Goal: Information Seeking & Learning: Learn about a topic

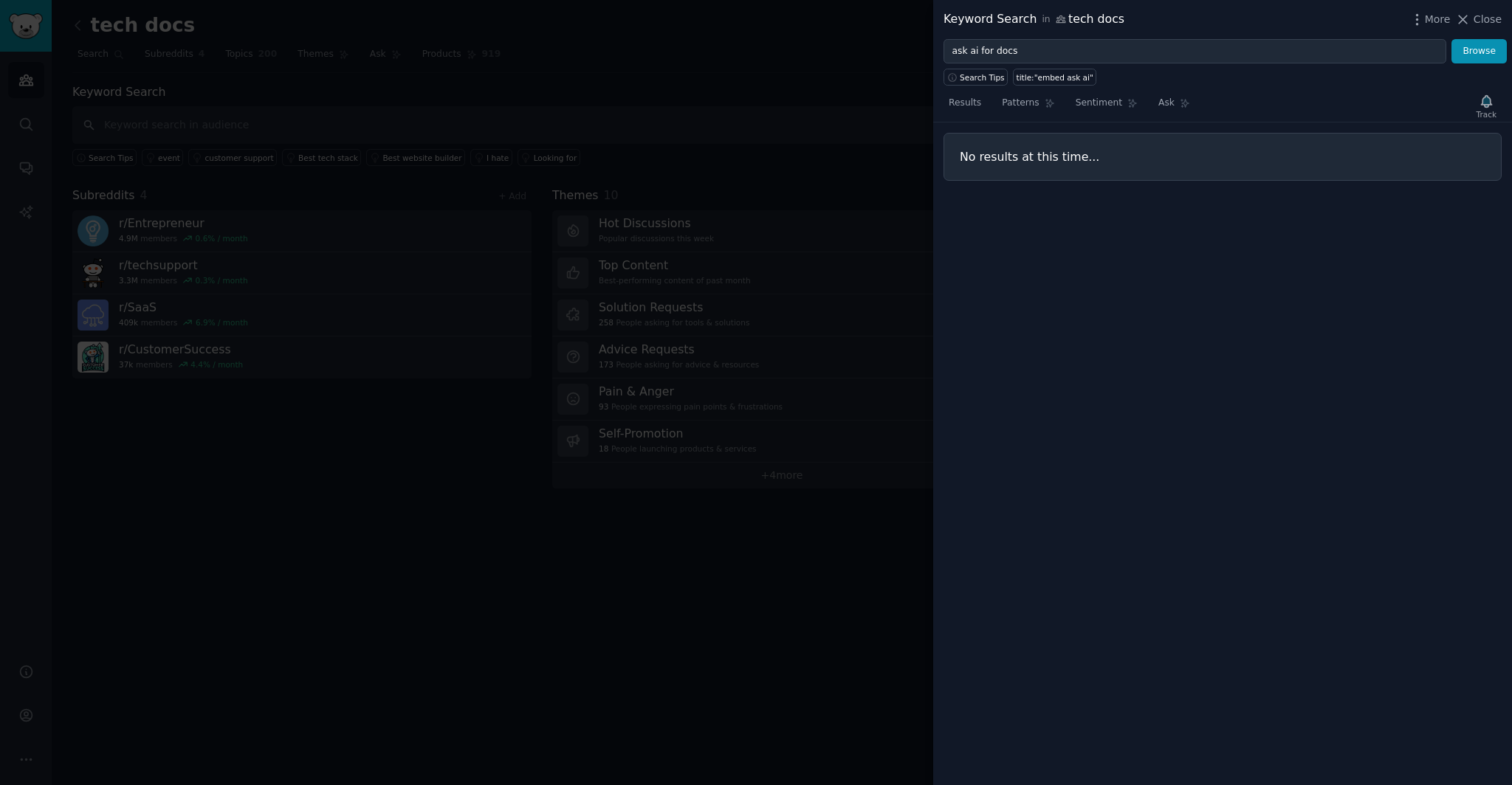
click at [1451, 39] on button "Browse" at bounding box center [1478, 51] width 55 height 25
type input "kapa ai alternate"
click at [1451, 39] on button "Browse" at bounding box center [1478, 51] width 55 height 25
click at [843, 182] on div at bounding box center [756, 392] width 1512 height 785
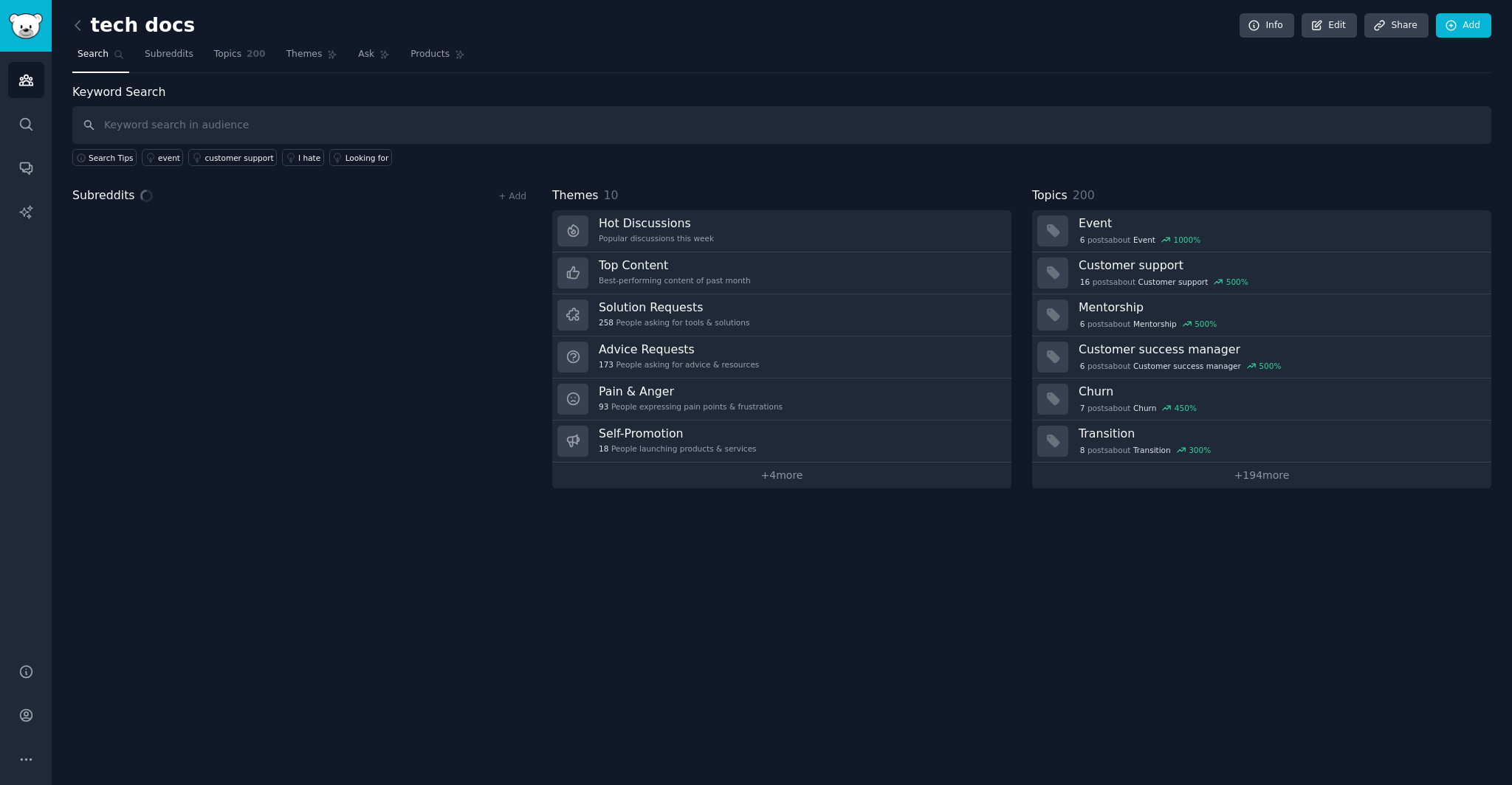
click at [273, 135] on input "text" at bounding box center [782, 125] width 1419 height 38
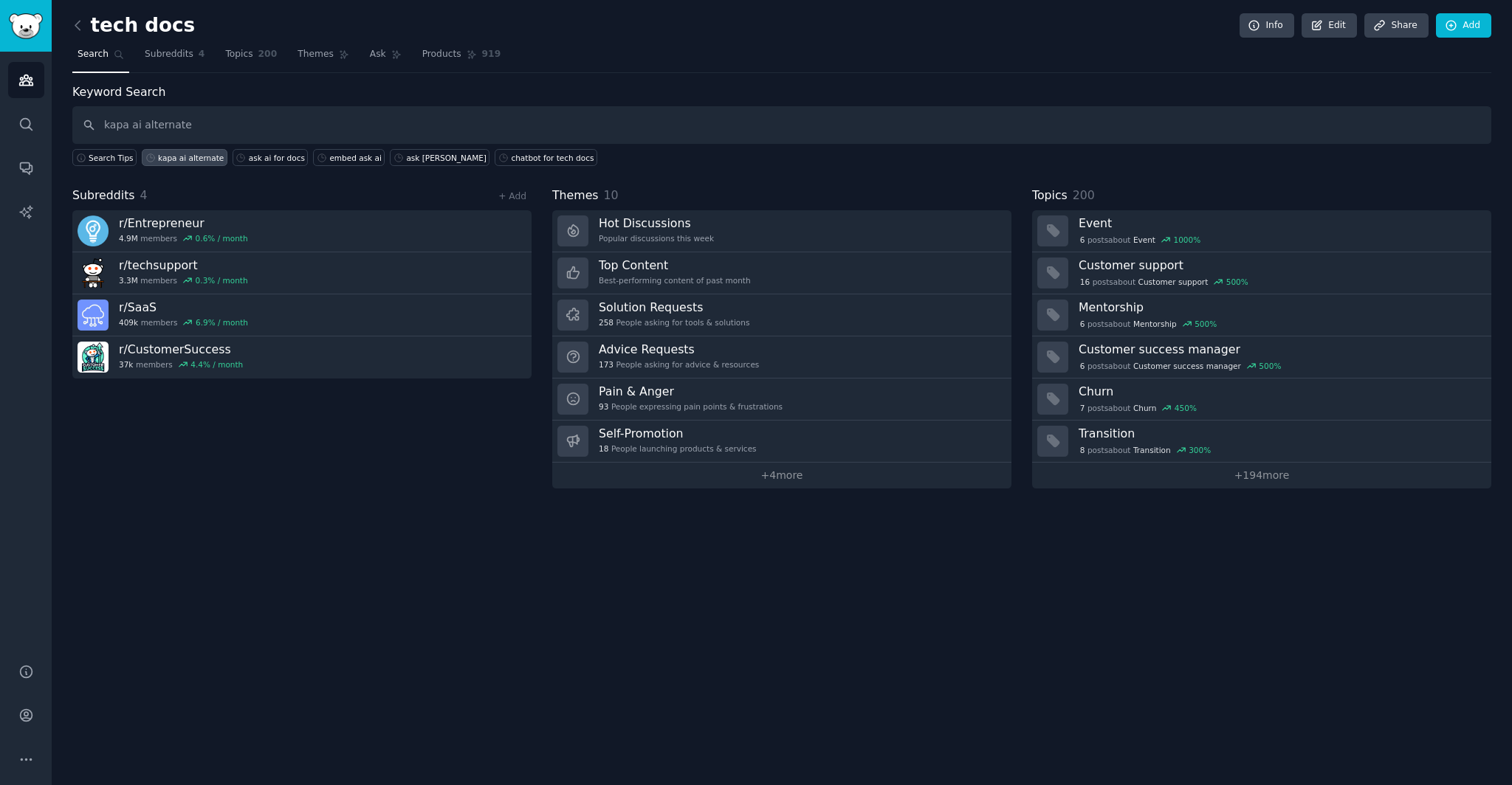
type input "kapa ai alternate"
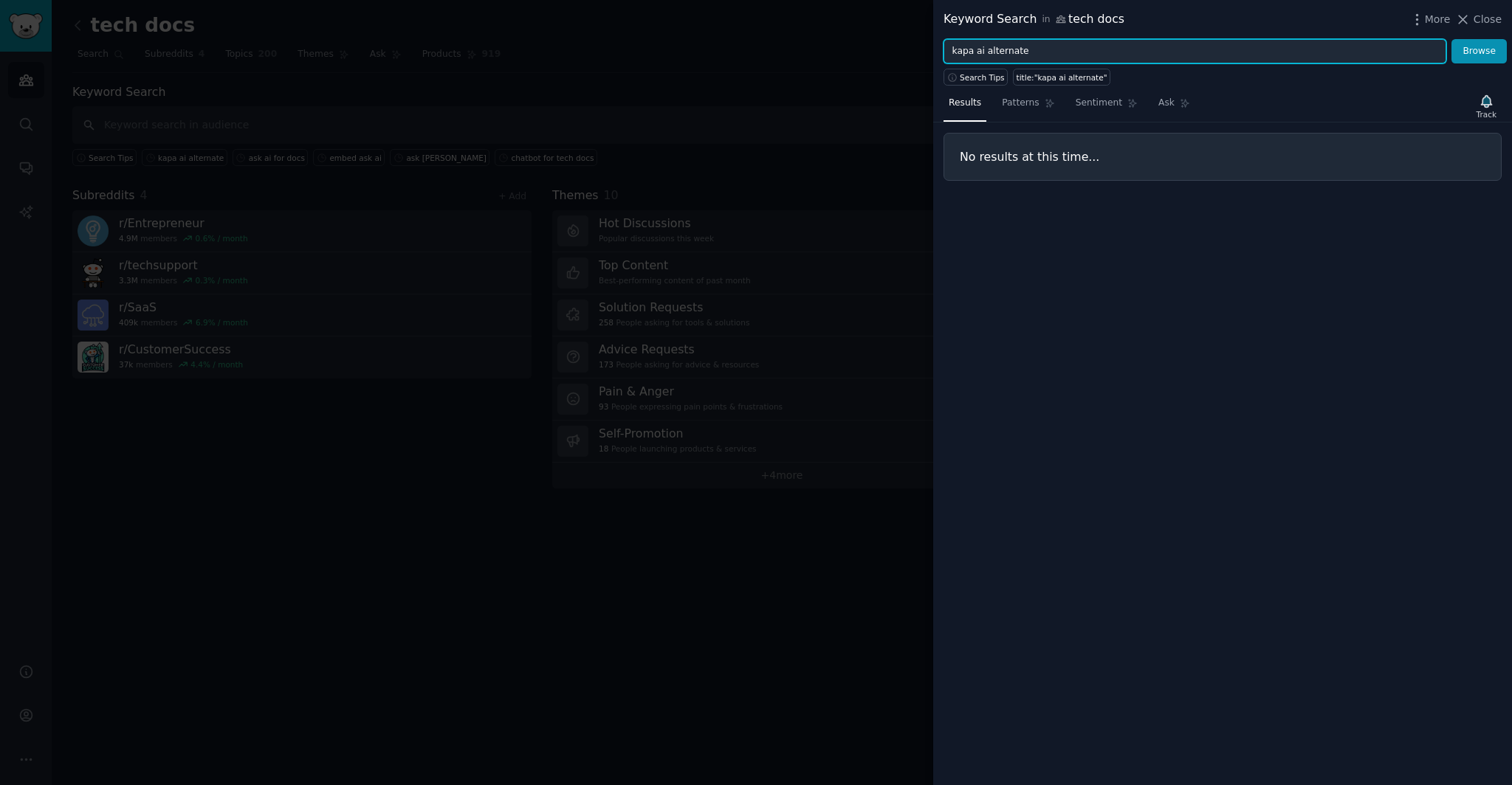
click at [1059, 56] on input "kapa ai alternate" at bounding box center [1195, 51] width 503 height 25
click at [1451, 39] on button "Browse" at bounding box center [1478, 51] width 55 height 25
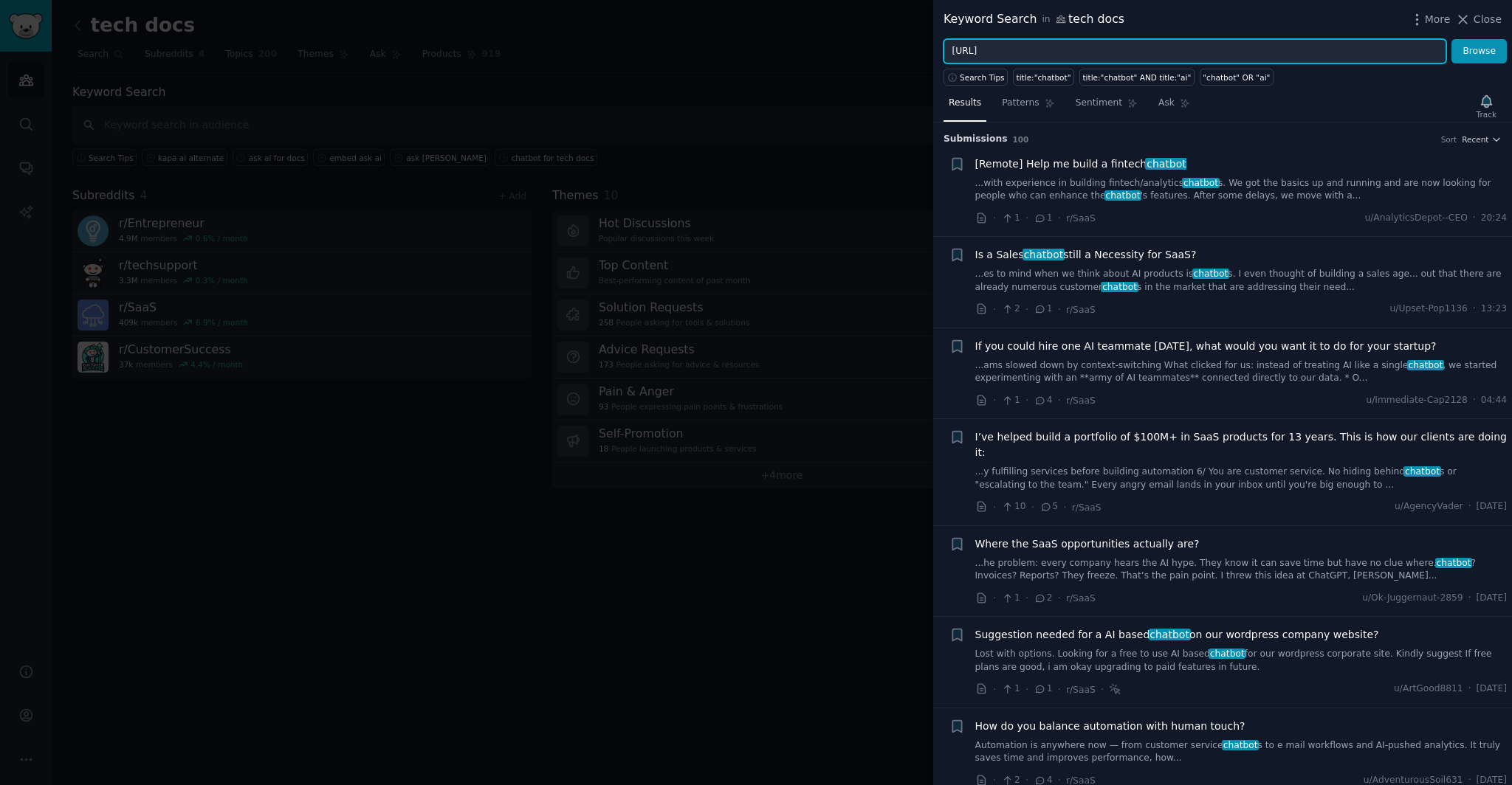
click at [1451, 39] on button "Browse" at bounding box center [1478, 51] width 55 height 25
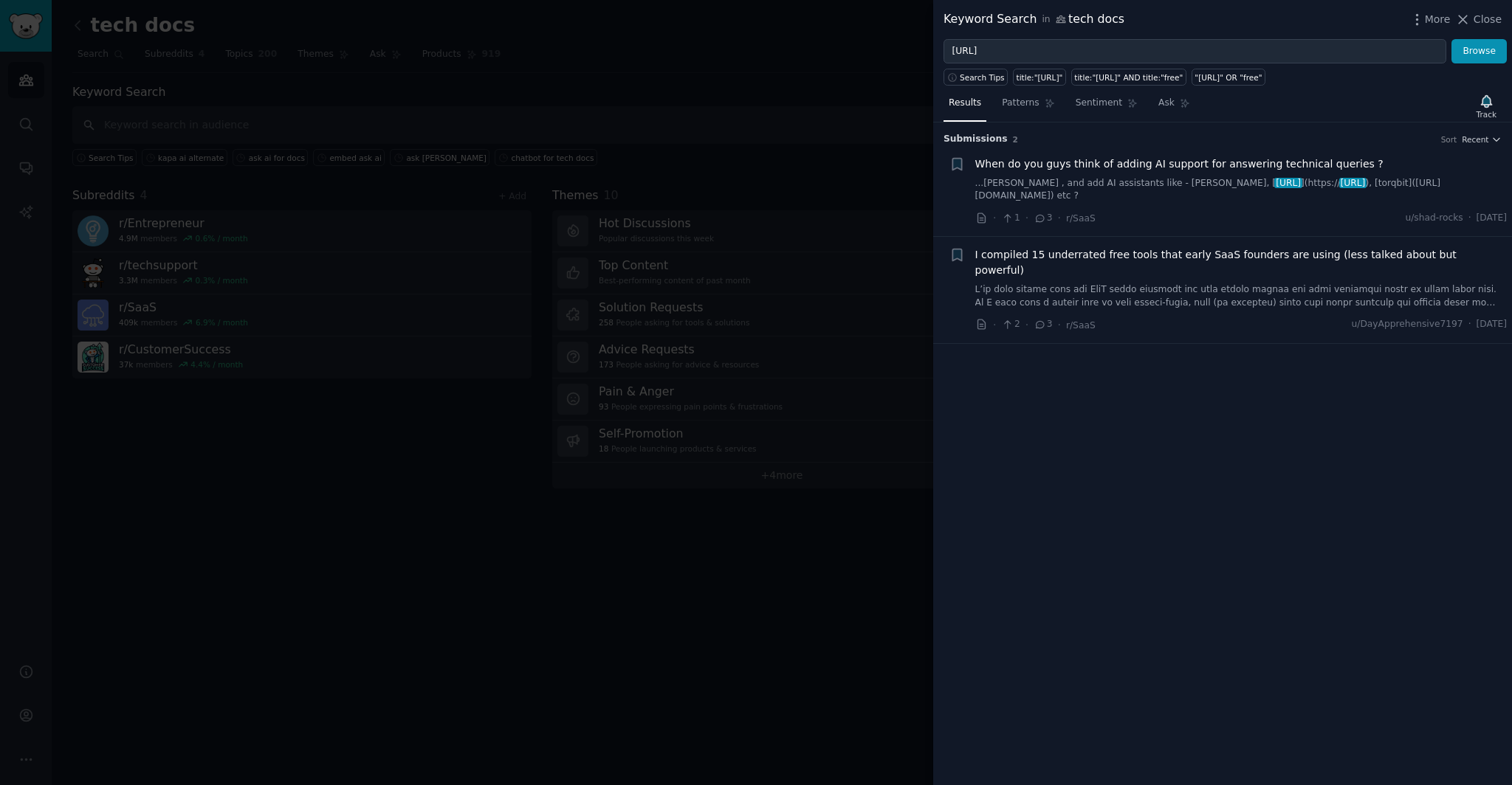
click at [1110, 170] on span "When do you guys think of adding AI support for answering technical queries ?" at bounding box center [1180, 164] width 409 height 16
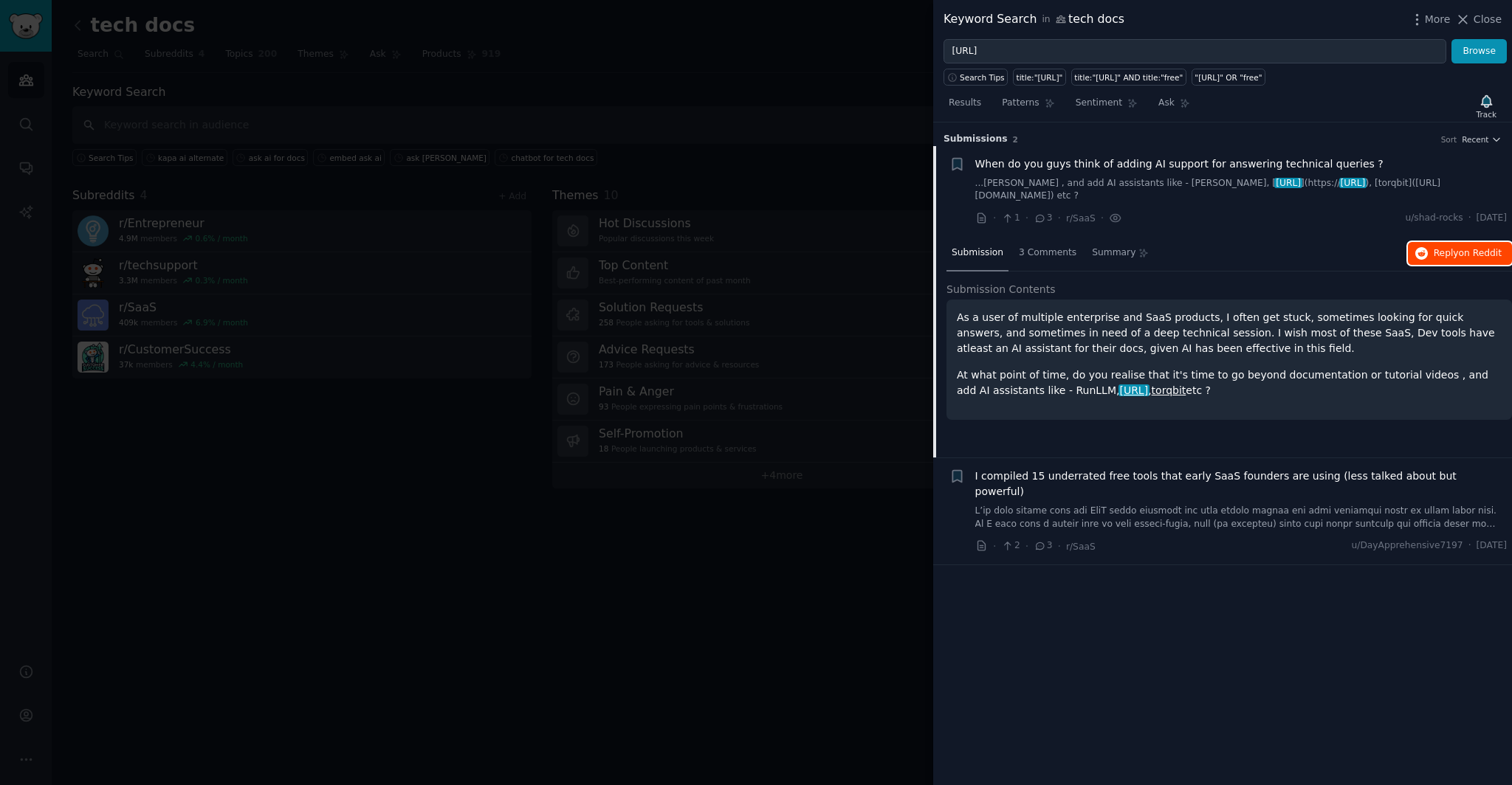
click at [1449, 247] on span "Reply on Reddit" at bounding box center [1468, 254] width 68 height 14
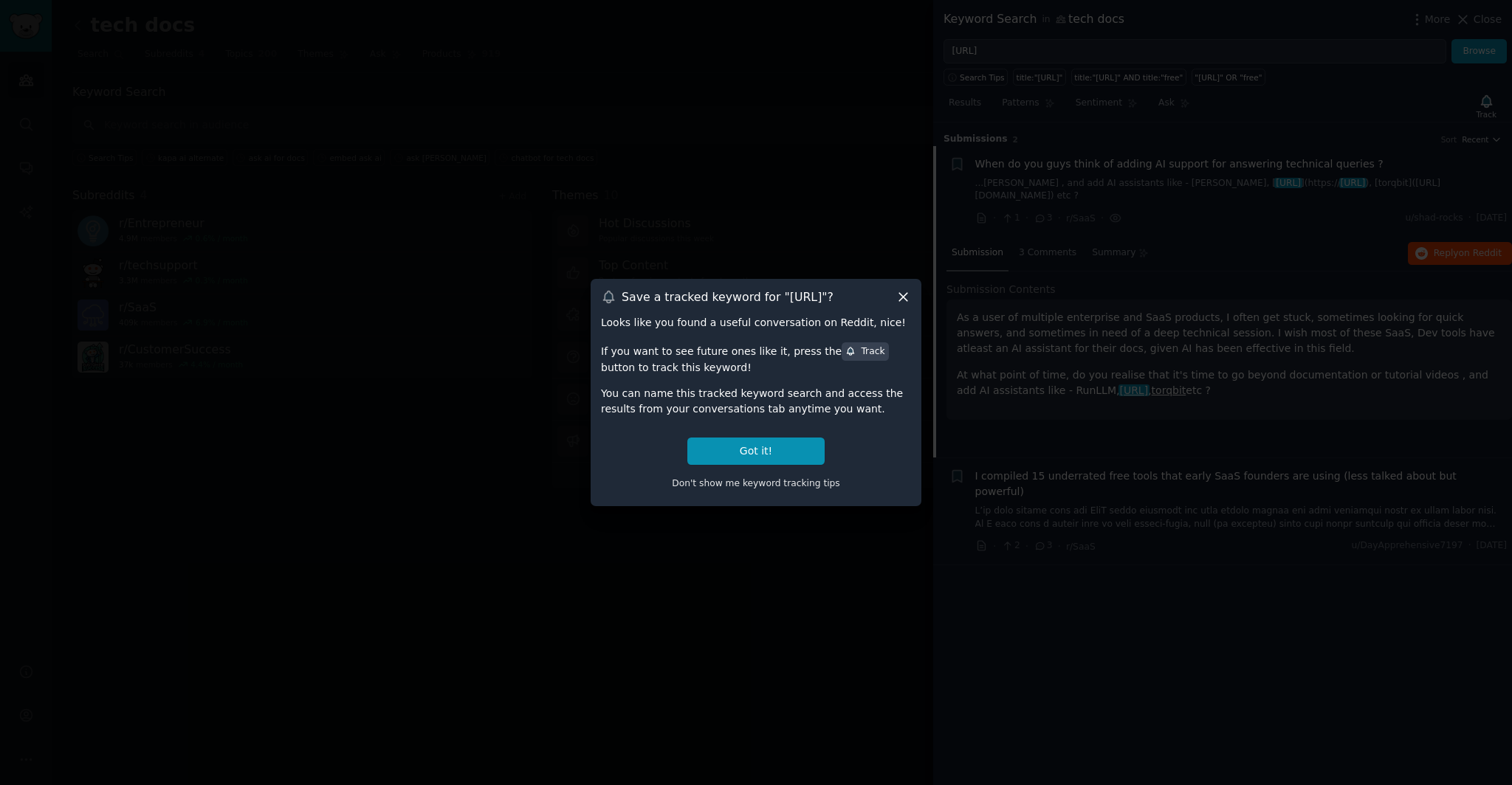
click at [903, 296] on icon at bounding box center [903, 297] width 16 height 16
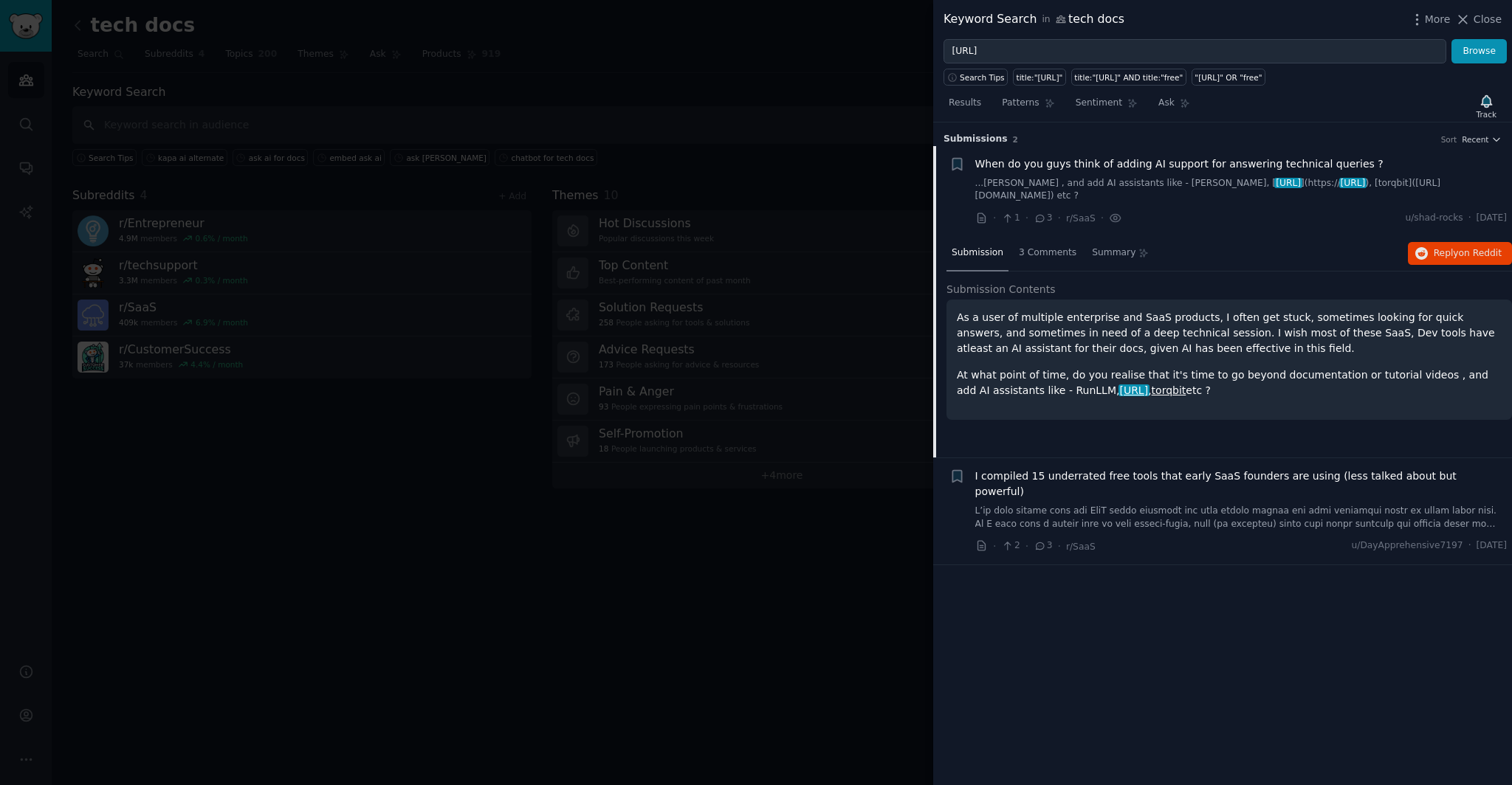
click at [1173, 471] on div "I compiled 15 underrated free tools that early SaaS founders are using (less ta…" at bounding box center [1241, 499] width 532 height 62
click at [1175, 469] on span "I compiled 15 underrated free tools that early SaaS founders are using (less ta…" at bounding box center [1241, 484] width 532 height 31
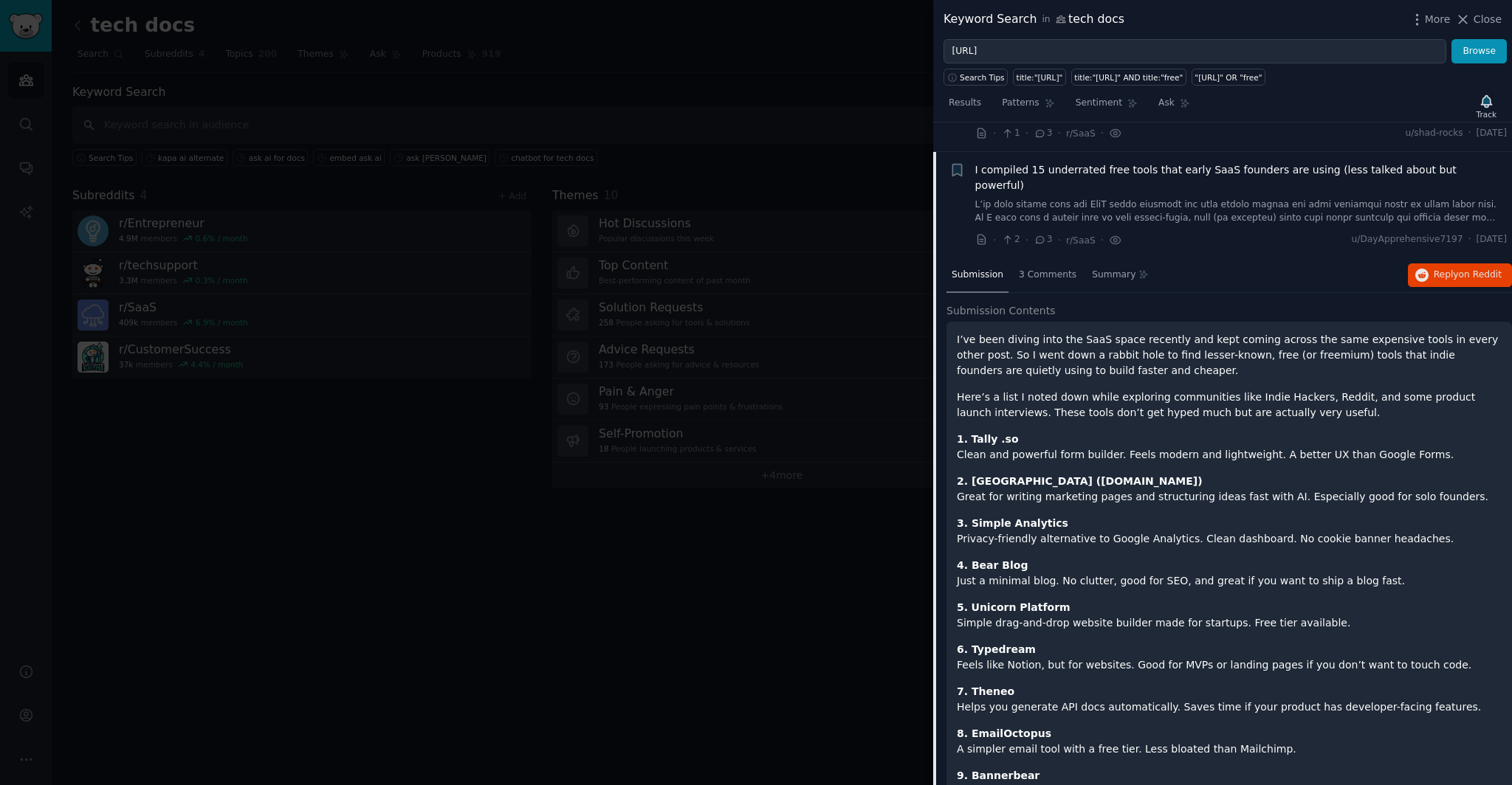
scroll to position [101, 0]
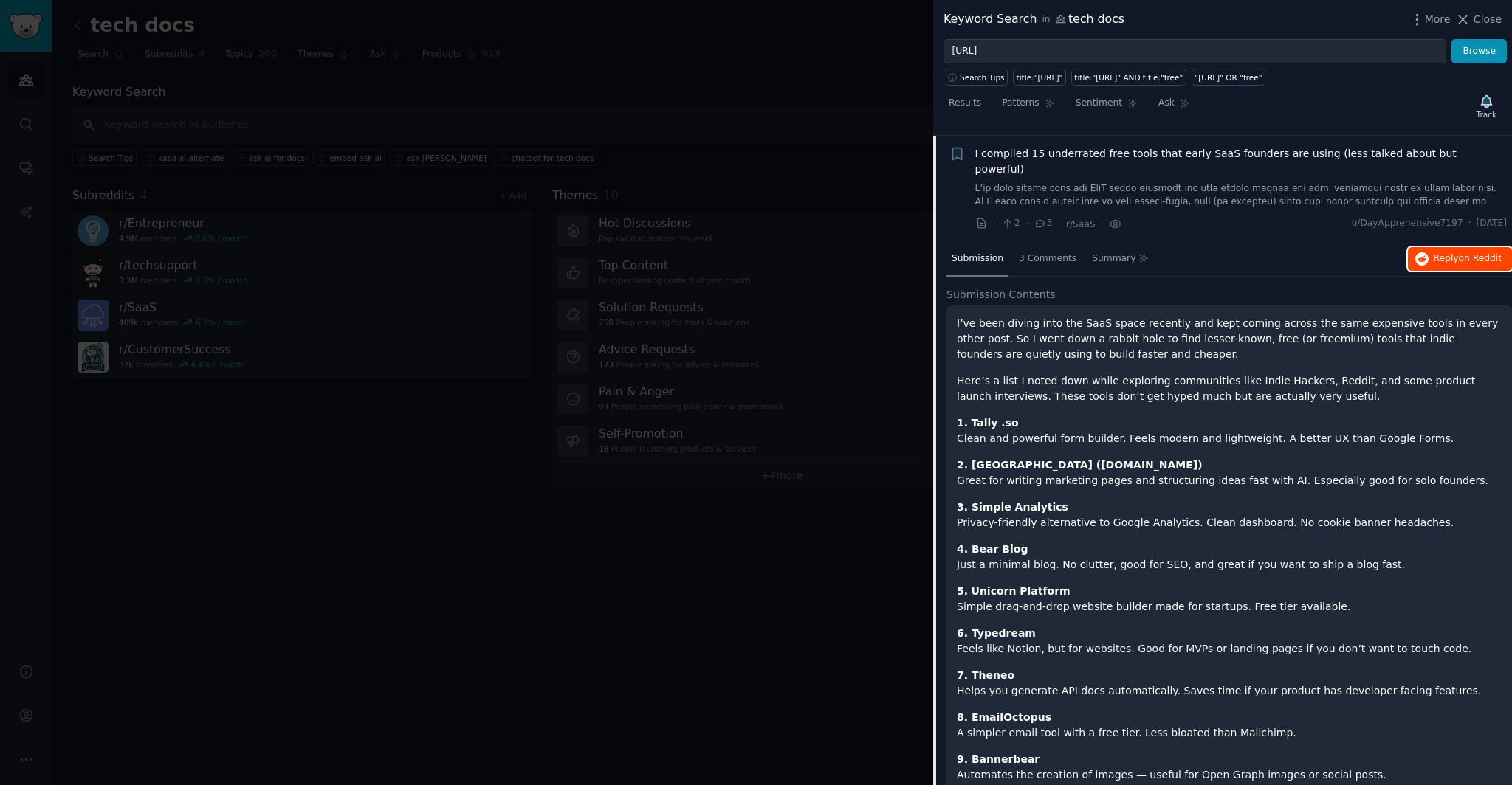
click at [1434, 252] on span "Reply on Reddit" at bounding box center [1468, 259] width 68 height 14
click at [1066, 54] on input "kapa.ai" at bounding box center [1195, 51] width 503 height 25
click at [1451, 39] on button "Browse" at bounding box center [1478, 51] width 55 height 25
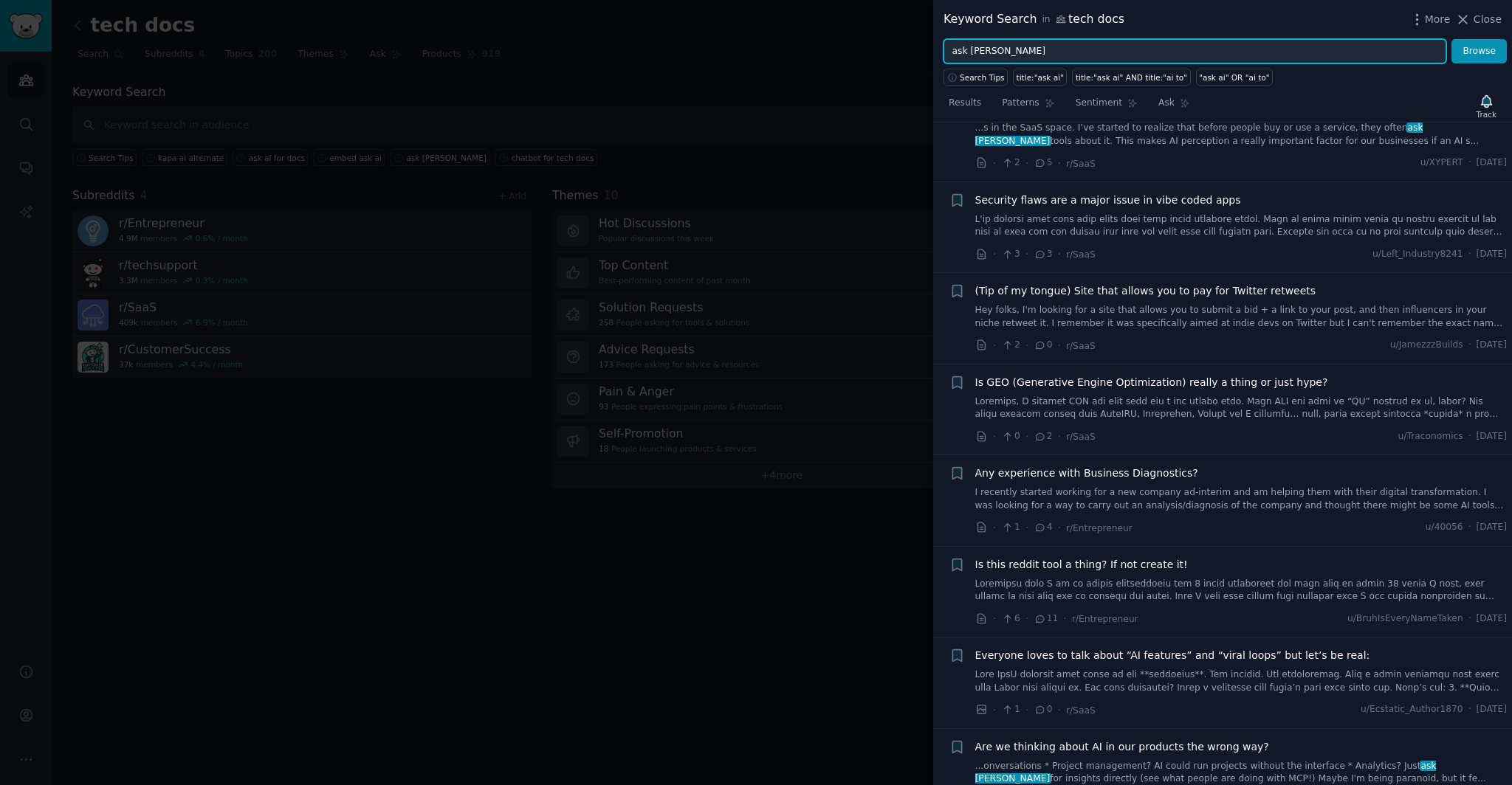
scroll to position [512, 0]
drag, startPoint x: 1018, startPoint y: 53, endPoint x: 901, endPoint y: 50, distance: 117.0
click at [901, 50] on div "Keyword Search in tech docs More Close ask ai Browse Search Tips title:"ask ai"…" at bounding box center [756, 392] width 1512 height 785
click at [1451, 39] on button "Browse" at bounding box center [1478, 51] width 55 height 25
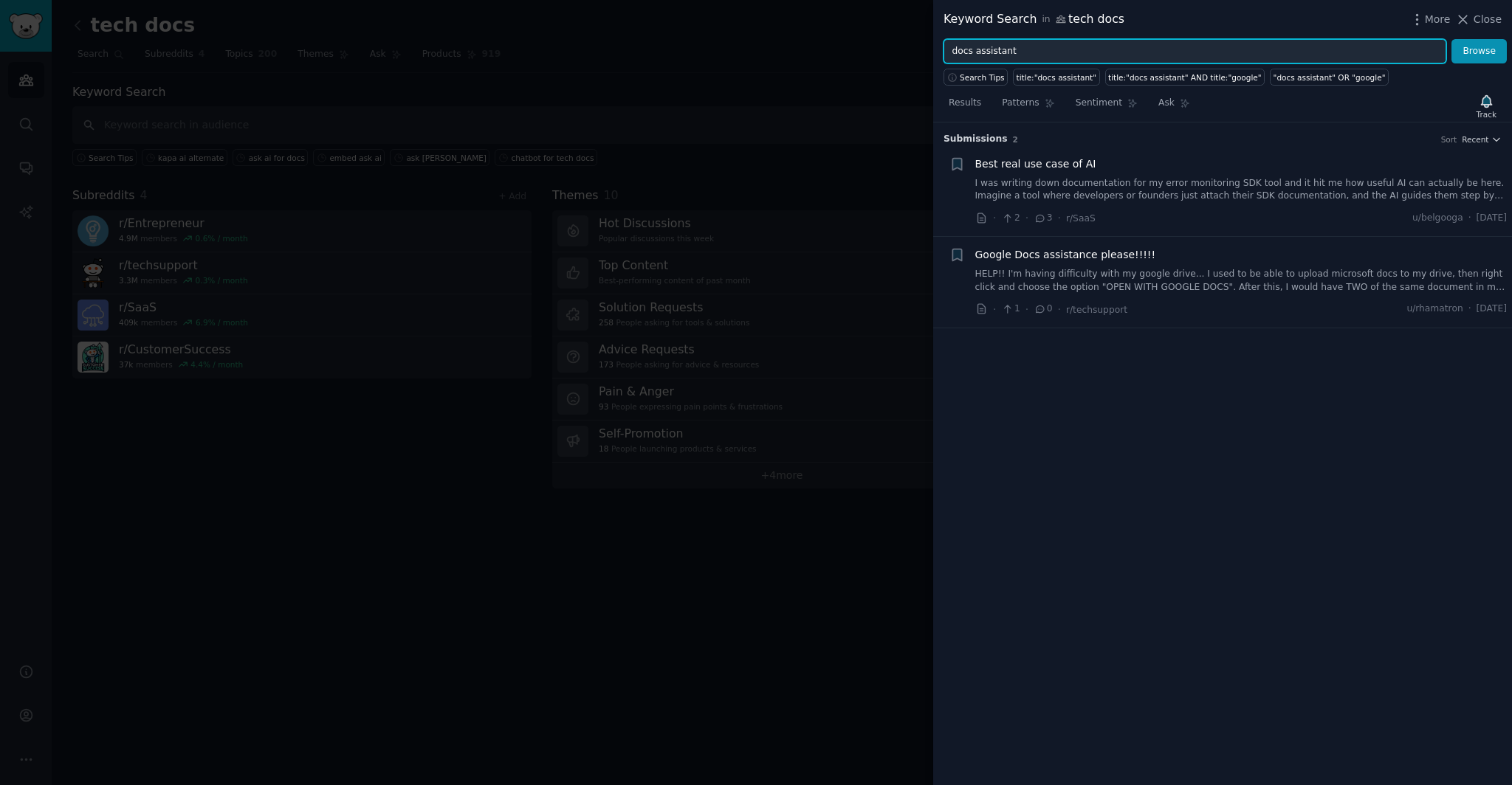
drag, startPoint x: 1027, startPoint y: 51, endPoint x: 896, endPoint y: 53, distance: 131.0
click at [896, 53] on div "Keyword Search in tech docs More Close docs assistant Browse Search Tips title:…" at bounding box center [756, 392] width 1512 height 785
type input "a"
click at [1451, 39] on button "Browse" at bounding box center [1478, 51] width 55 height 25
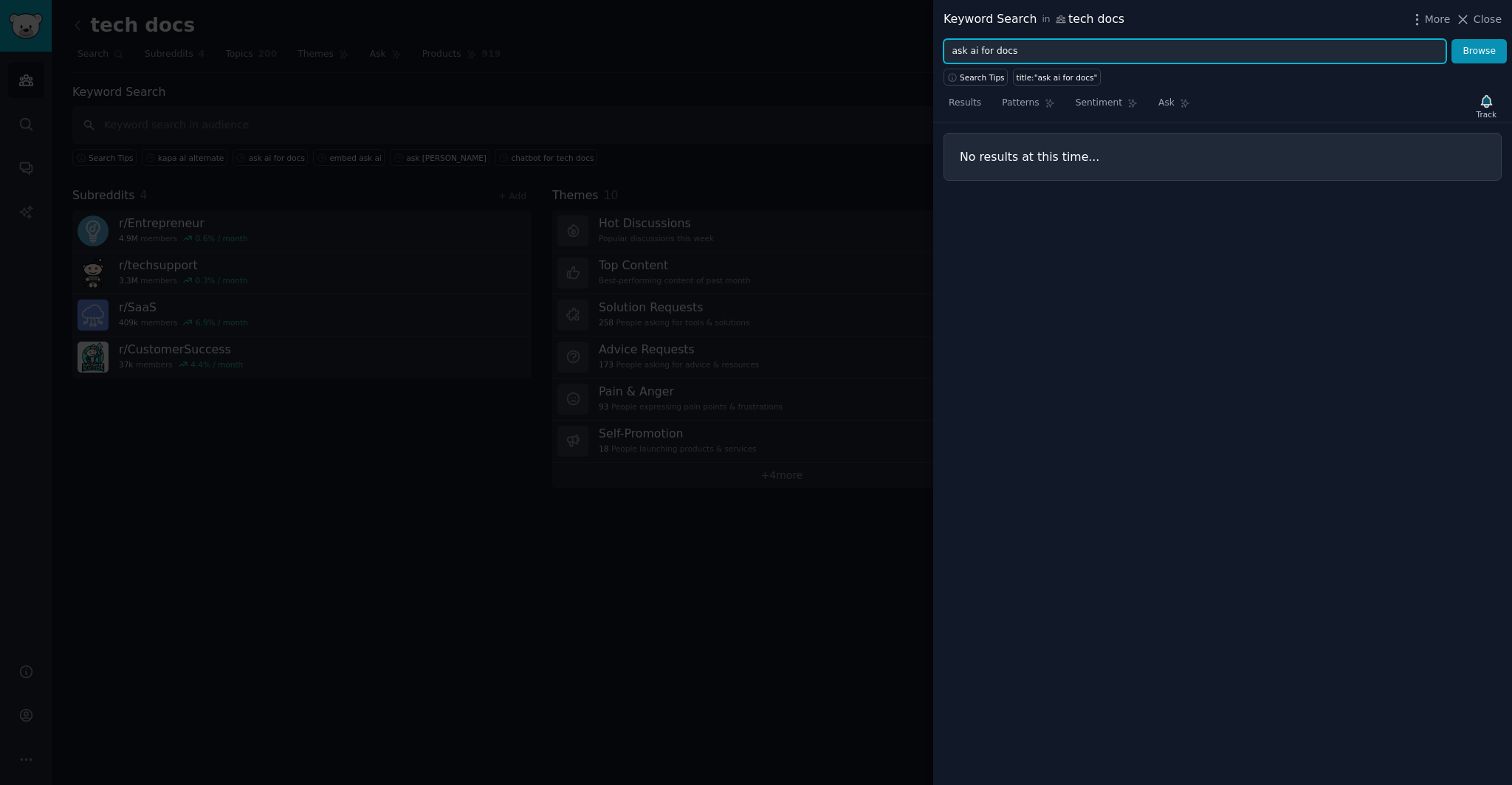
drag, startPoint x: 1042, startPoint y: 55, endPoint x: 920, endPoint y: 55, distance: 122.0
click at [920, 55] on div "Keyword Search in tech docs More Close ask ai for docs Browse Search Tips title…" at bounding box center [756, 392] width 1512 height 785
type input "a"
type input "docsgpt"
click at [1451, 39] on button "Browse" at bounding box center [1478, 51] width 55 height 25
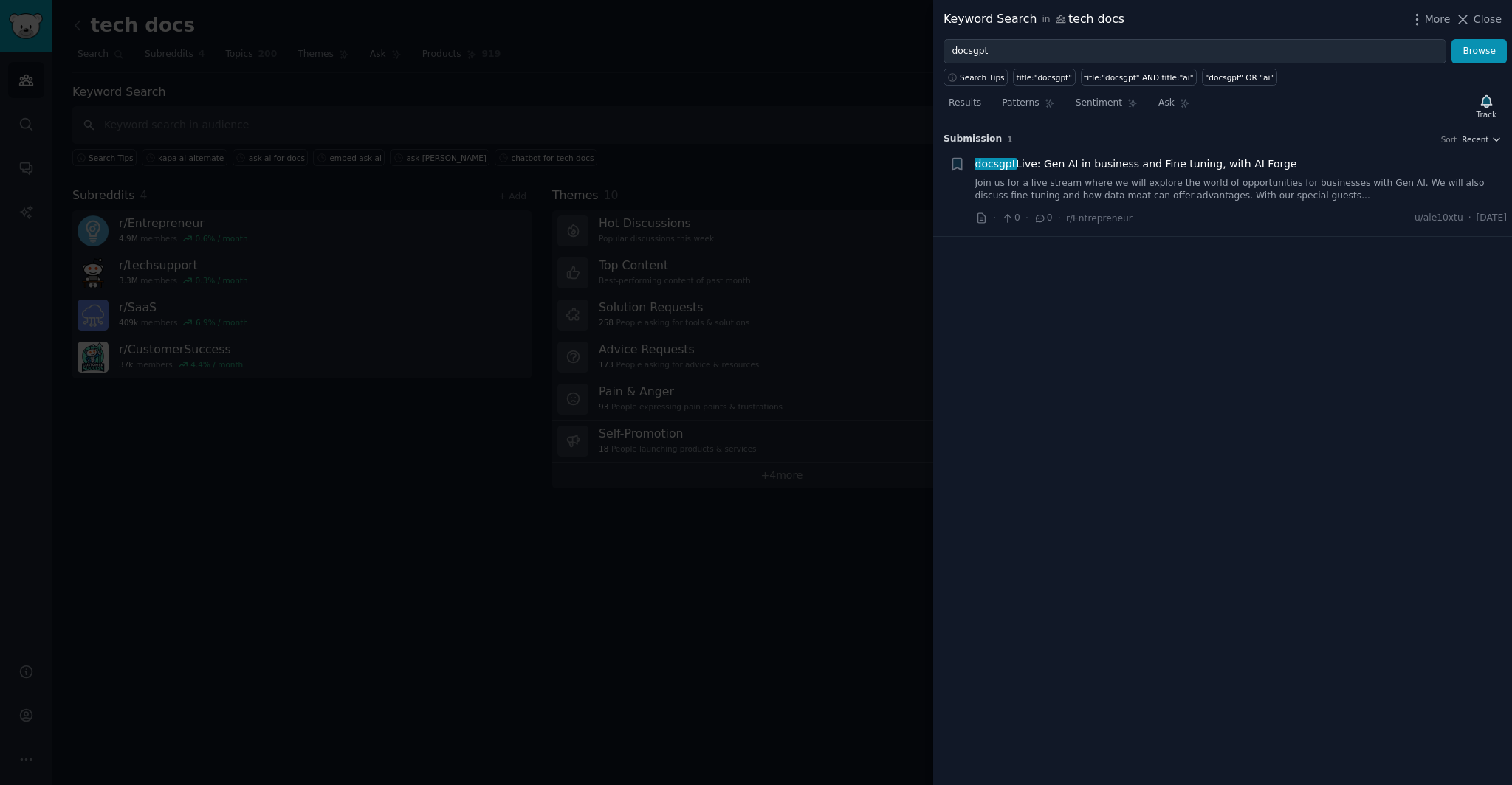
click at [1085, 168] on span "docsgpt Live: Gen AI in business and Fine tuning, with AI Forge" at bounding box center [1136, 164] width 322 height 16
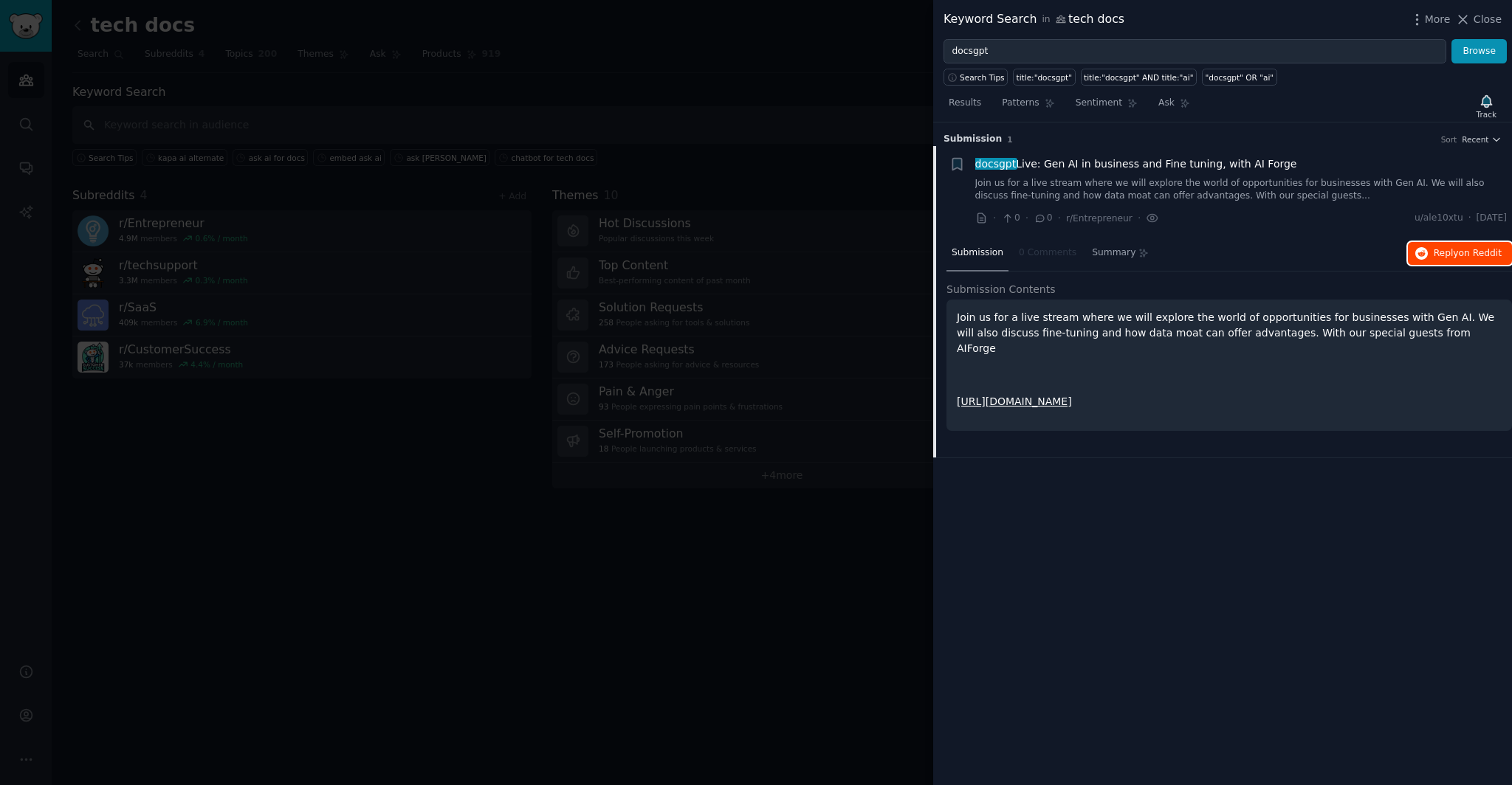
click at [1463, 253] on span "on Reddit" at bounding box center [1480, 253] width 43 height 11
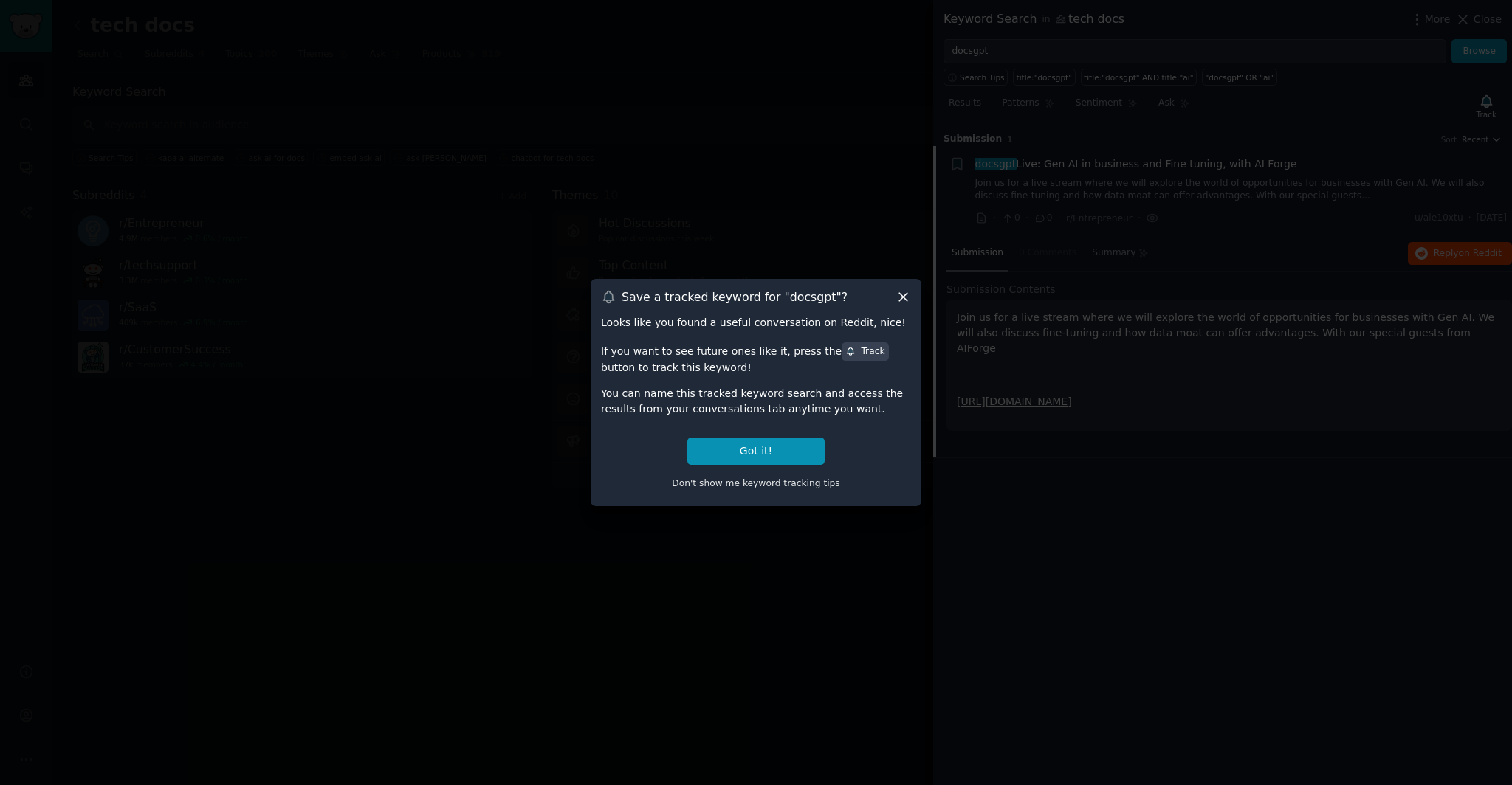
click at [975, 175] on div at bounding box center [756, 392] width 1512 height 785
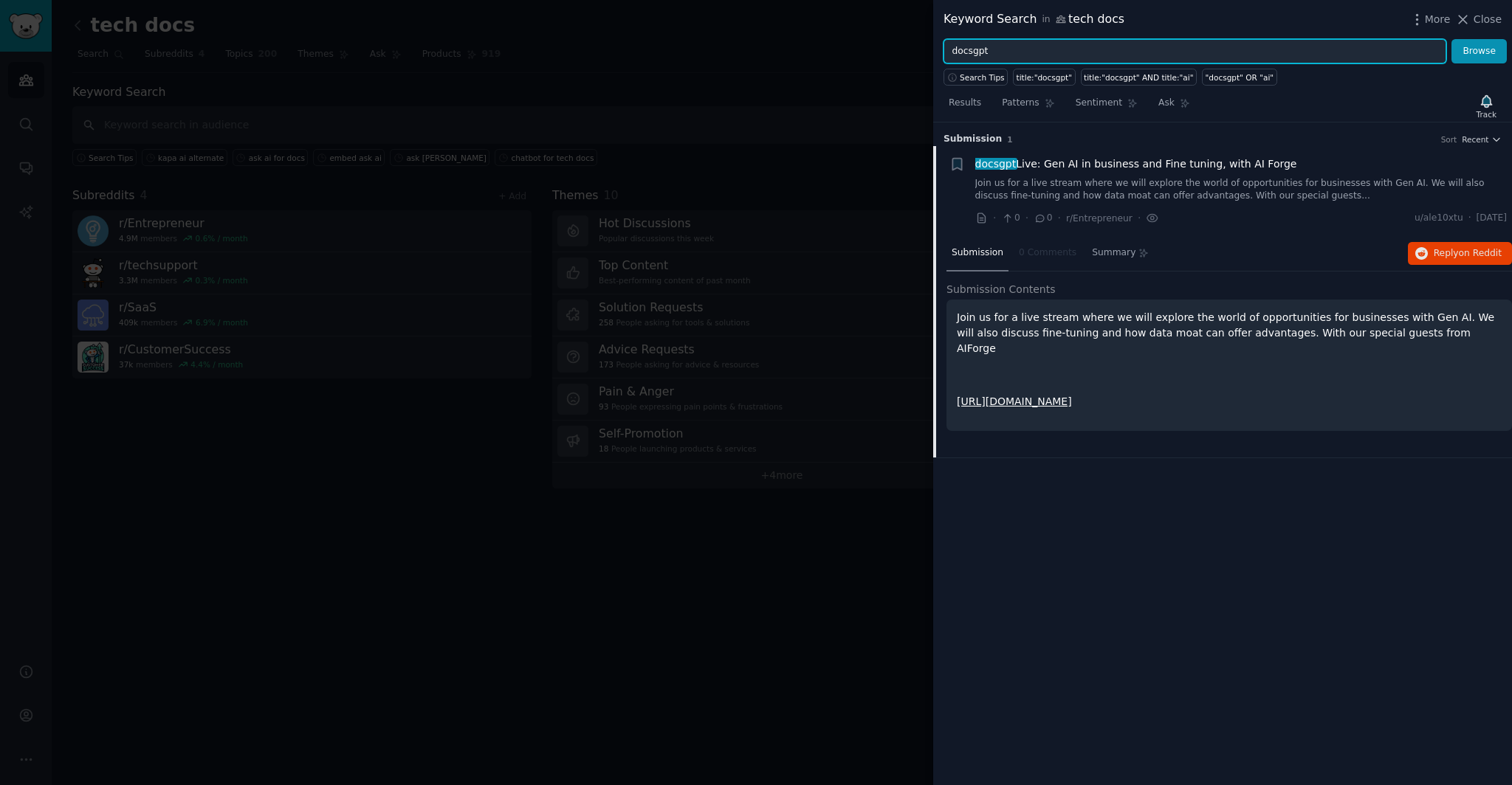
drag, startPoint x: 1015, startPoint y: 52, endPoint x: 923, endPoint y: 48, distance: 92.1
click at [923, 48] on div "Keyword Search in tech docs More Close docsgpt Browse Search Tips title:"docsgp…" at bounding box center [756, 392] width 1512 height 785
click at [897, 111] on div at bounding box center [756, 392] width 1512 height 785
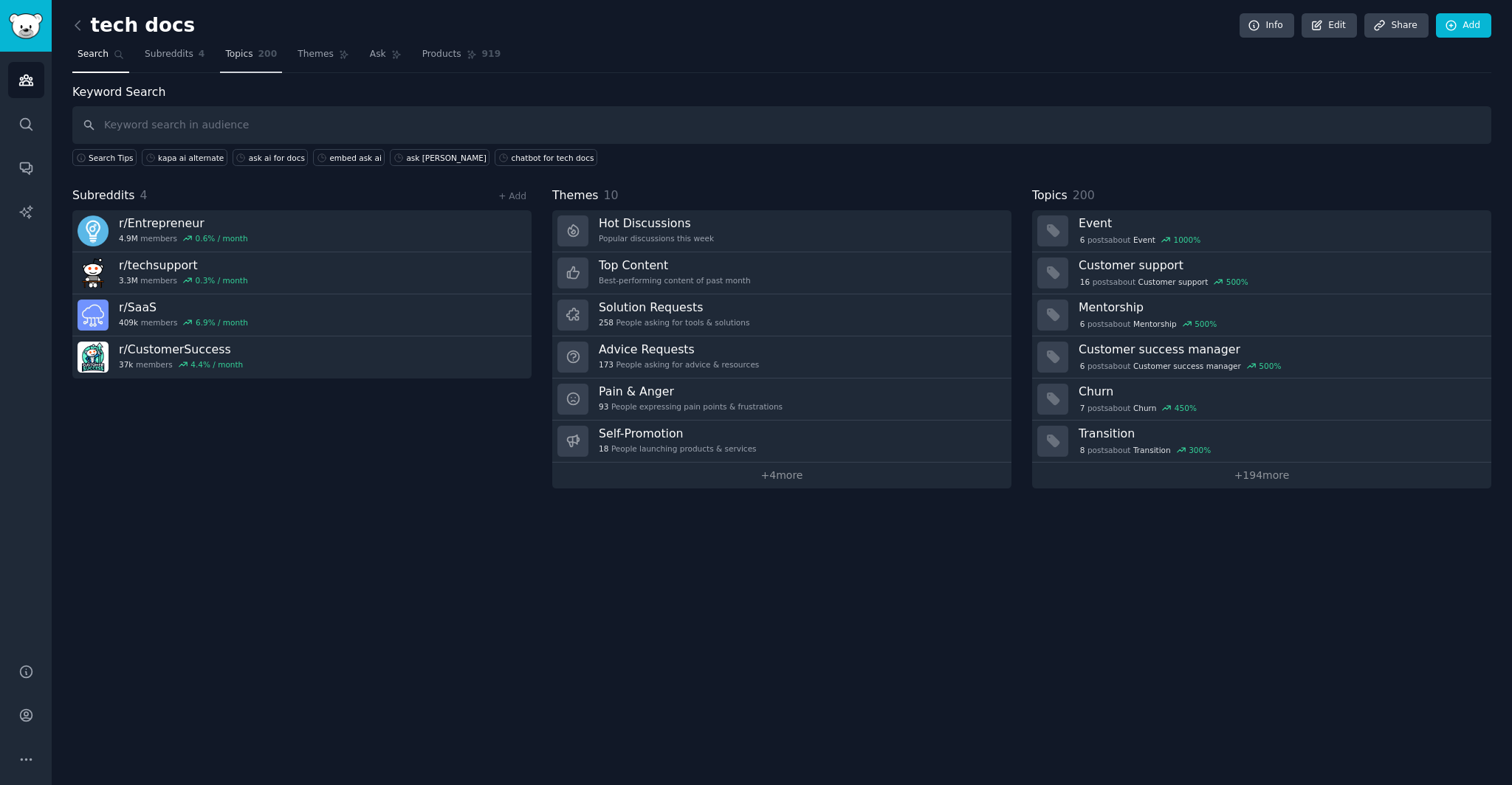
click at [229, 54] on span "Topics" at bounding box center [239, 55] width 27 height 14
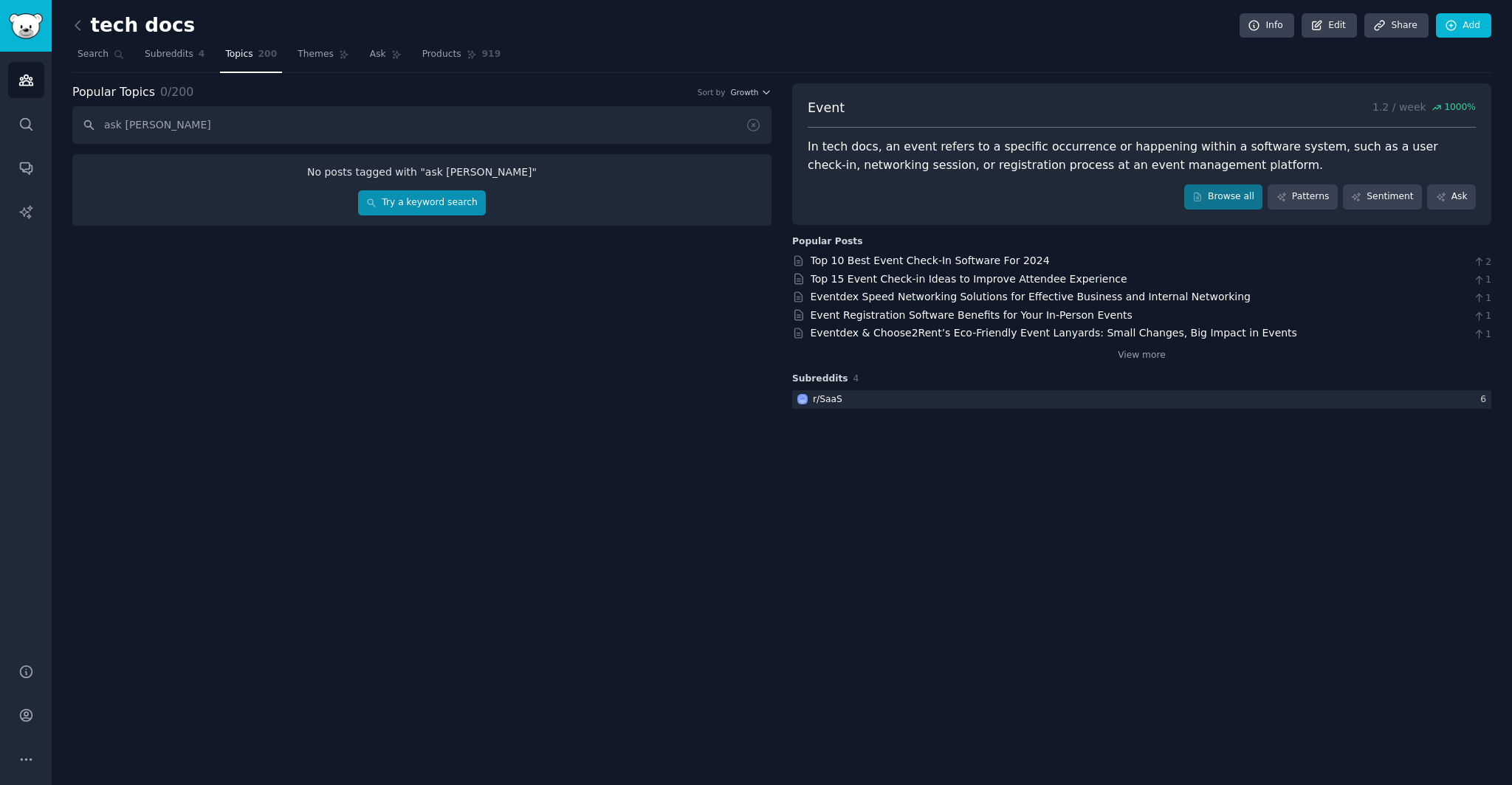
type input "ask [PERSON_NAME]"
click at [402, 205] on link "Try a keyword search" at bounding box center [421, 203] width 127 height 25
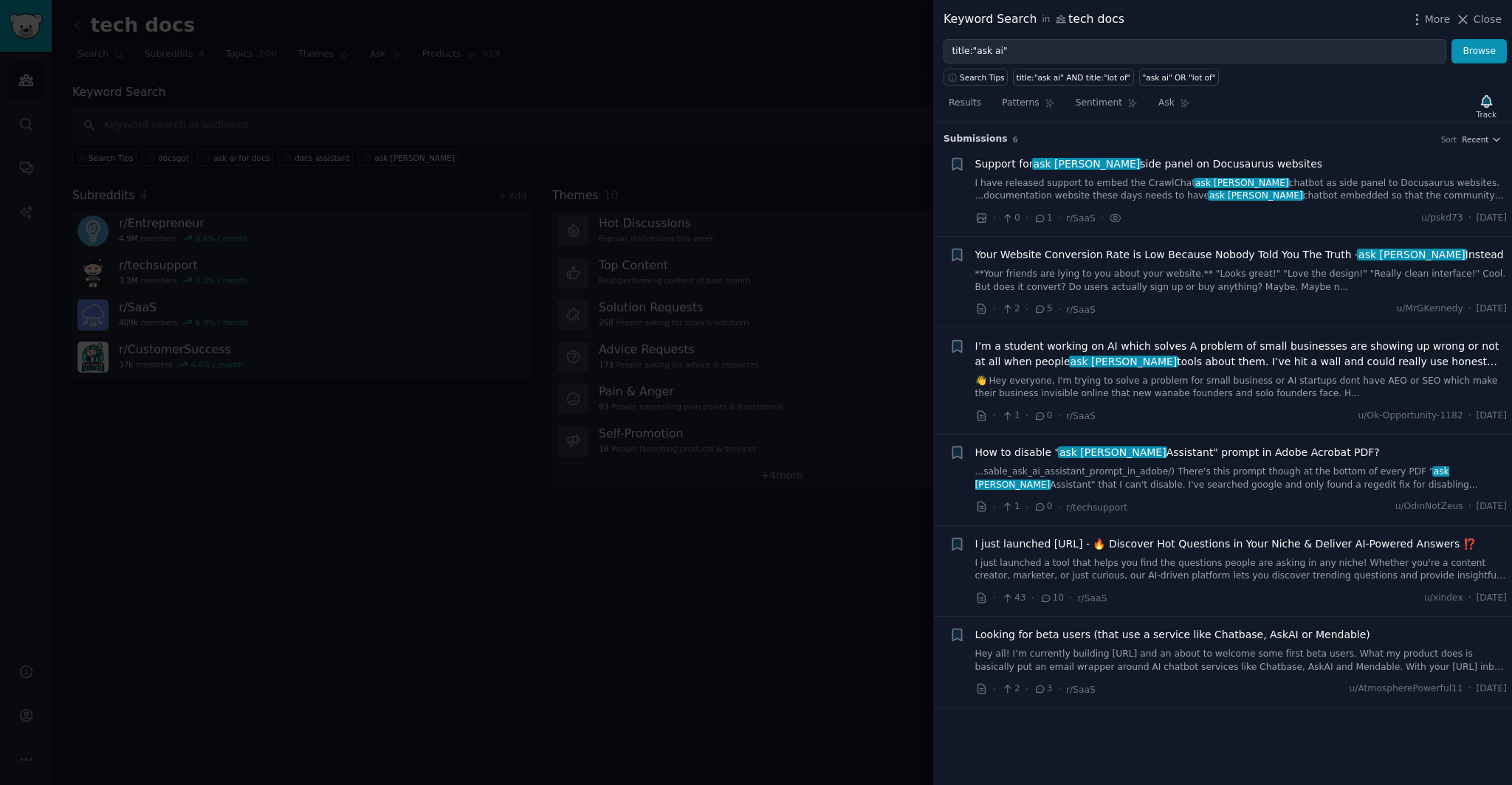
click at [848, 162] on div at bounding box center [756, 392] width 1512 height 785
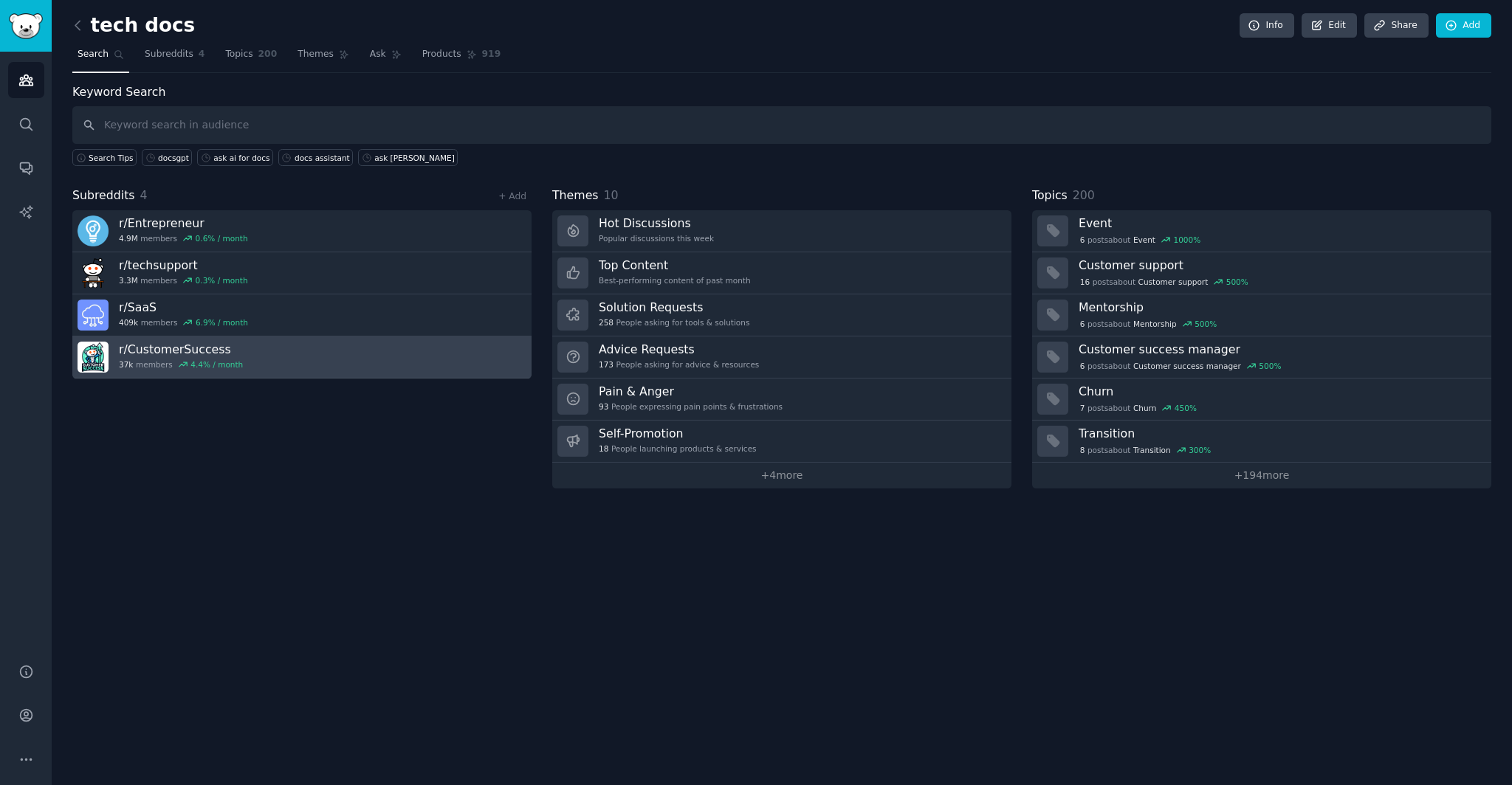
click at [293, 358] on link "r/ CustomerSuccess 37k members 4.4 % / month" at bounding box center [301, 358] width 459 height 42
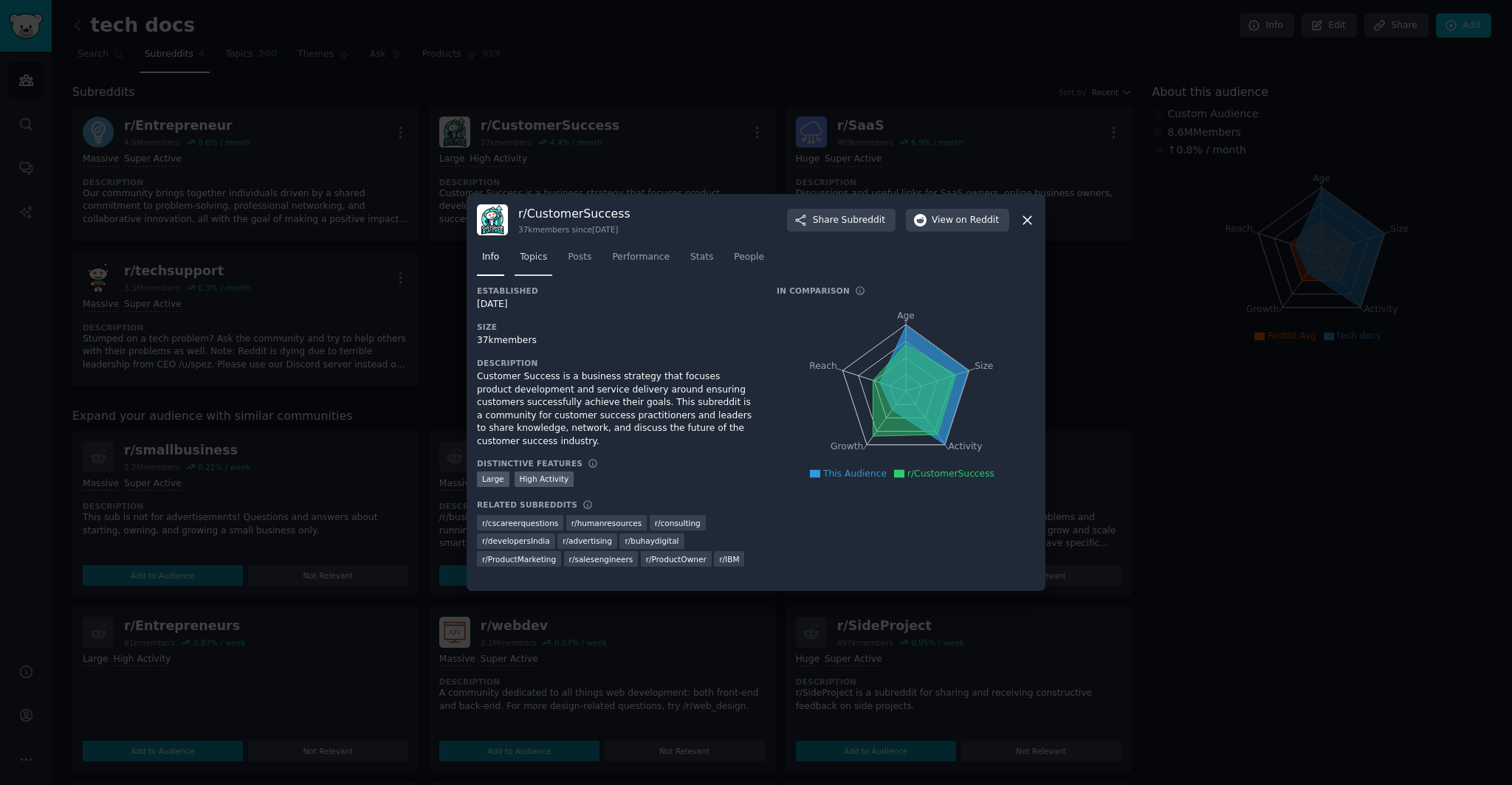
click at [545, 256] on span "Topics" at bounding box center [533, 258] width 27 height 14
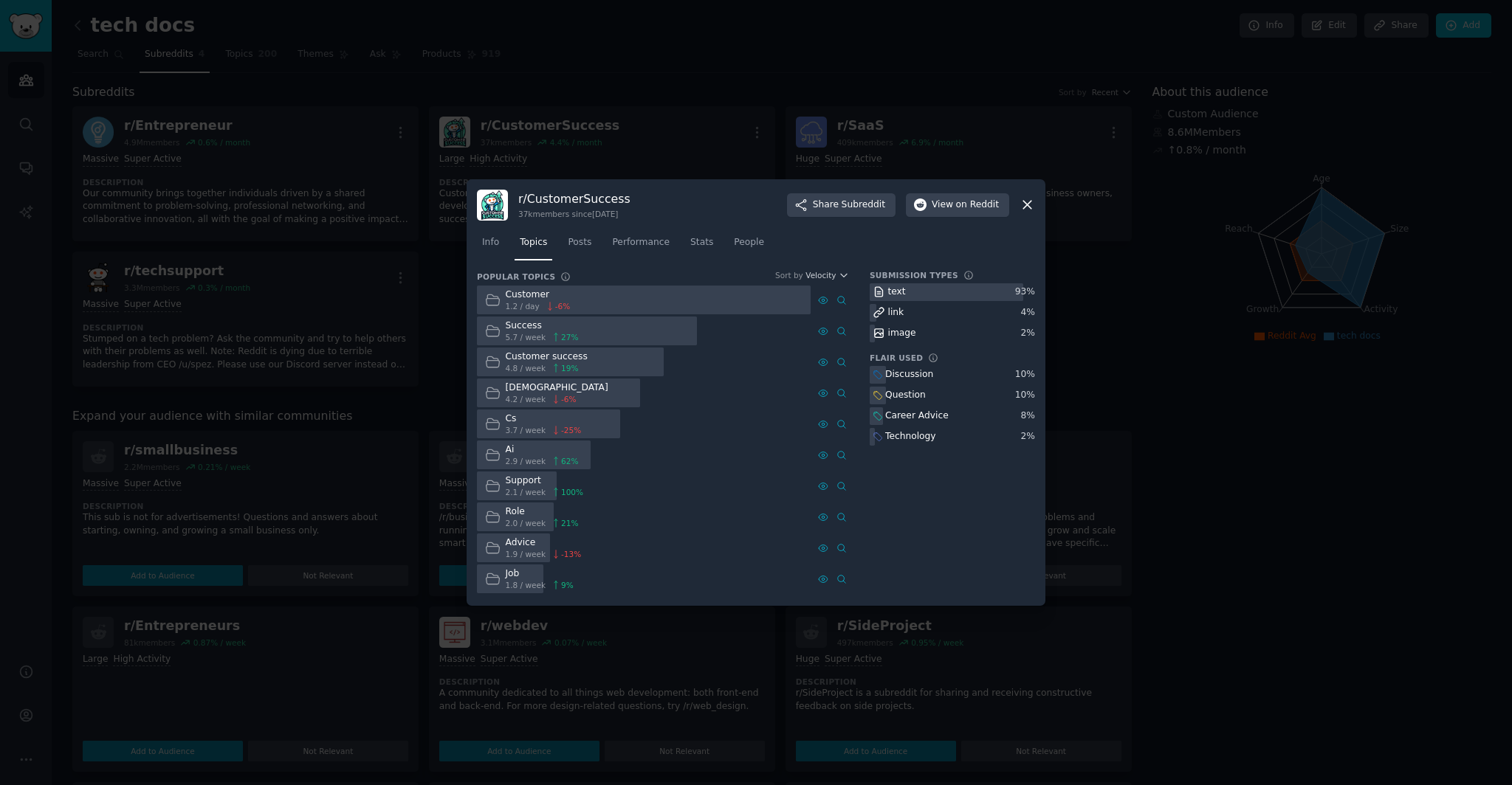
click at [584, 452] on div at bounding box center [534, 455] width 114 height 29
click at [543, 457] on div "2.9 / week 62 %" at bounding box center [542, 461] width 73 height 11
click at [510, 453] on div "Ai" at bounding box center [542, 451] width 73 height 14
click at [510, 451] on div "Ai" at bounding box center [542, 451] width 73 height 14
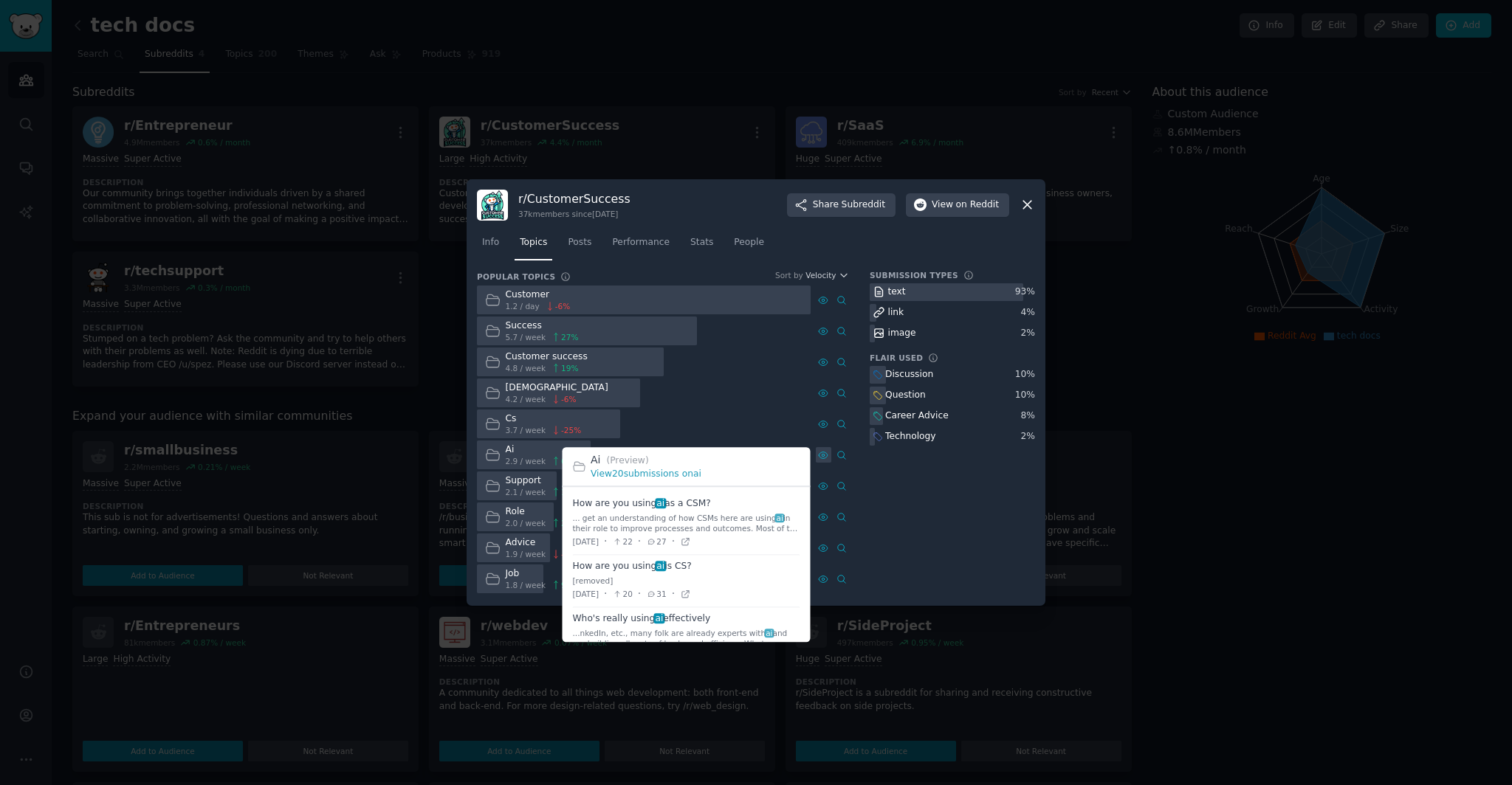
click at [825, 456] on icon at bounding box center [823, 455] width 11 height 11
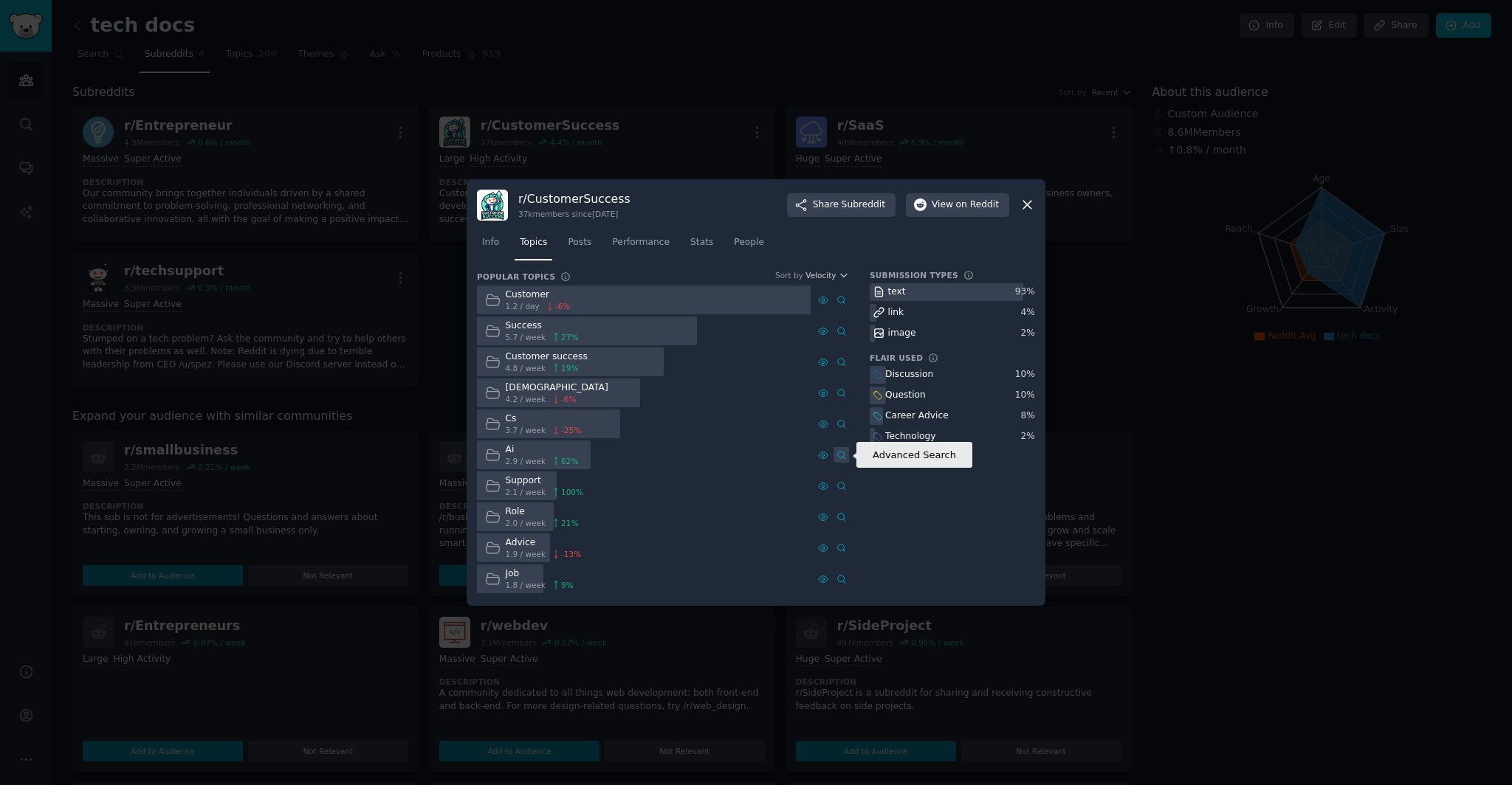
click at [841, 454] on icon at bounding box center [842, 455] width 11 height 11
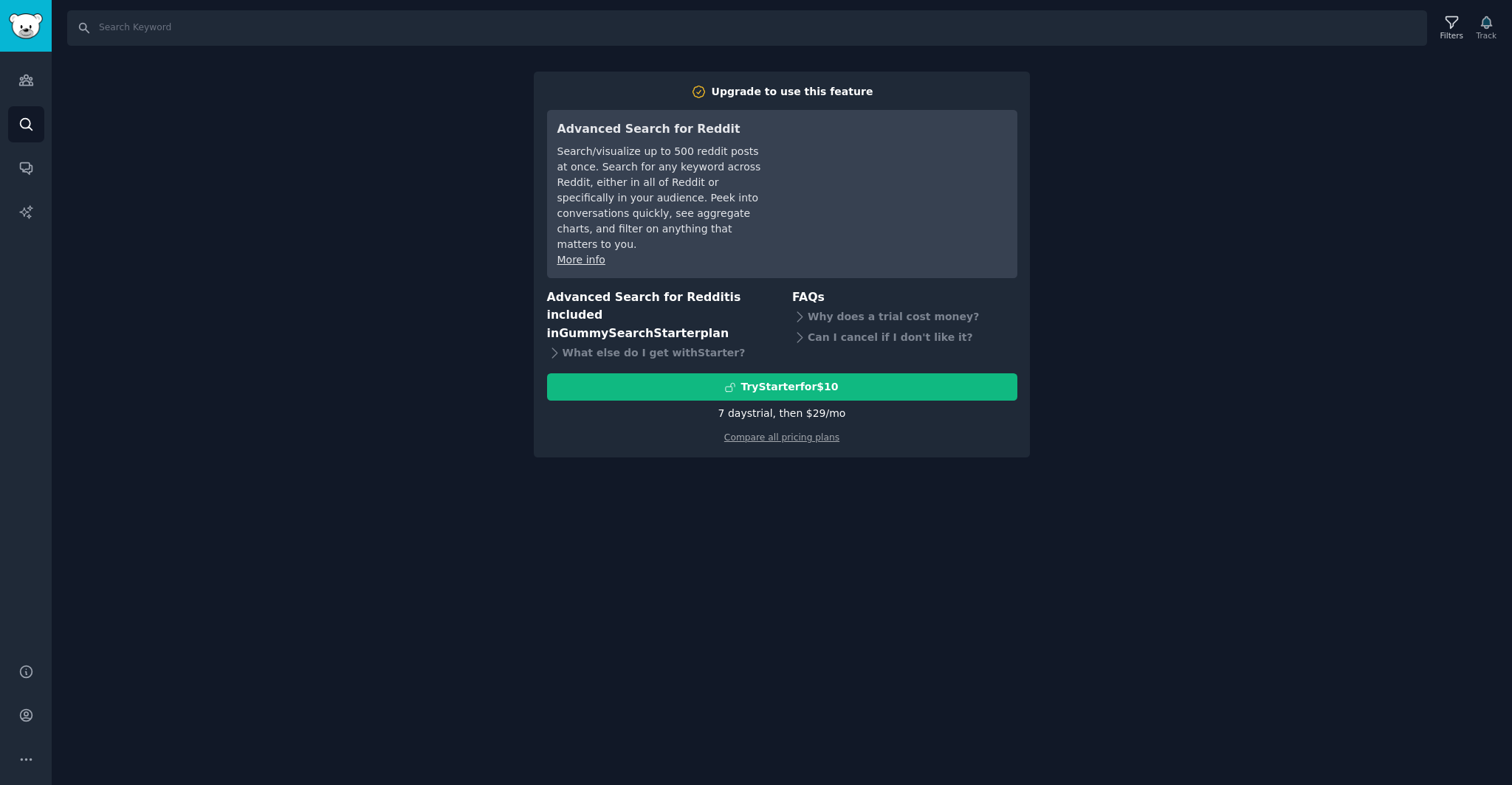
click at [788, 473] on div "Search Filters Track Upgrade to use this feature Advanced Search for Reddit Sea…" at bounding box center [782, 392] width 1460 height 785
click at [467, 146] on div "Search Filters Track Upgrade to use this feature Advanced Search for Reddit Sea…" at bounding box center [782, 392] width 1460 height 785
click at [614, 481] on div "Search Filters Track Upgrade to use this feature Advanced Search for Reddit Sea…" at bounding box center [782, 392] width 1460 height 785
click at [672, 457] on div "Search Filters Track Upgrade to use this feature Advanced Search for Reddit Sea…" at bounding box center [782, 392] width 1460 height 785
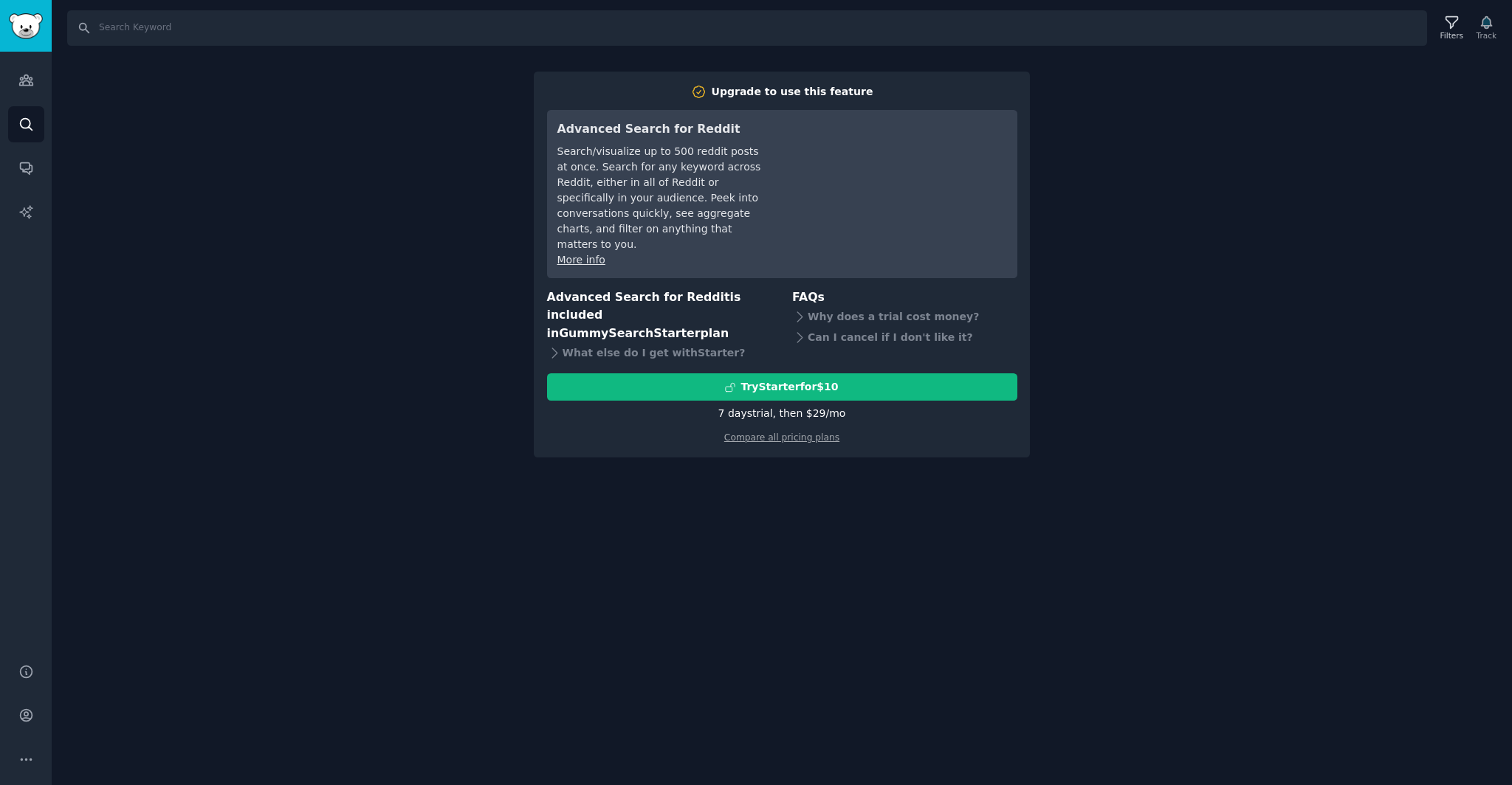
click at [442, 359] on div "Search Filters Track Upgrade to use this feature Advanced Search for Reddit Sea…" at bounding box center [782, 392] width 1460 height 785
click at [748, 432] on link "Compare all pricing plans" at bounding box center [782, 438] width 115 height 11
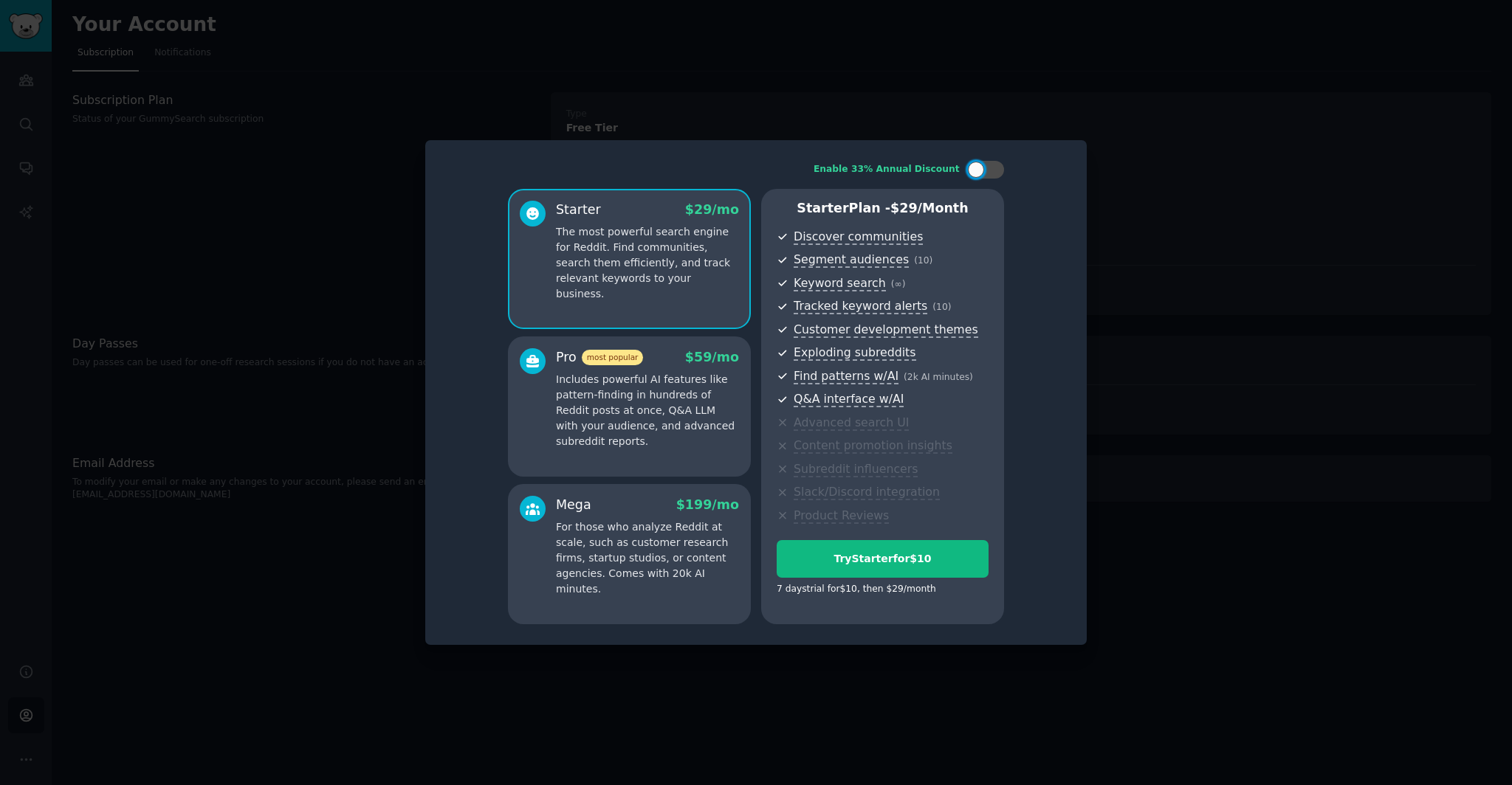
click at [679, 459] on div "Pro most popular $ 59 /mo Includes powerful AI features like pattern-finding in…" at bounding box center [629, 407] width 243 height 140
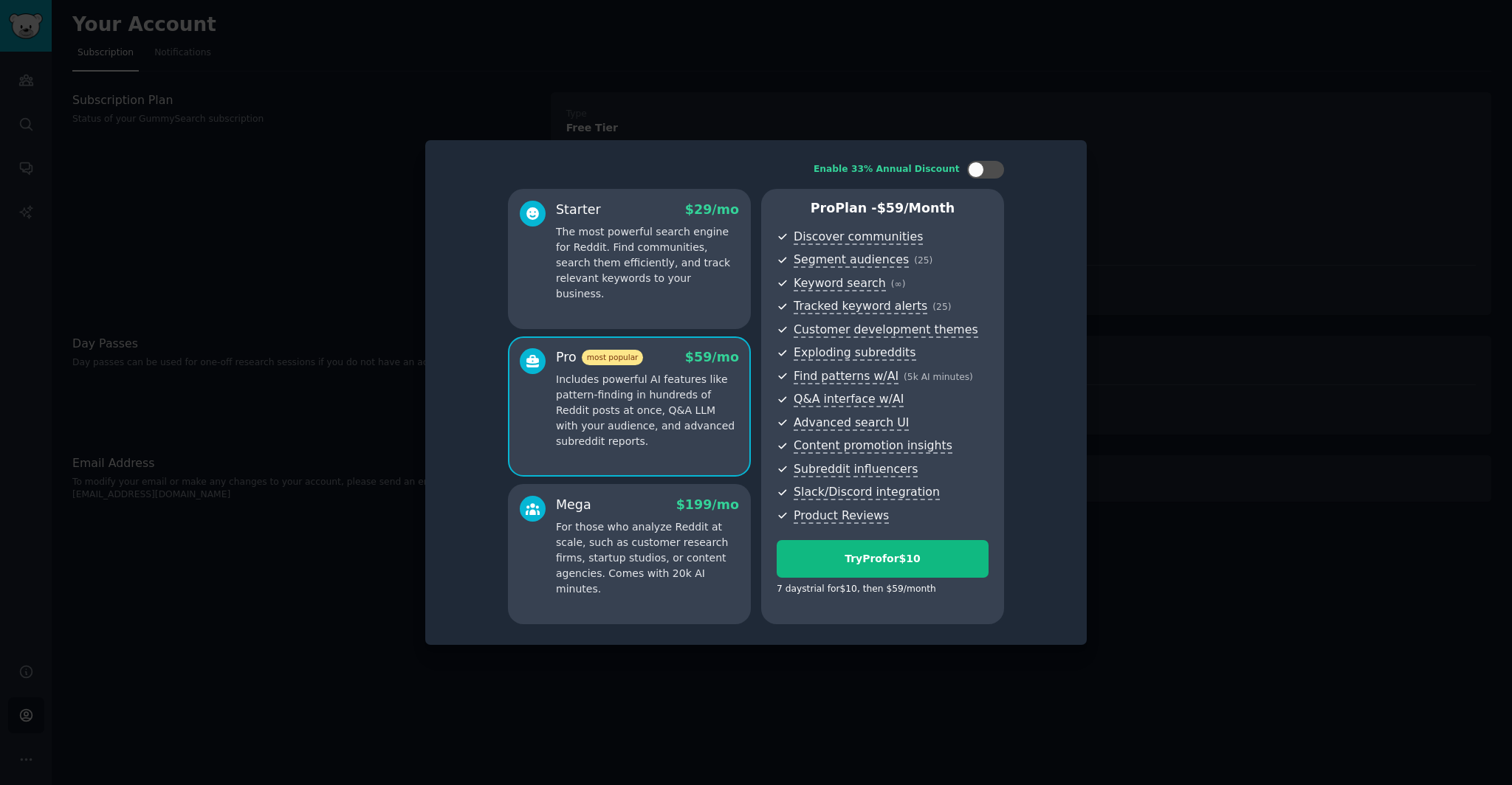
click at [657, 571] on p "For those who analyze Reddit at scale, such as customer research firms, startup…" at bounding box center [647, 557] width 183 height 78
click at [629, 261] on p "The most powerful search engine for Reddit. Find communities, search them effic…" at bounding box center [647, 263] width 183 height 78
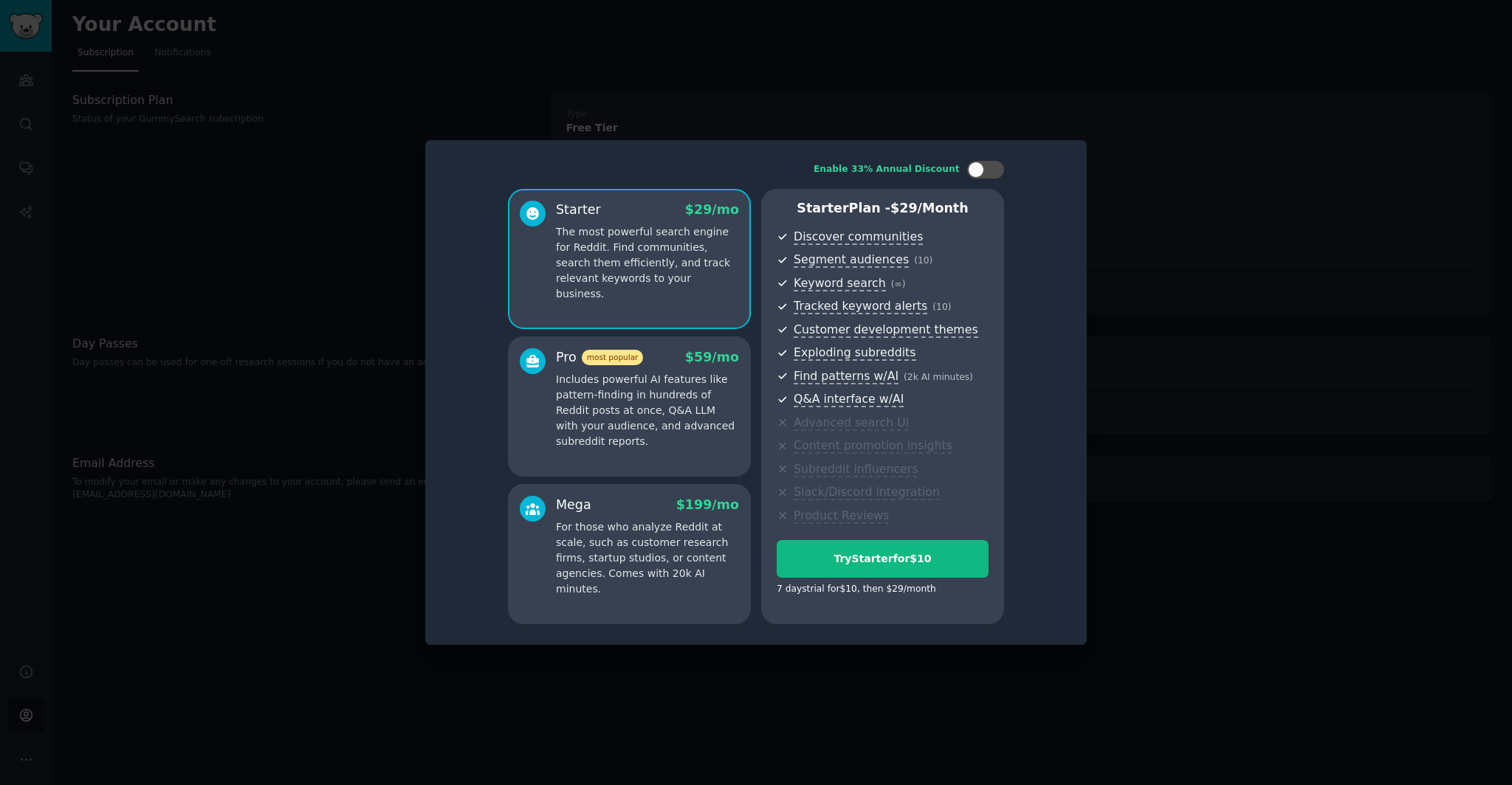
click at [418, 258] on div at bounding box center [756, 392] width 1512 height 785
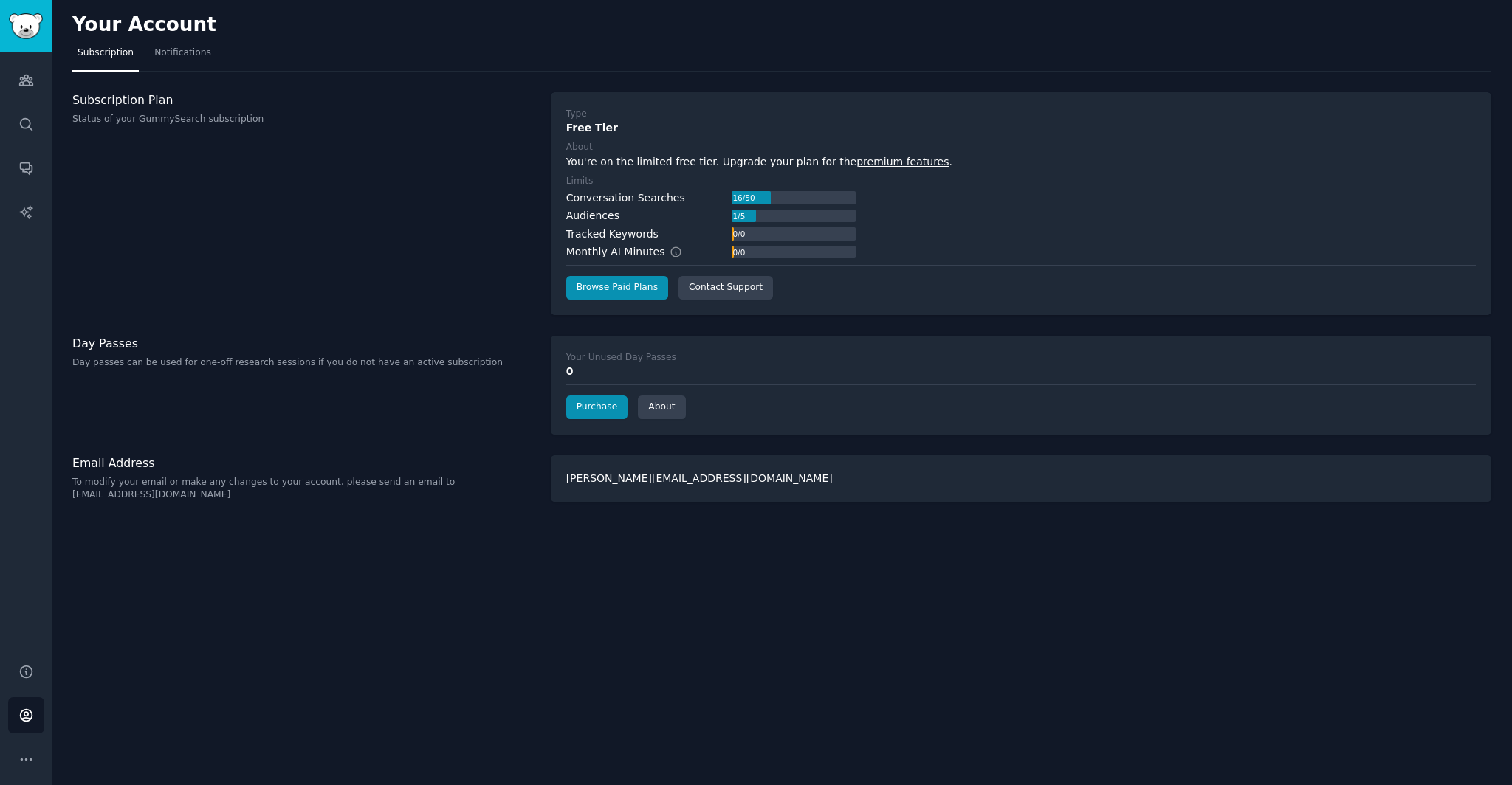
click at [475, 250] on div "Subscription Plan Status of your GummySearch subscription" at bounding box center [304, 203] width 463 height 223
click at [15, 80] on link "Audiences" at bounding box center [26, 80] width 36 height 36
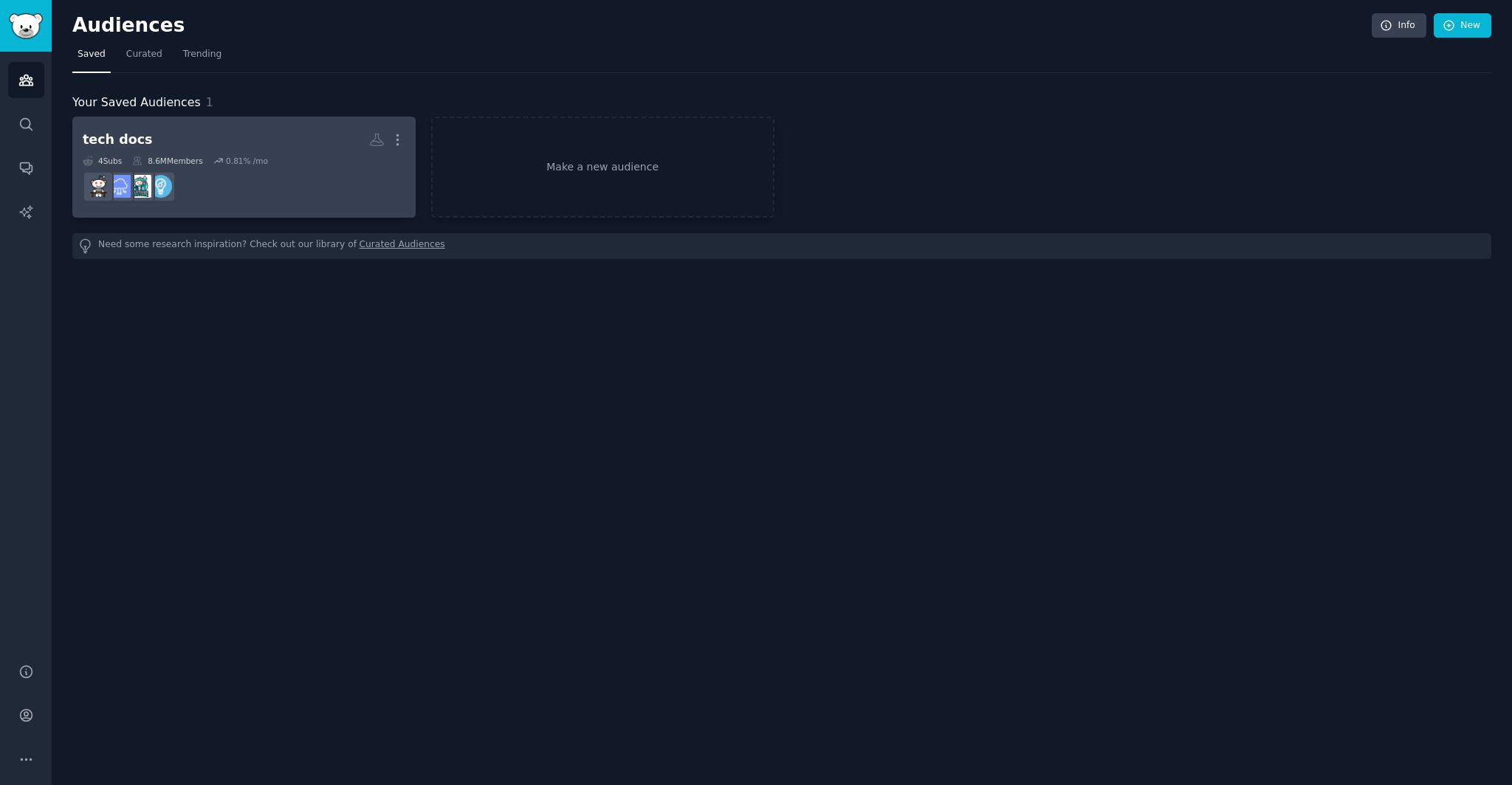
click at [239, 177] on dd "r/Entrepreneur" at bounding box center [244, 186] width 323 height 41
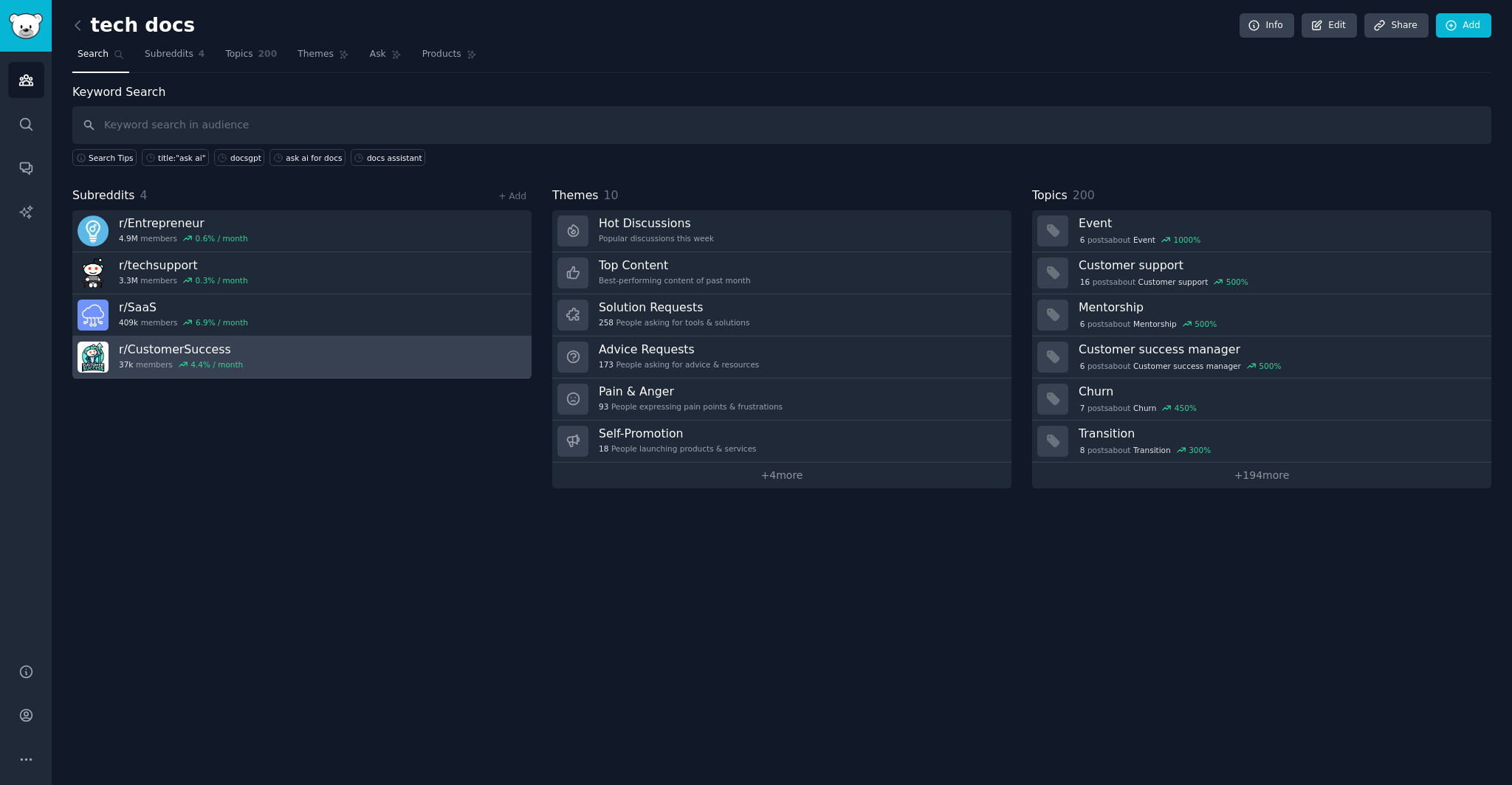
click at [268, 356] on link "r/ CustomerSuccess 37k members 4.4 % / month" at bounding box center [301, 358] width 459 height 42
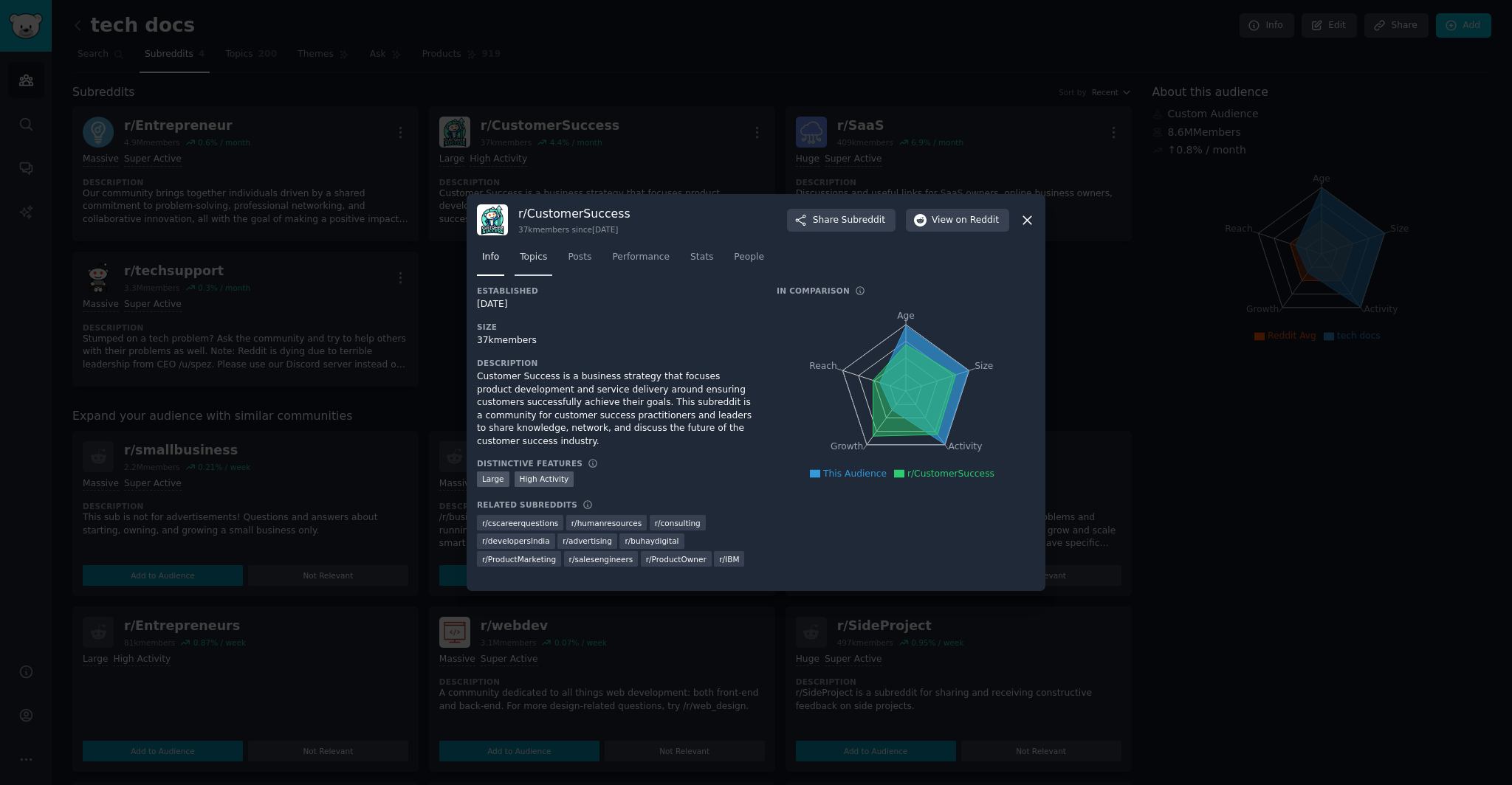
click at [529, 261] on span "Topics" at bounding box center [533, 258] width 27 height 14
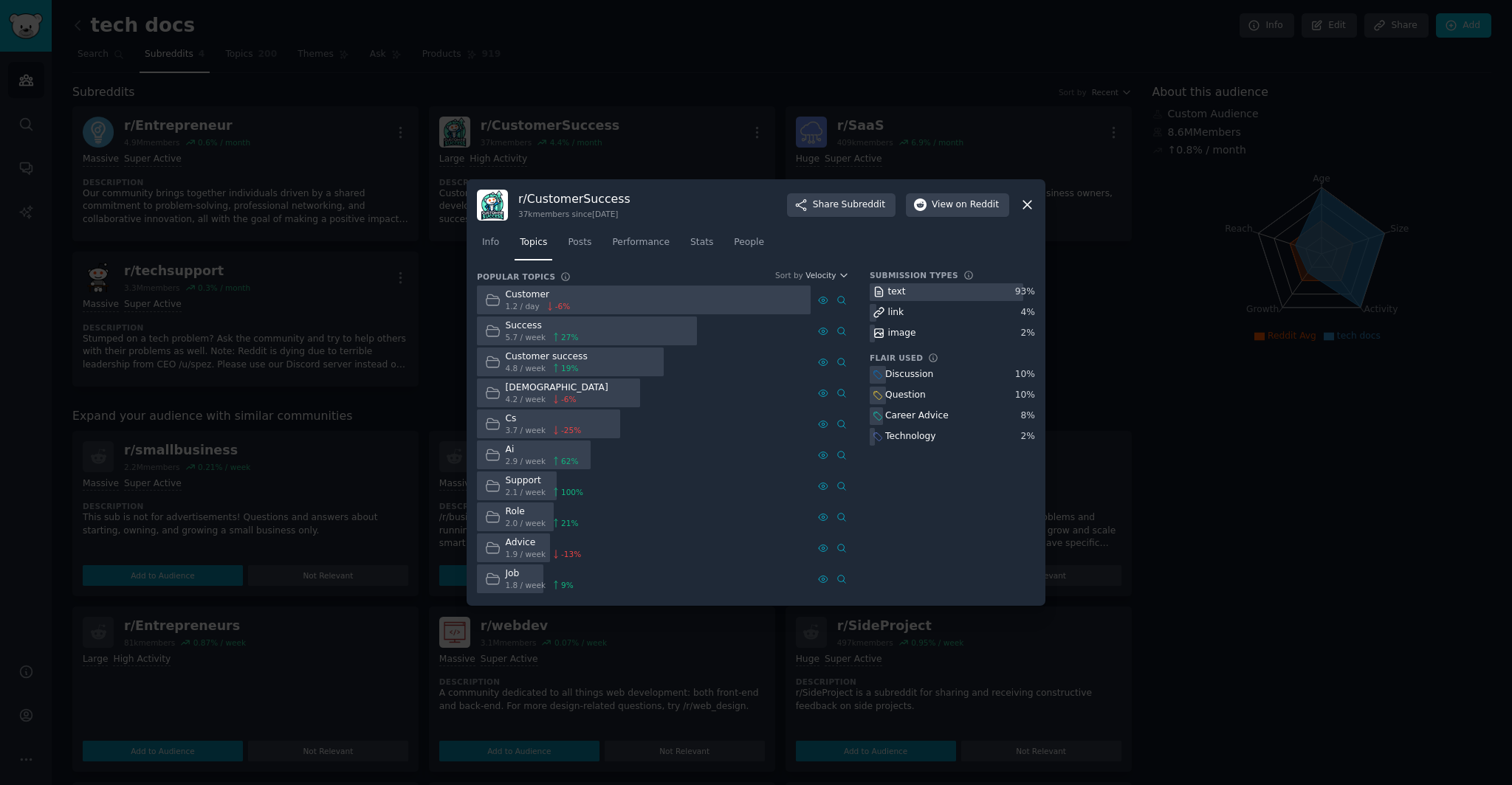
click at [507, 456] on span "2.9 / week" at bounding box center [526, 461] width 41 height 11
click at [520, 460] on span "2.9 / week" at bounding box center [526, 461] width 41 height 11
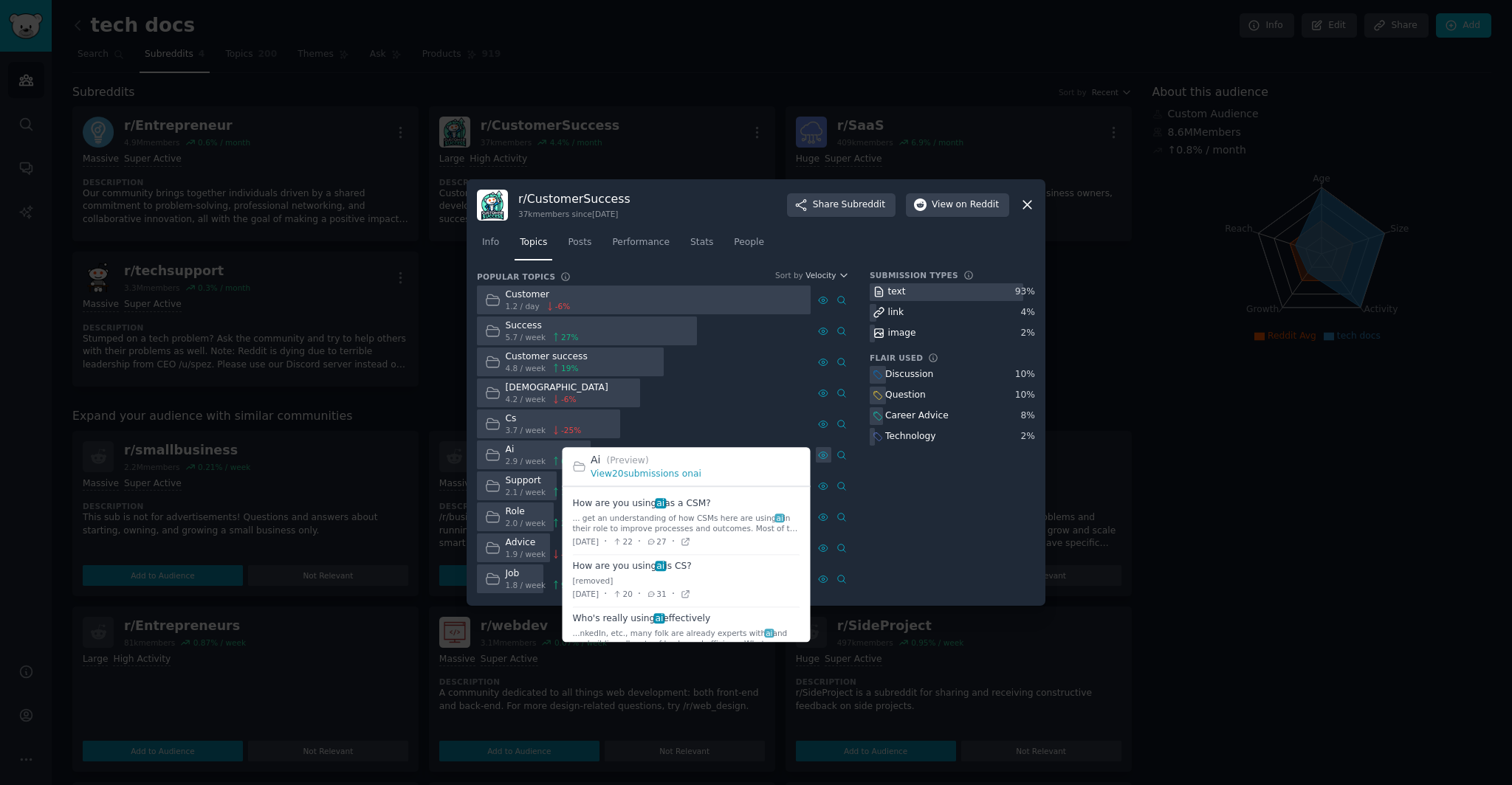
click at [818, 454] on icon at bounding box center [823, 455] width 11 height 11
click at [671, 478] on link "View 20 submissions on ai" at bounding box center [646, 474] width 111 height 11
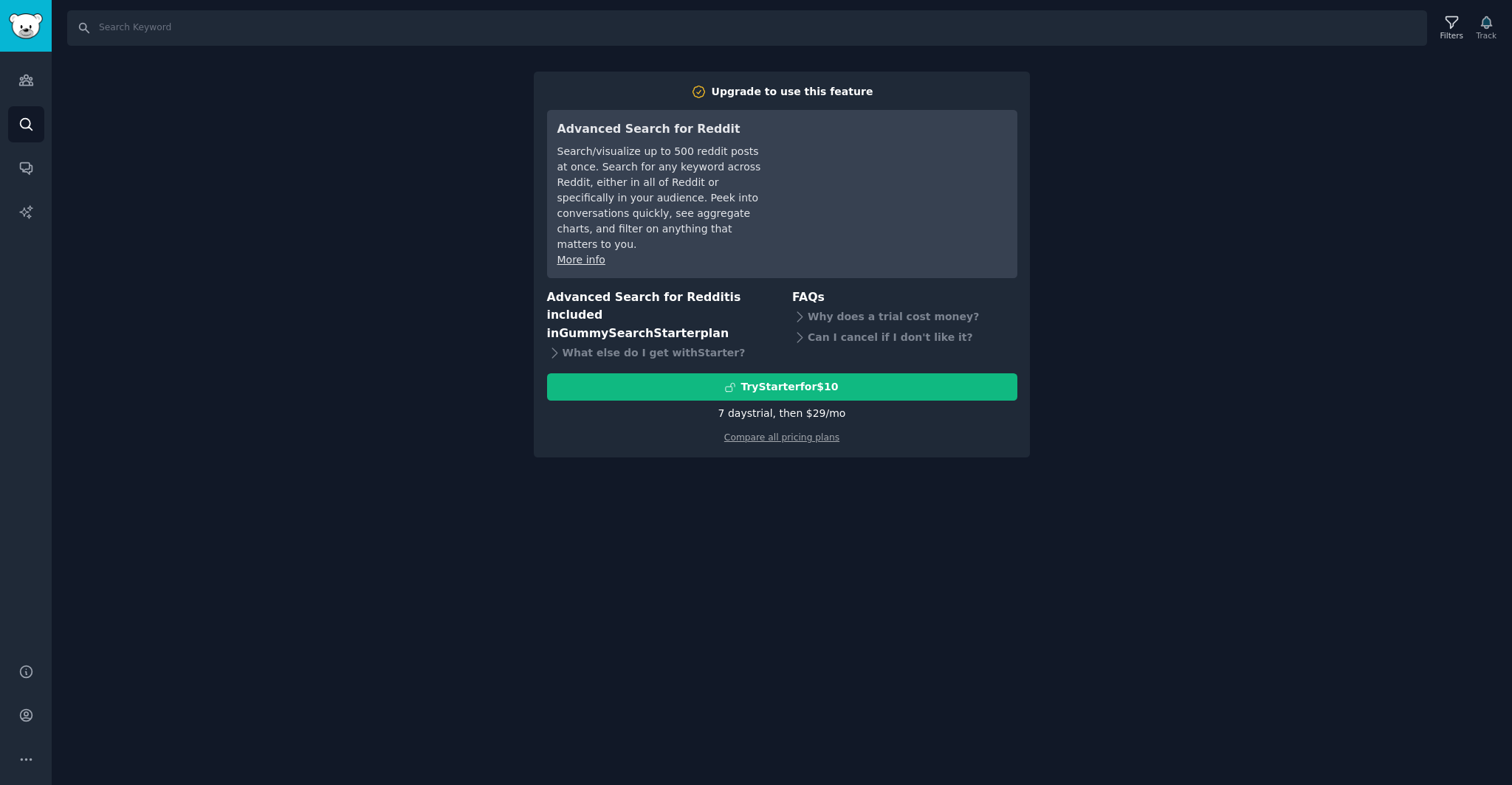
click at [611, 502] on div "Search Filters Track Upgrade to use this feature Advanced Search for Reddit Sea…" at bounding box center [782, 392] width 1460 height 785
click at [177, 170] on div "Search Filters Track Upgrade to use this feature Advanced Search for Reddit Sea…" at bounding box center [782, 392] width 1460 height 785
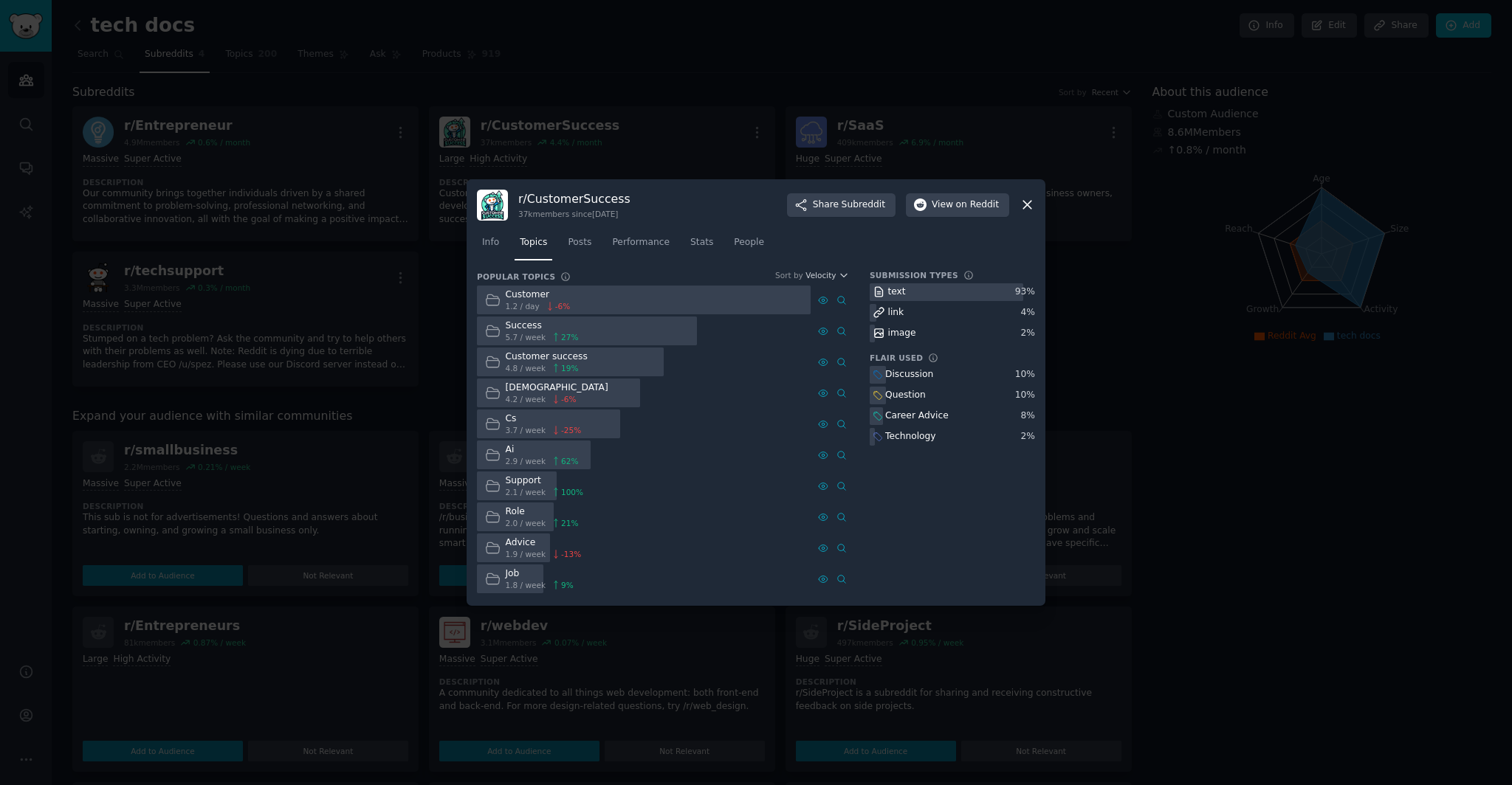
click at [344, 225] on div at bounding box center [756, 392] width 1512 height 785
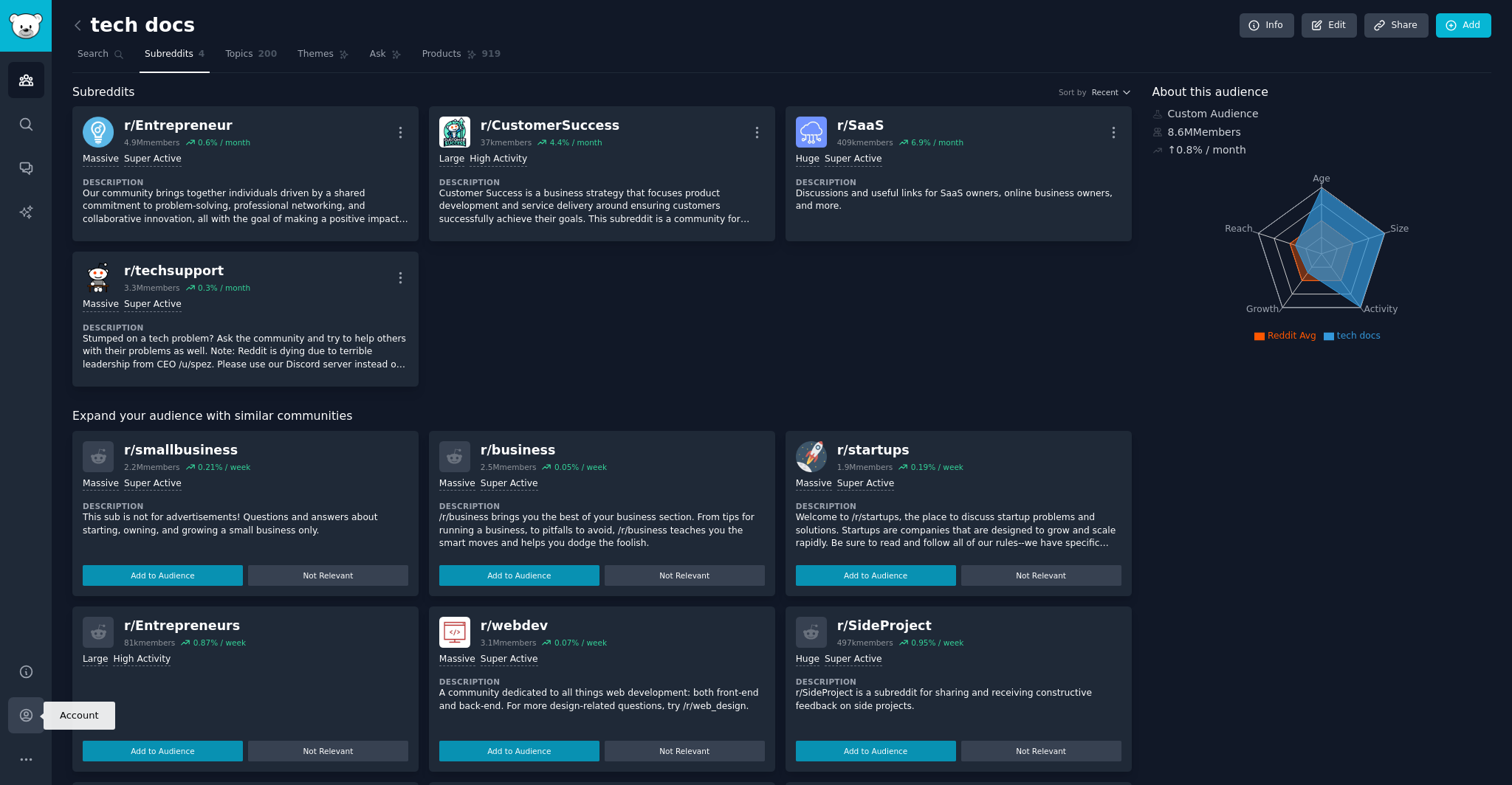
click at [28, 705] on link "Account" at bounding box center [26, 716] width 36 height 36
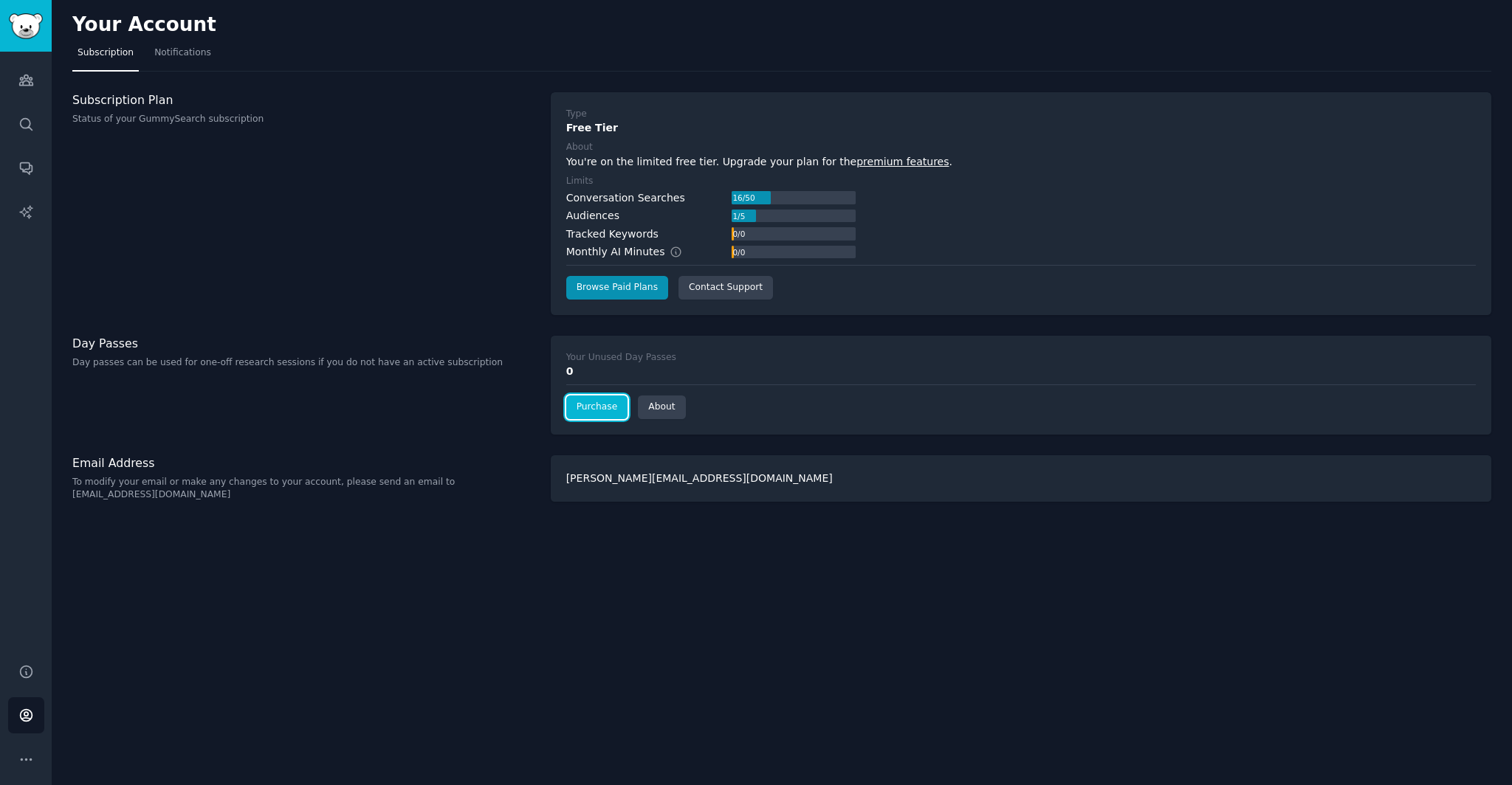
click at [612, 414] on link "Purchase" at bounding box center [597, 407] width 62 height 23
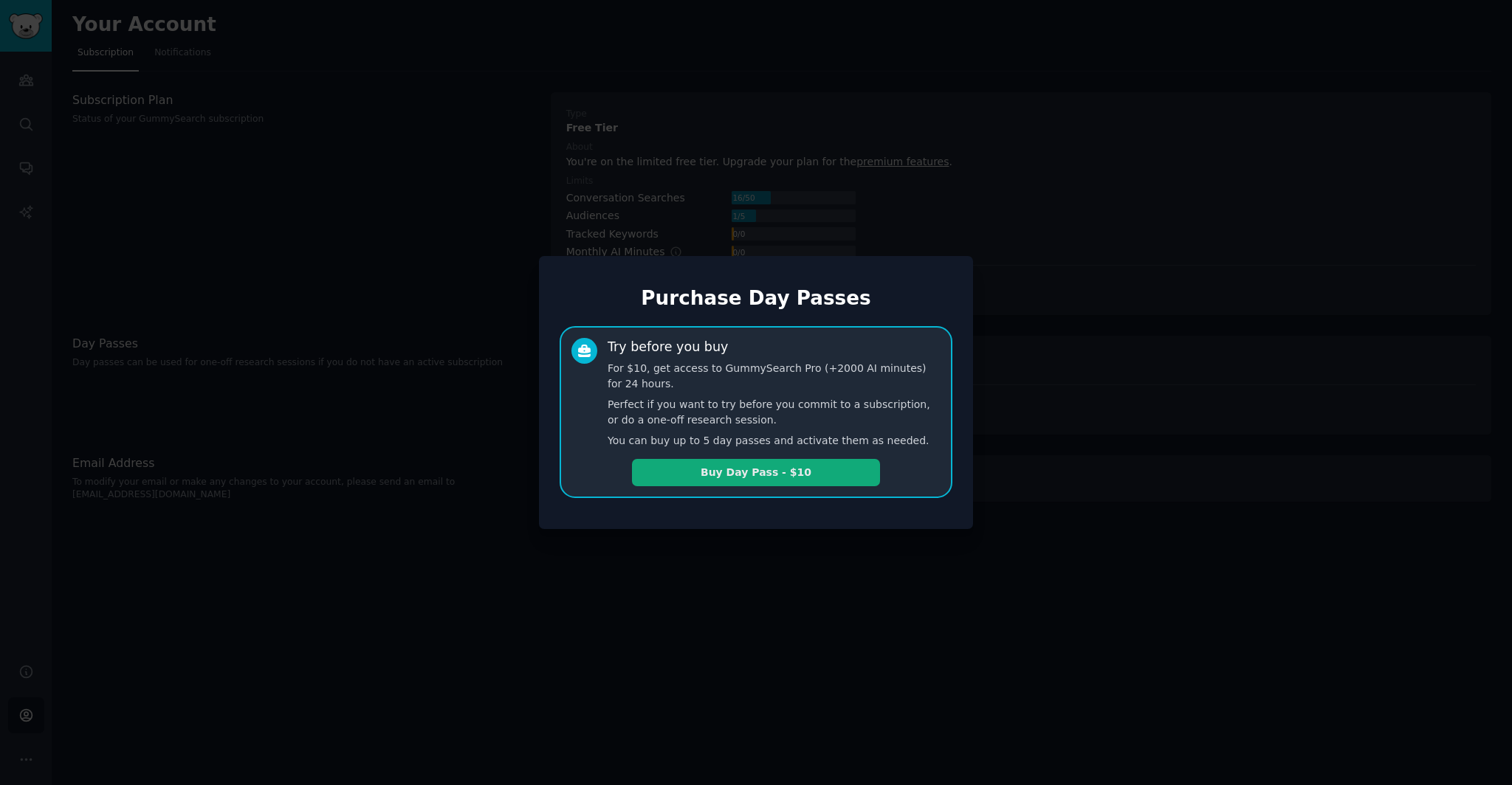
click at [725, 468] on button "Buy Day Pass - $10" at bounding box center [755, 472] width 248 height 27
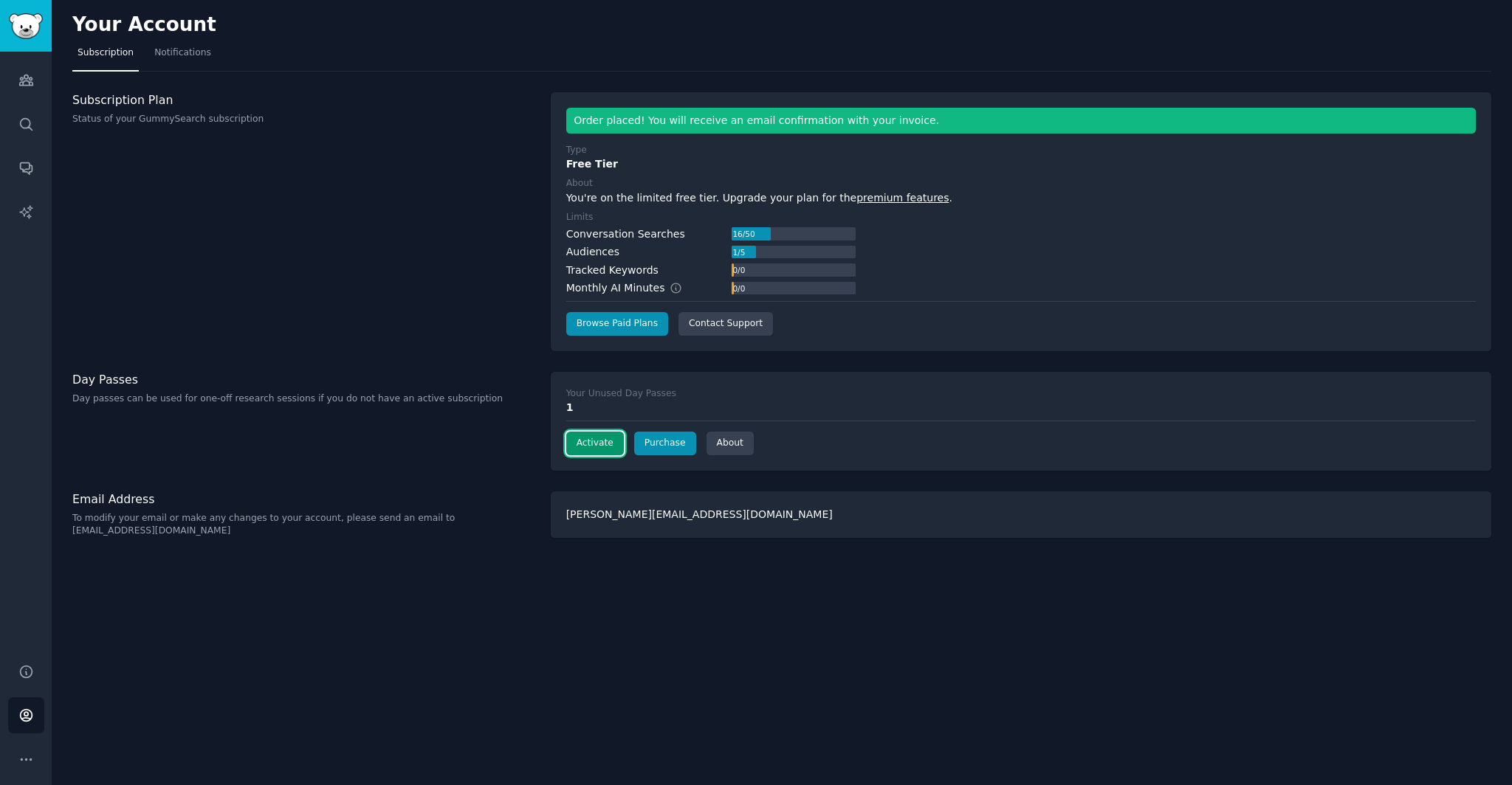
click at [608, 433] on button "Activate" at bounding box center [595, 443] width 57 height 23
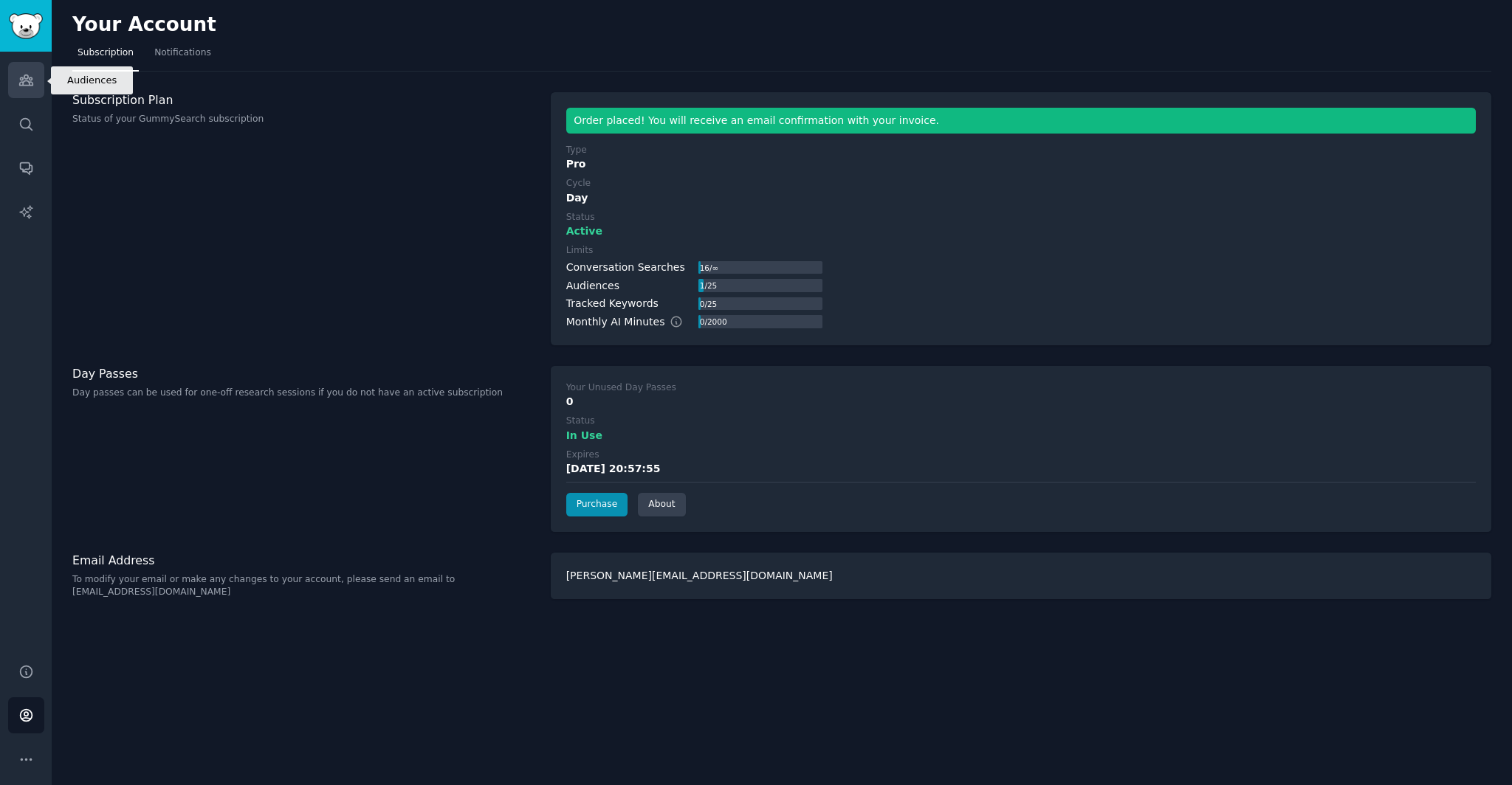
click at [27, 87] on icon "Sidebar" at bounding box center [26, 80] width 16 height 16
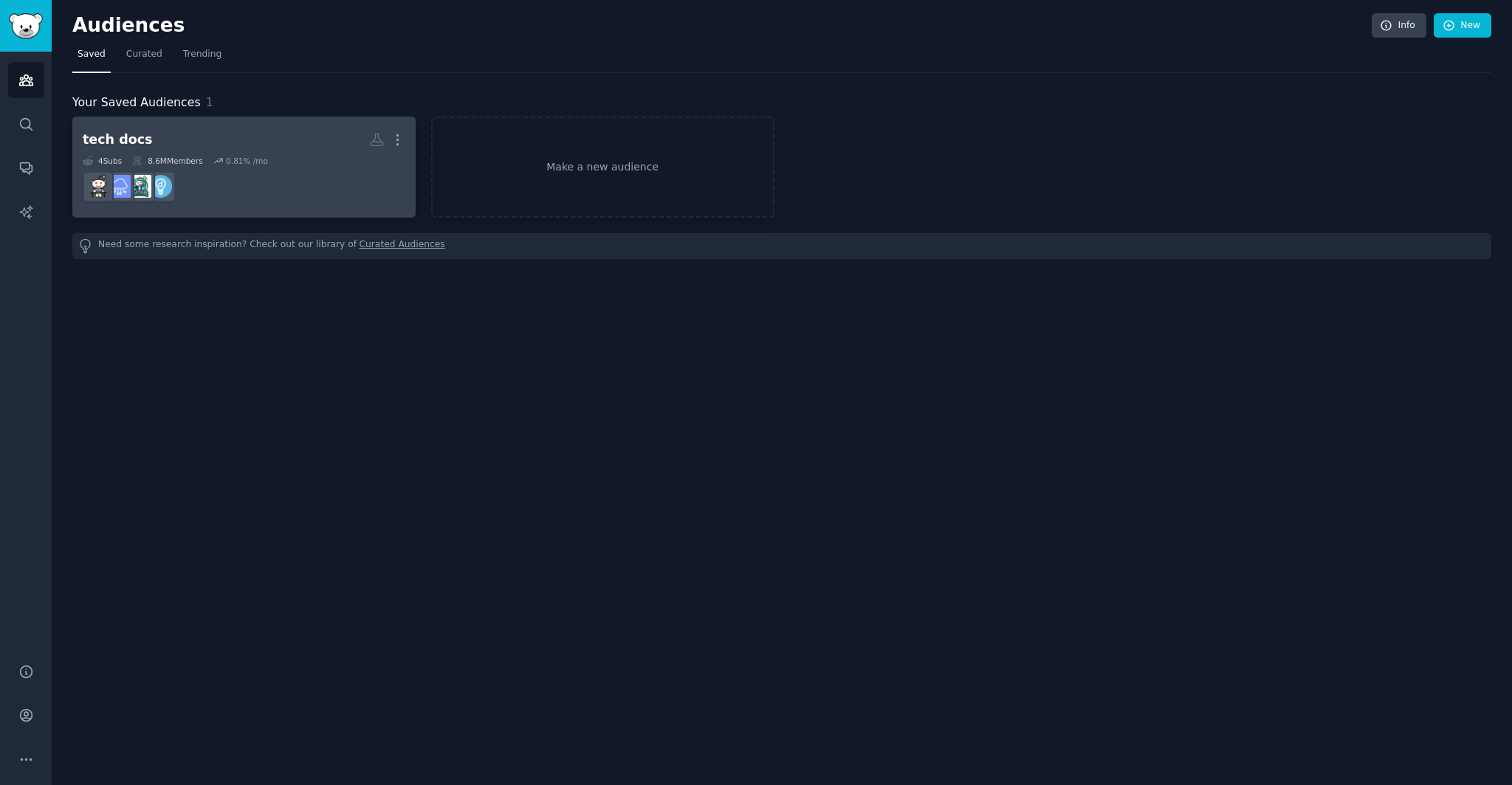
click at [249, 191] on dd "r/Entrepreneur" at bounding box center [244, 186] width 323 height 41
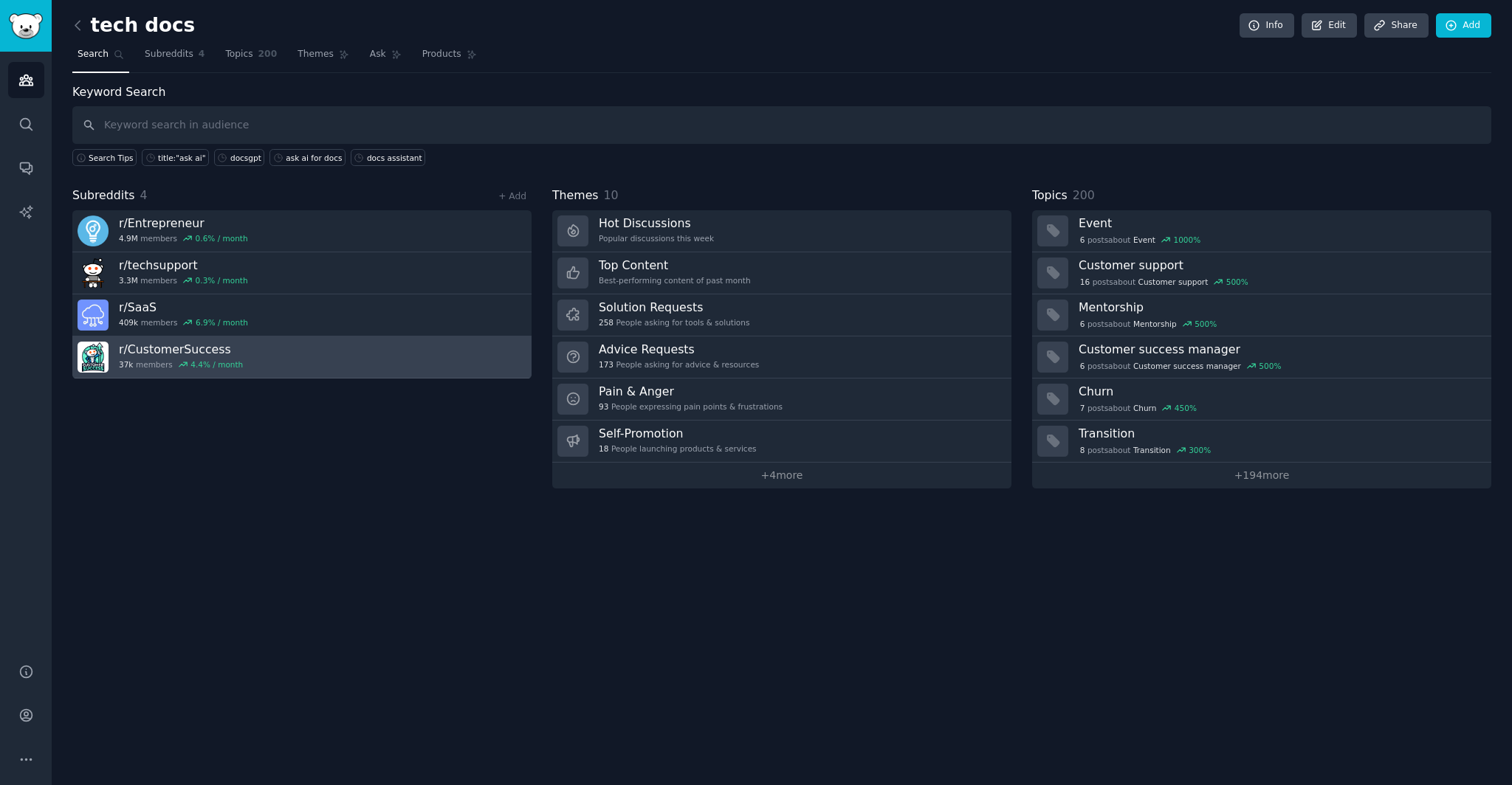
click at [253, 358] on link "r/ CustomerSuccess 37k members 4.4 % / month" at bounding box center [301, 358] width 459 height 42
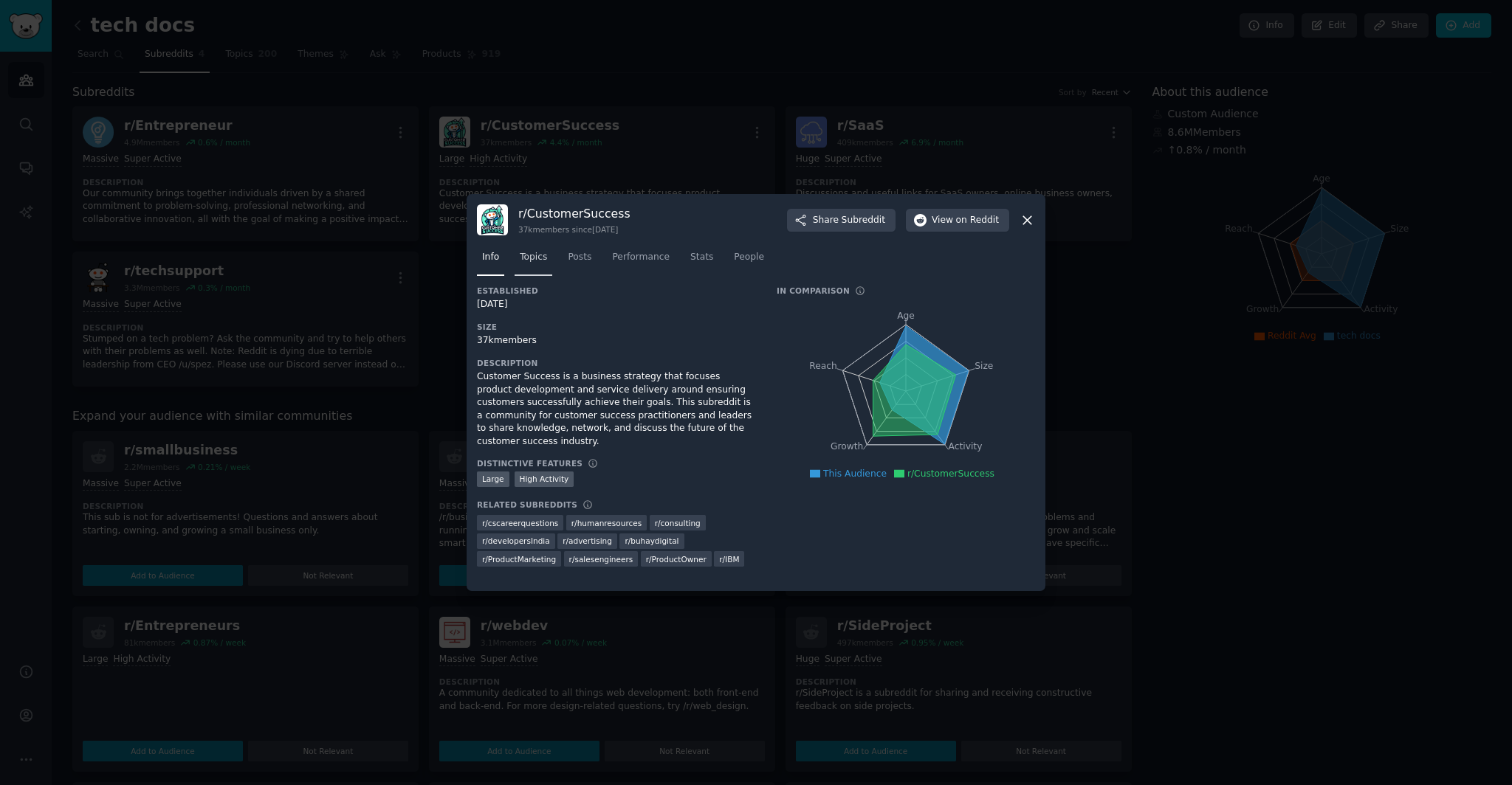
click at [531, 254] on span "Topics" at bounding box center [533, 258] width 27 height 14
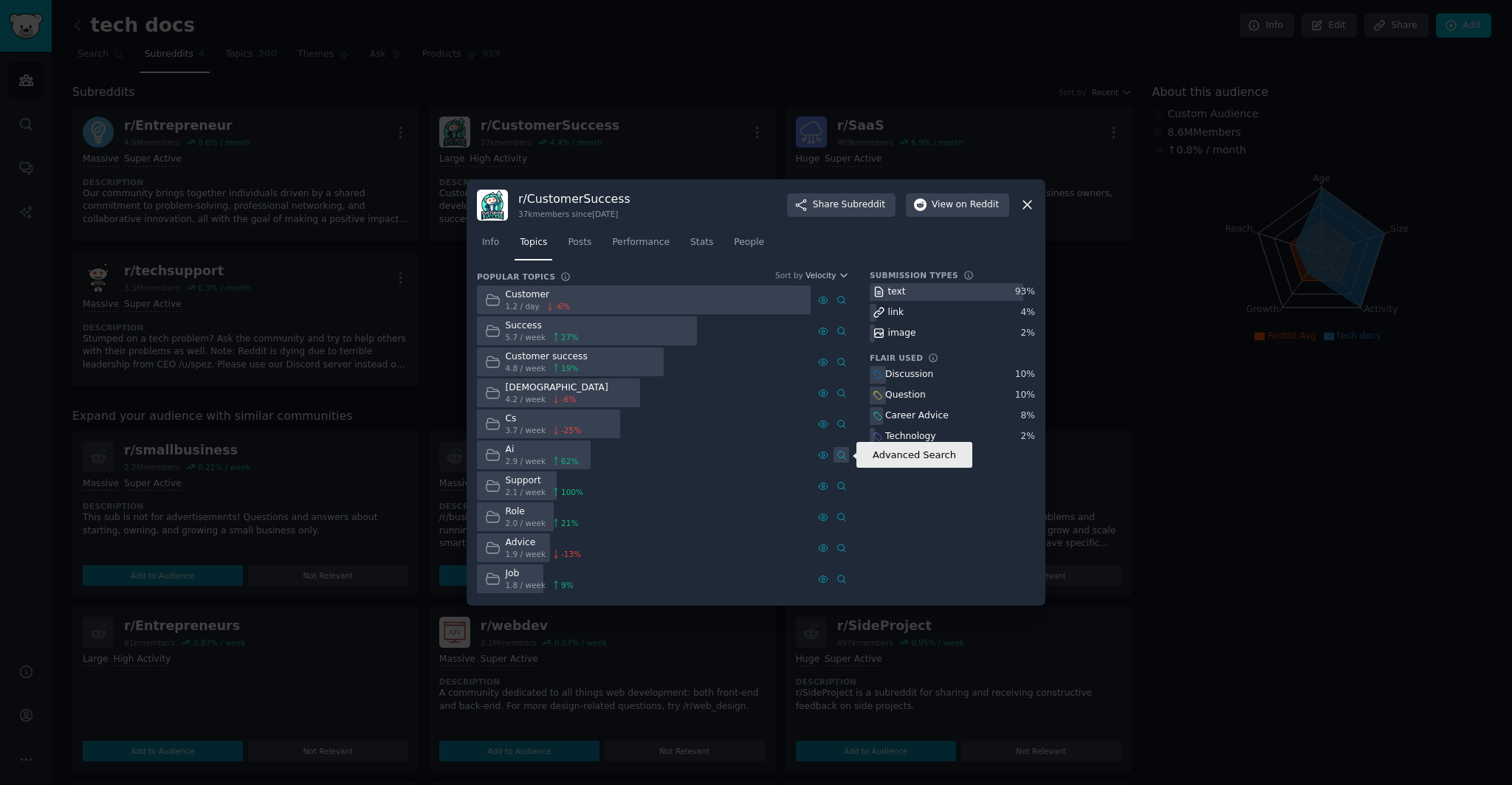
click at [838, 454] on icon at bounding box center [842, 455] width 11 height 11
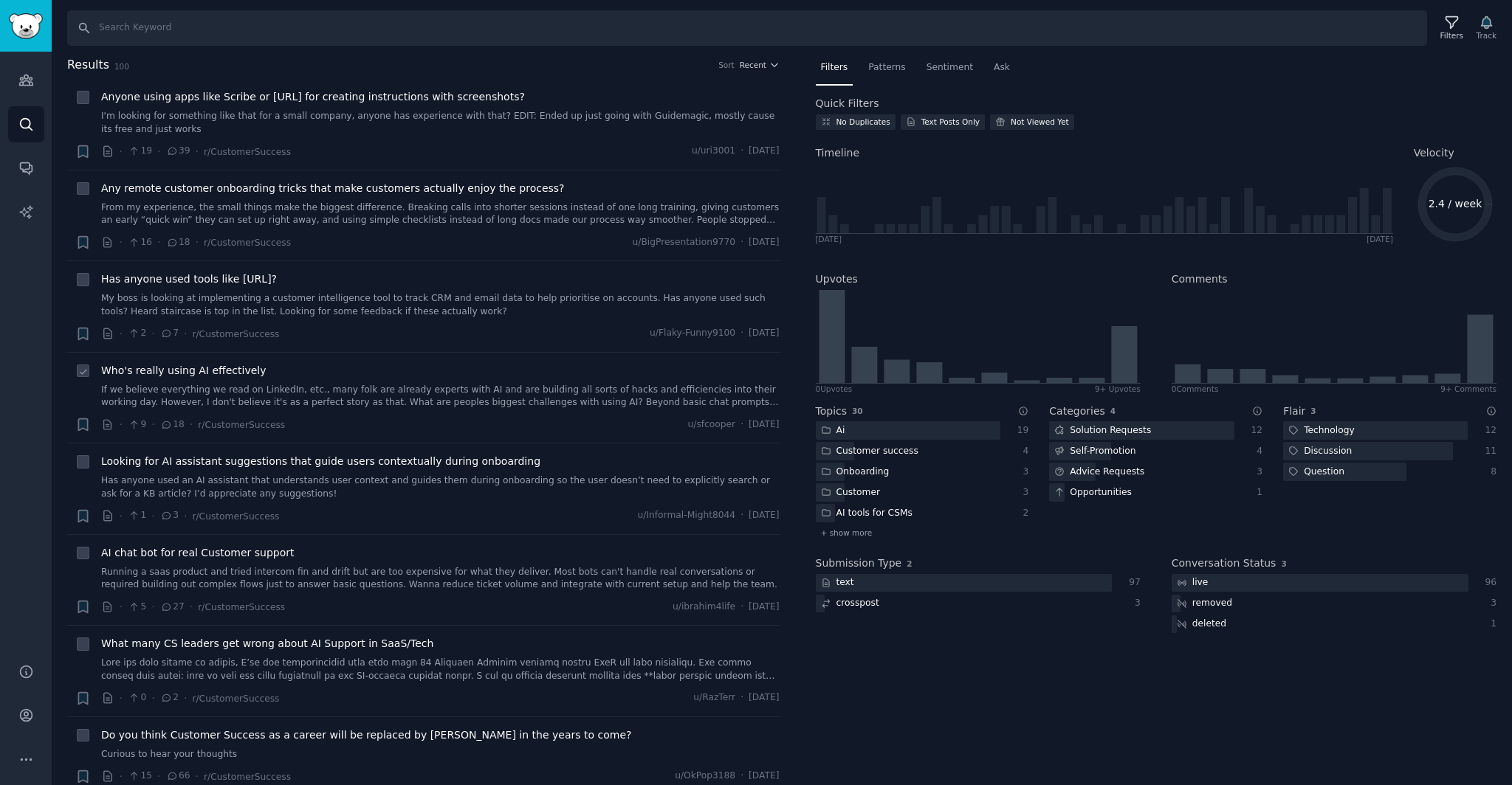
click at [337, 401] on link "If we believe everything we read on LinkedIn, etc., many folk are already exper…" at bounding box center [440, 396] width 678 height 26
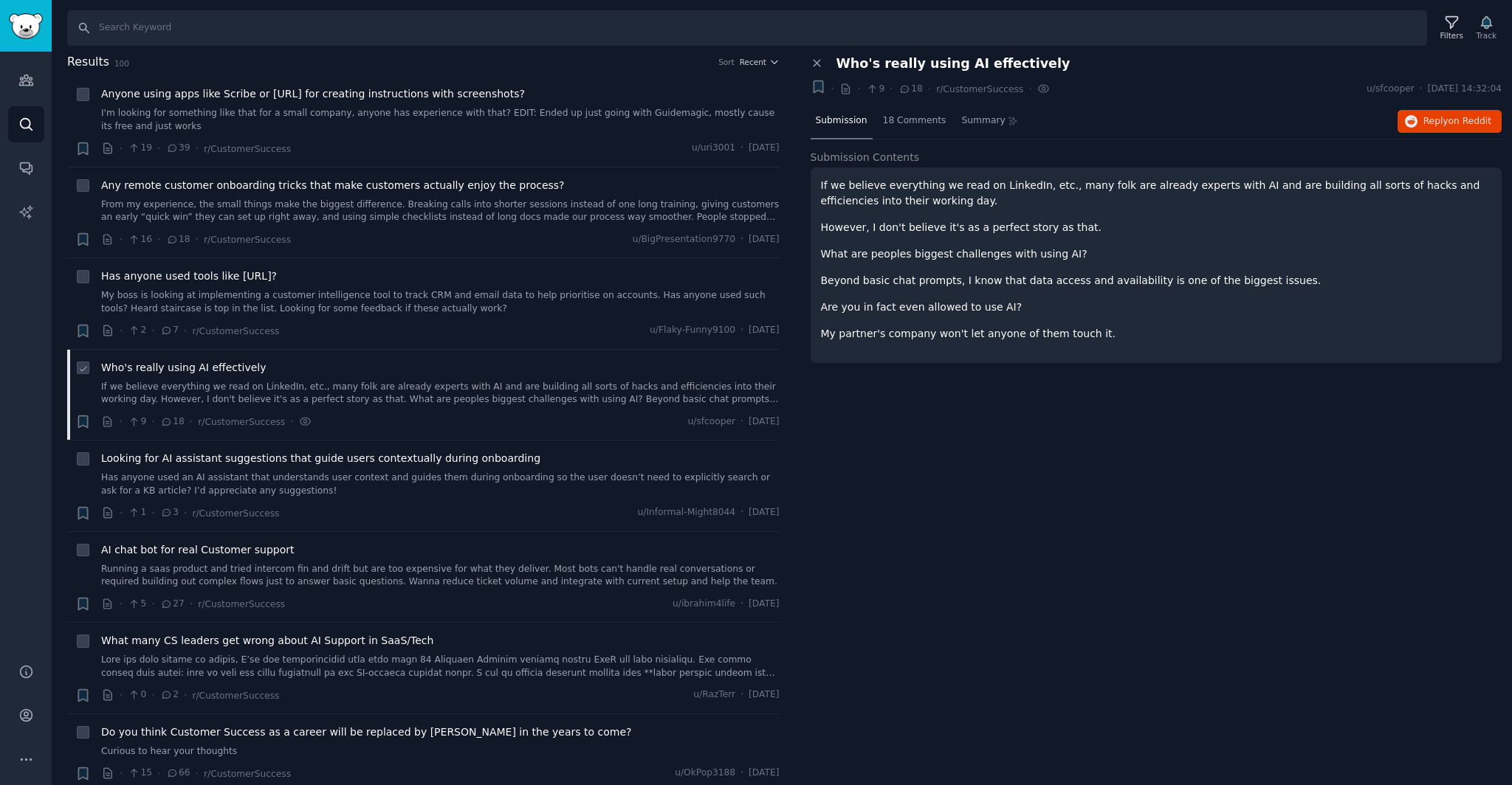
scroll to position [4, 0]
click at [262, 554] on span "AI chat bot for real Customer support" at bounding box center [197, 549] width 194 height 16
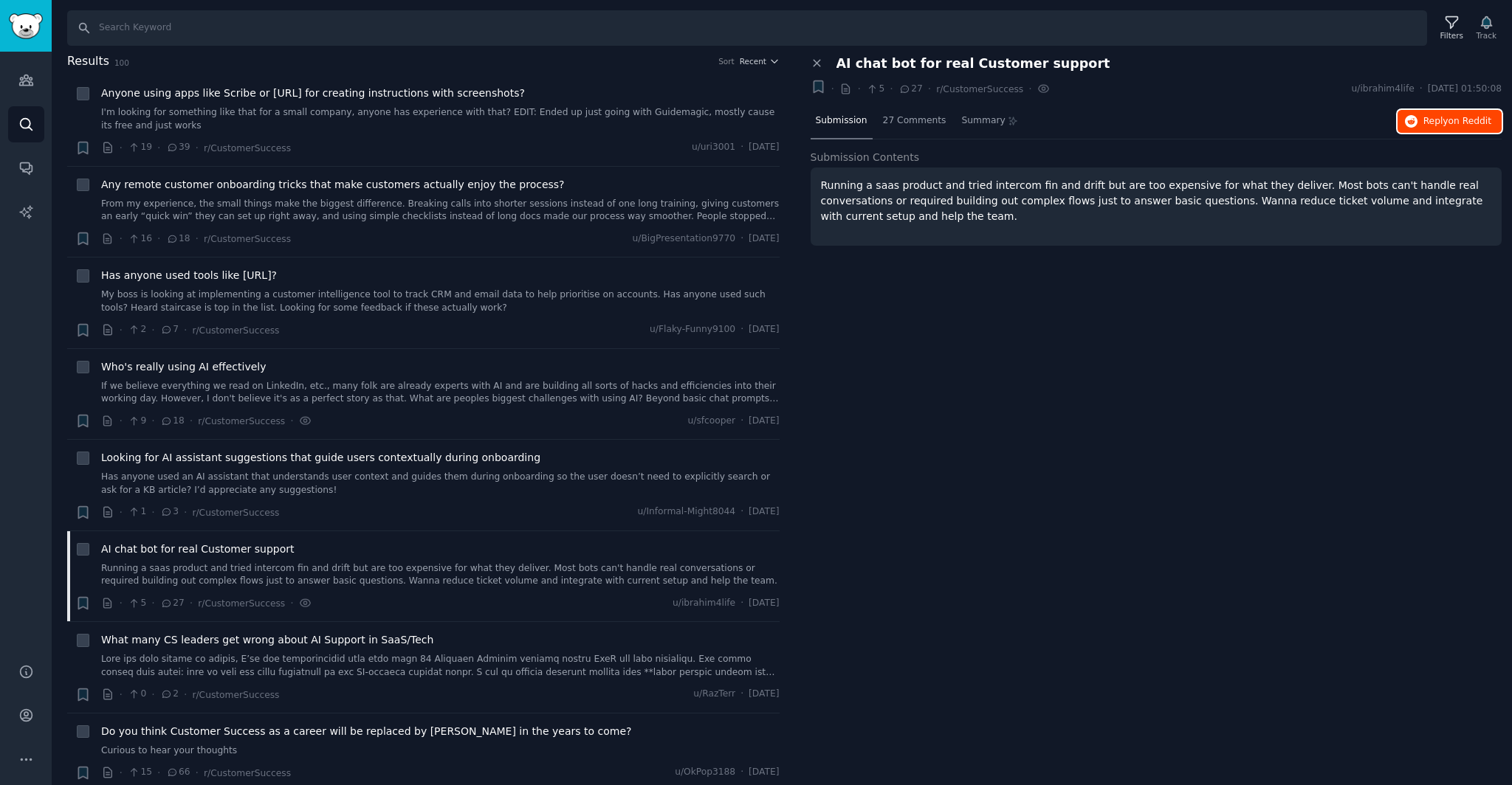
click at [1465, 117] on span "on Reddit" at bounding box center [1470, 121] width 43 height 11
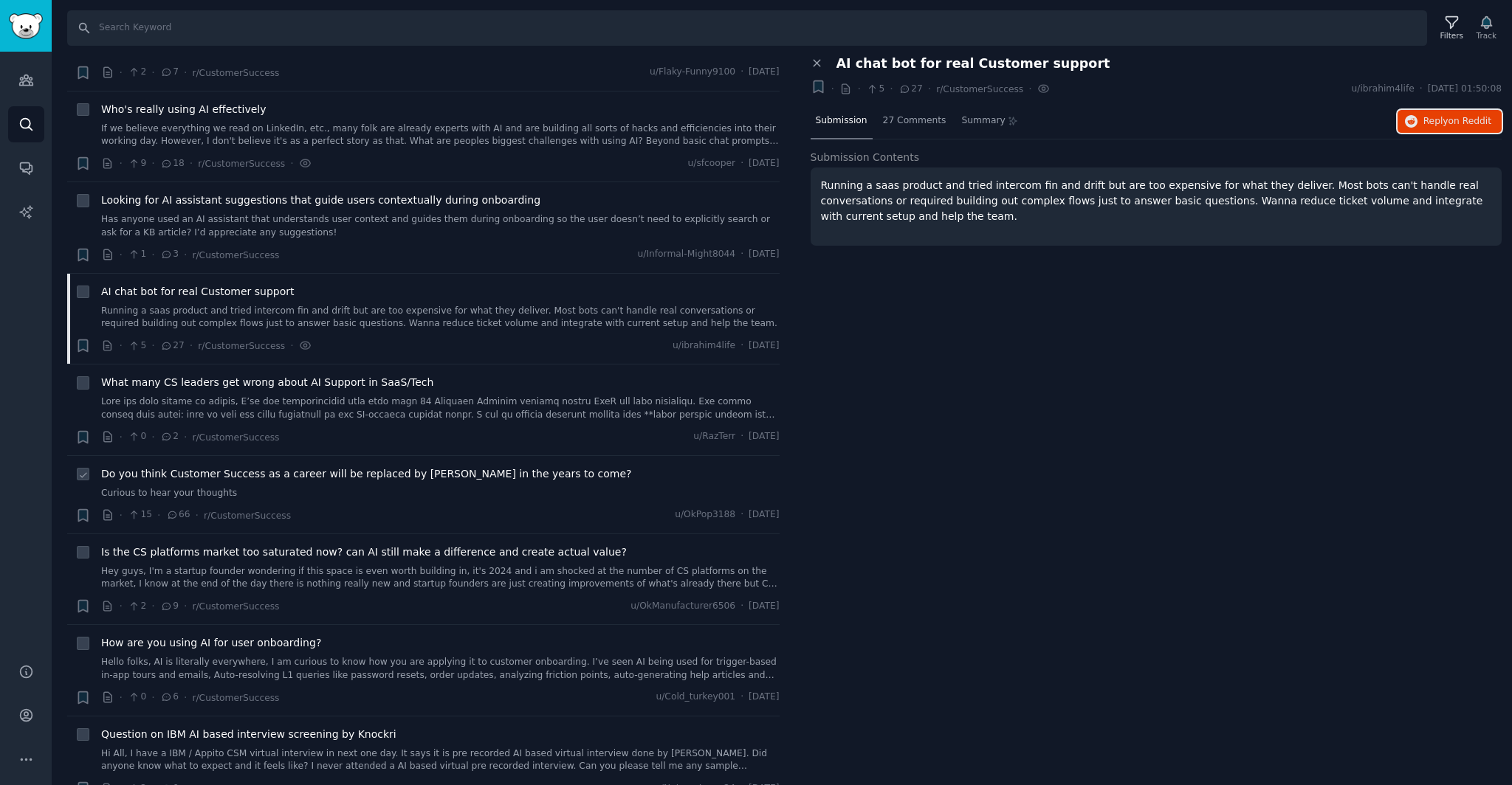
scroll to position [370, 0]
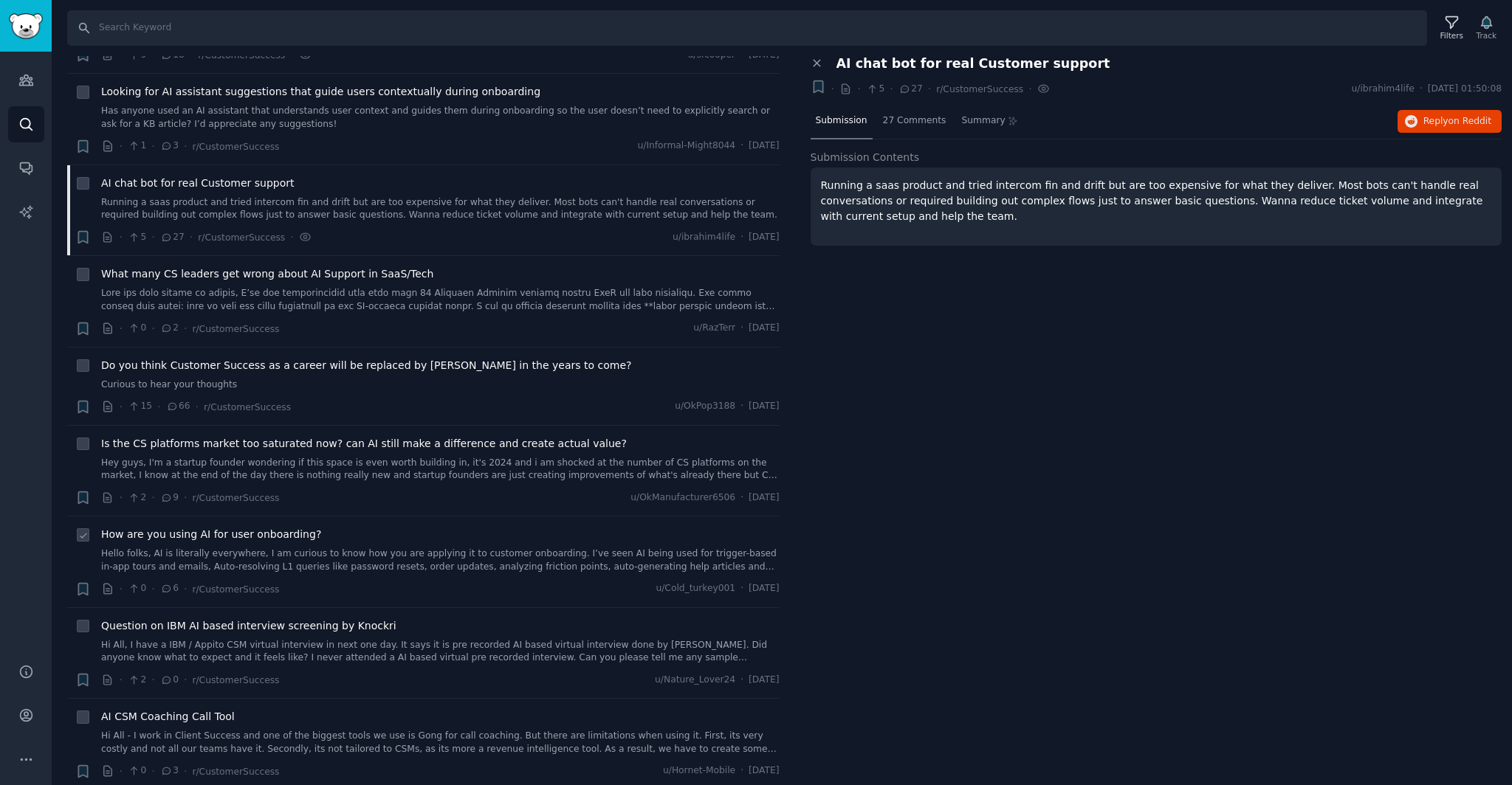
click at [371, 566] on link "Hello folks, AI is literally everywhere, I am curious to know how you are apply…" at bounding box center [440, 560] width 678 height 26
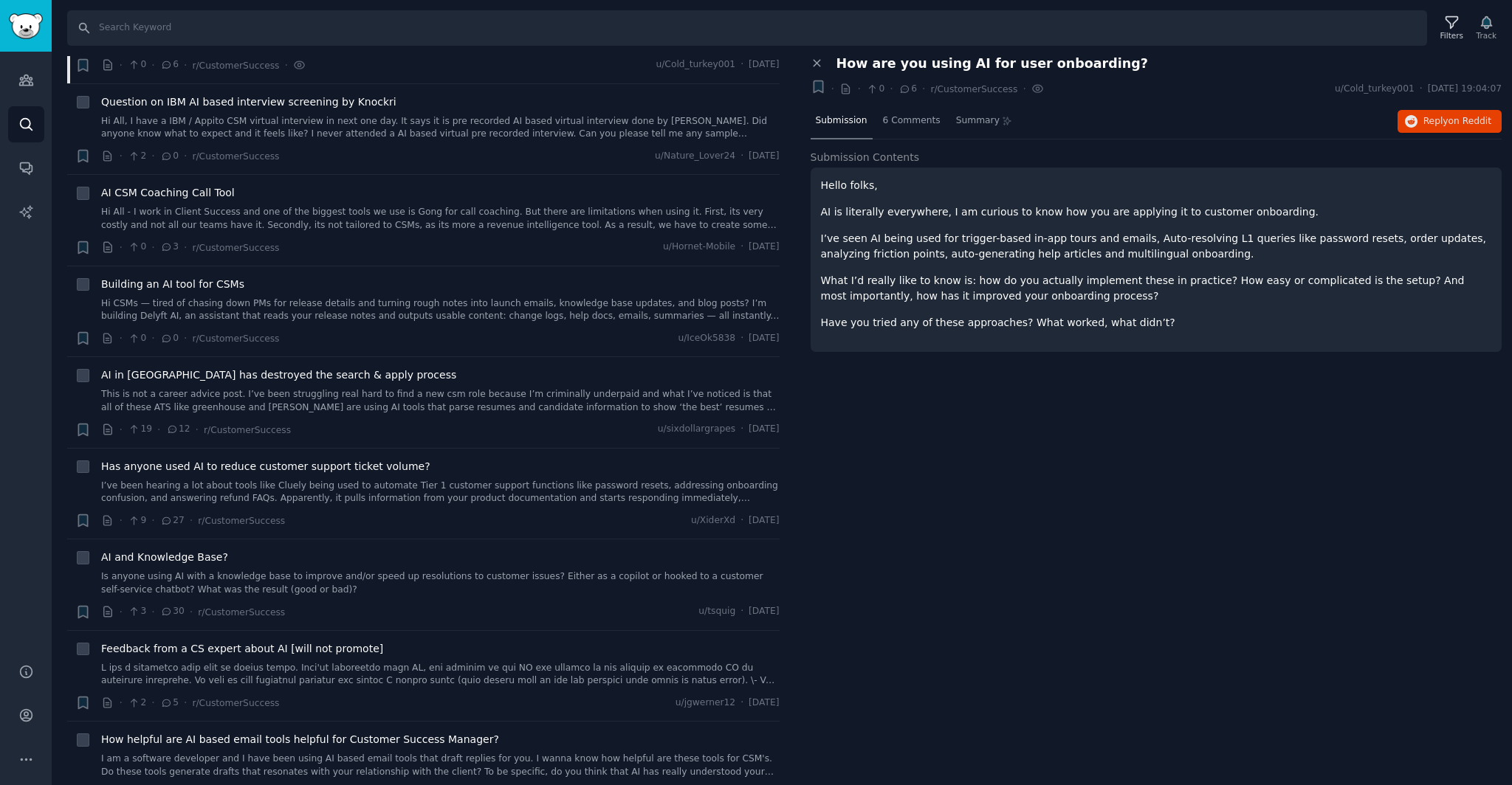
scroll to position [895, 0]
click at [395, 469] on span "Has anyone used AI to reduce customer support ticket volume?" at bounding box center [265, 465] width 329 height 16
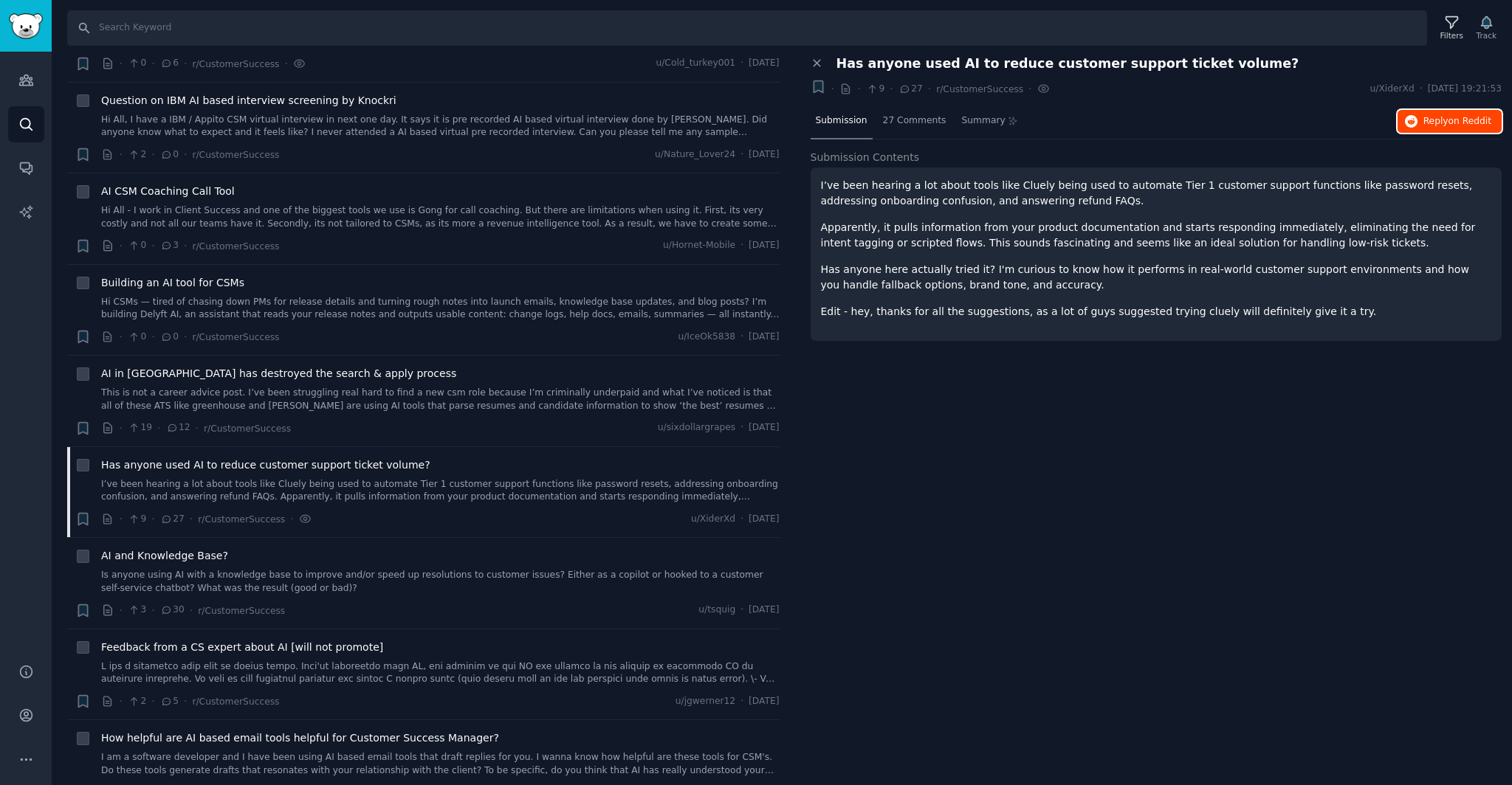
click at [1455, 114] on button "Reply on Reddit" at bounding box center [1449, 121] width 104 height 23
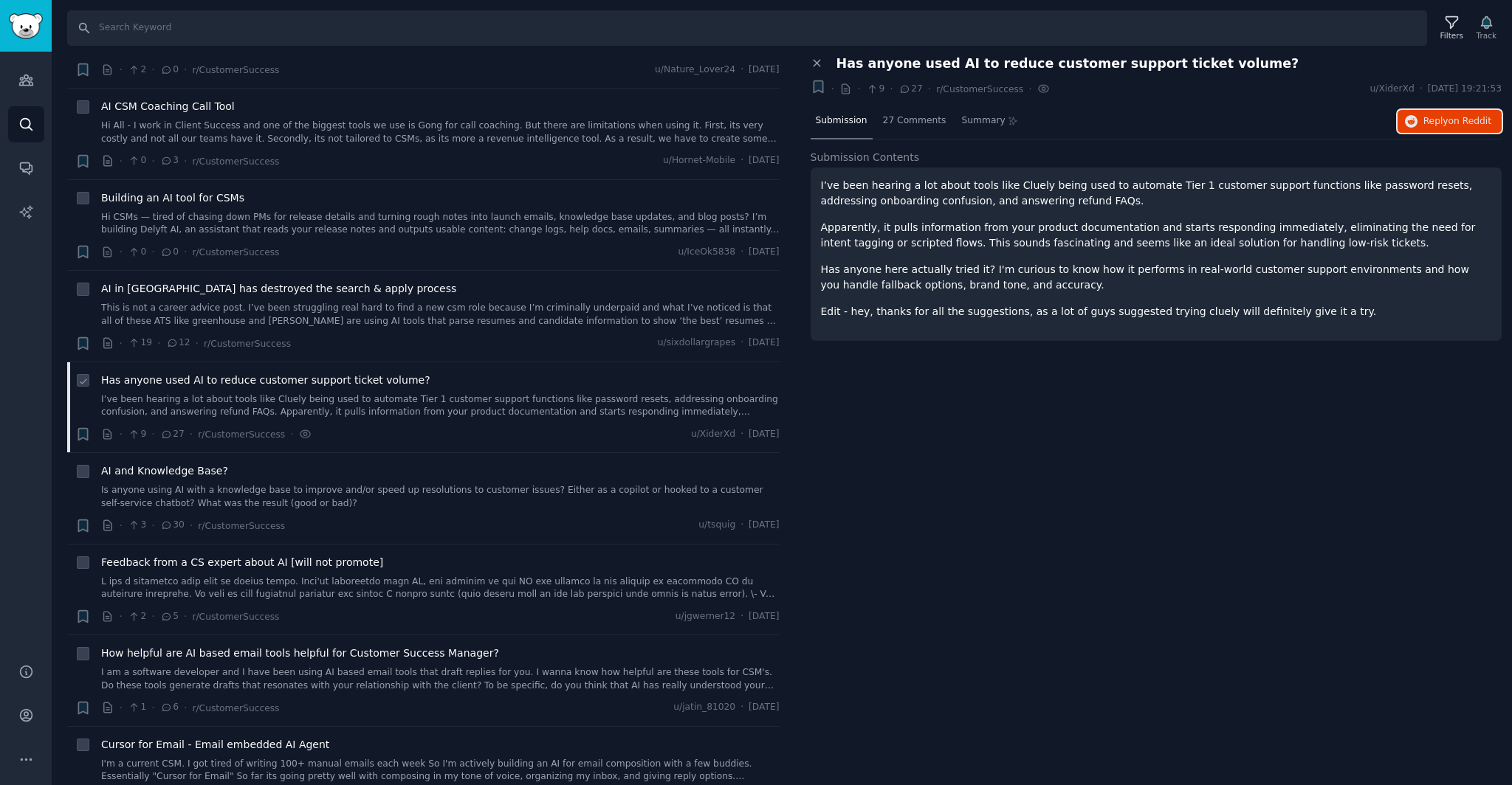
scroll to position [990, 0]
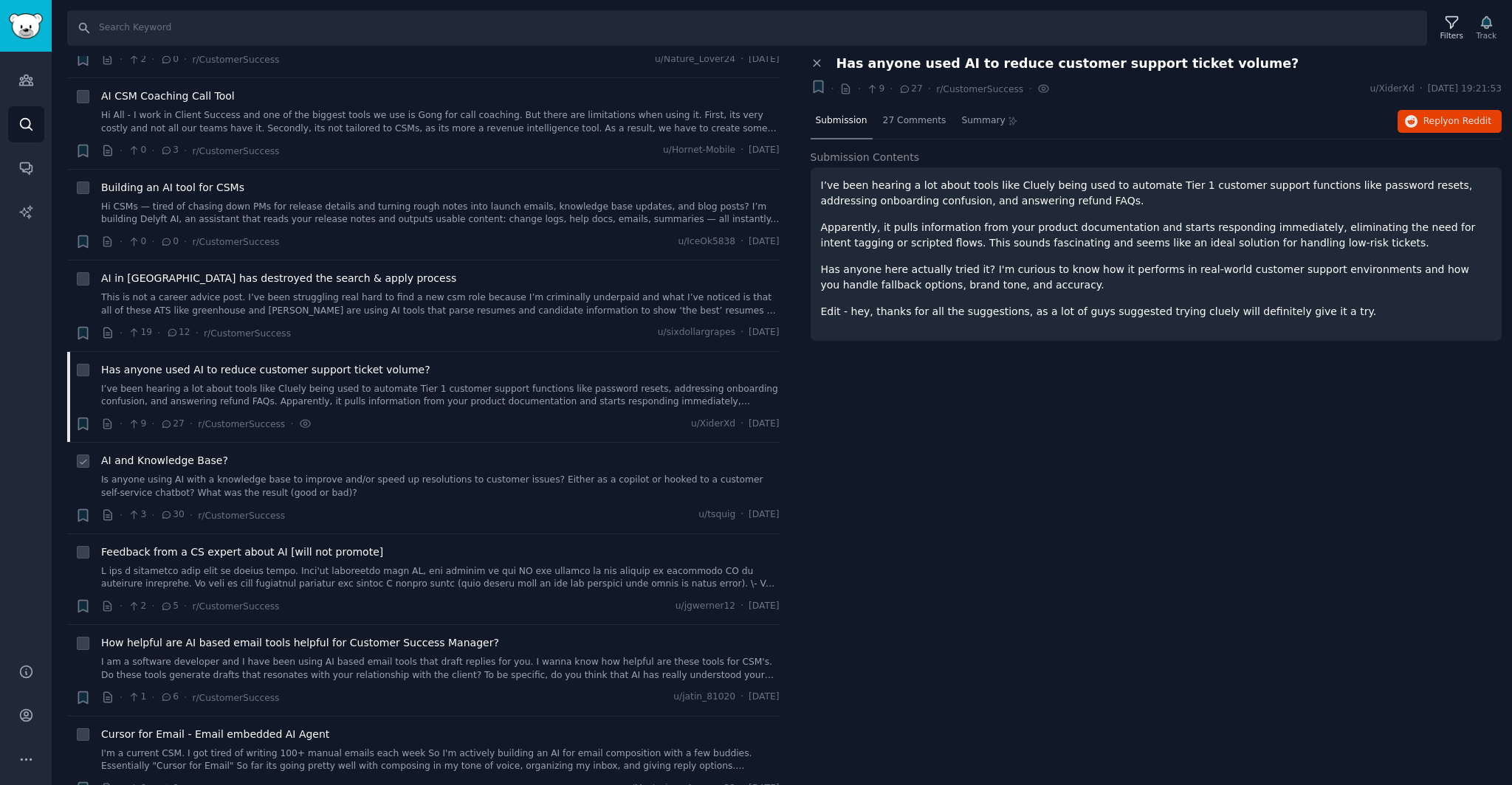
click at [470, 465] on div "AI and Knowledge Base?" at bounding box center [440, 460] width 678 height 16
click at [191, 486] on link "Is anyone using AI with a knowledge base to improve and/or speed up resolutions…" at bounding box center [440, 487] width 678 height 26
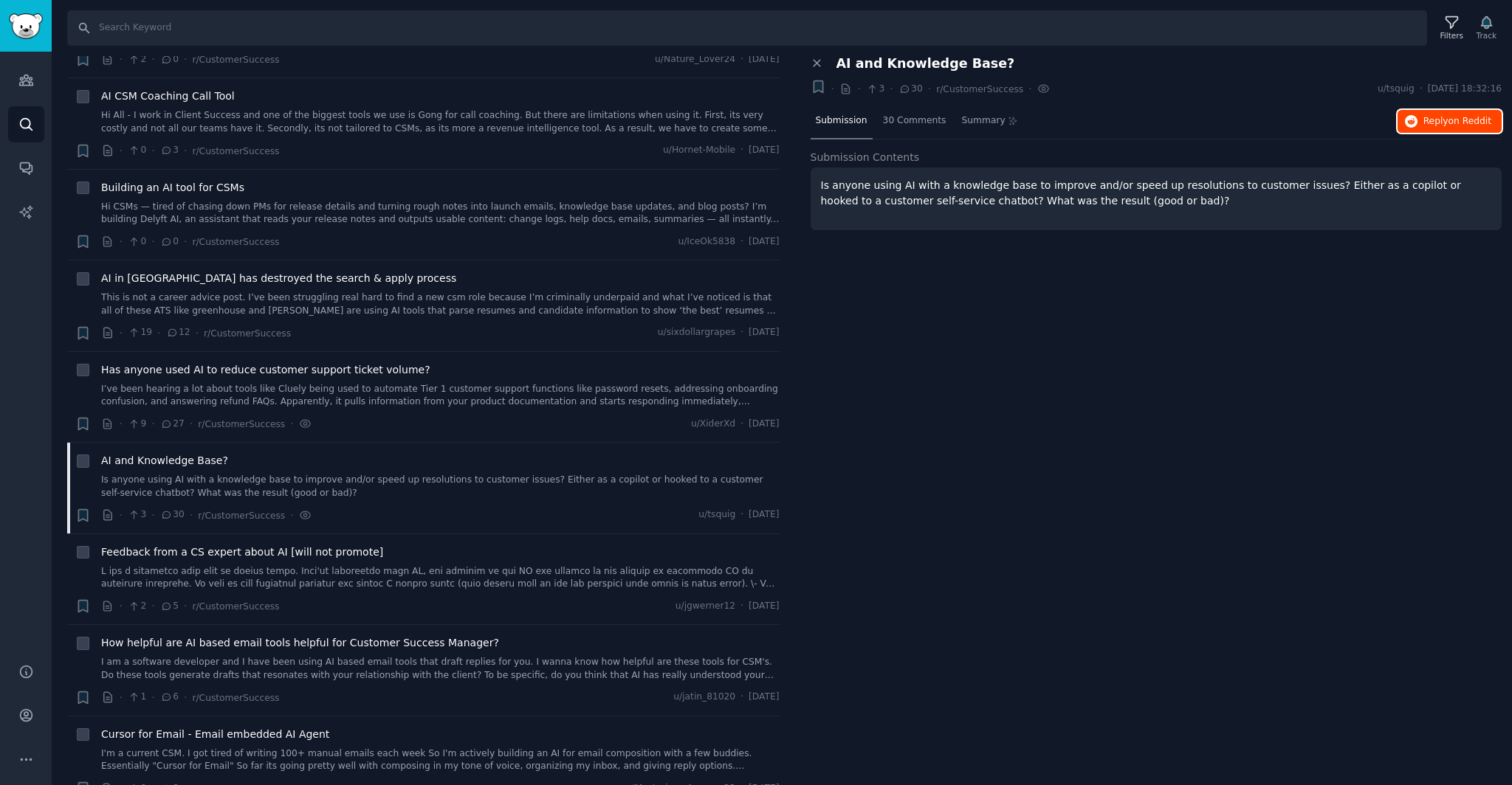
click at [1416, 118] on icon "button" at bounding box center [1412, 122] width 14 height 14
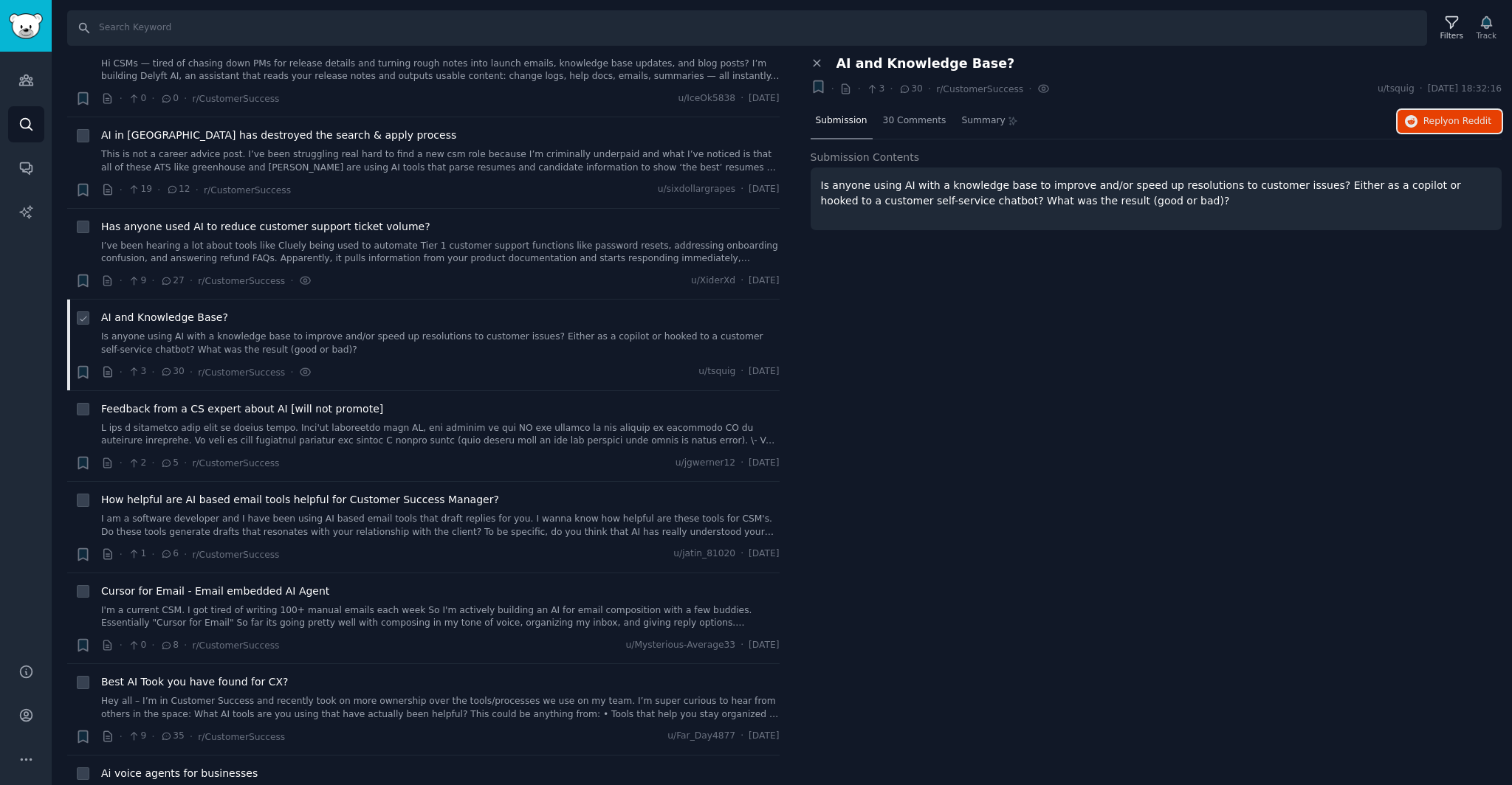
scroll to position [1174, 0]
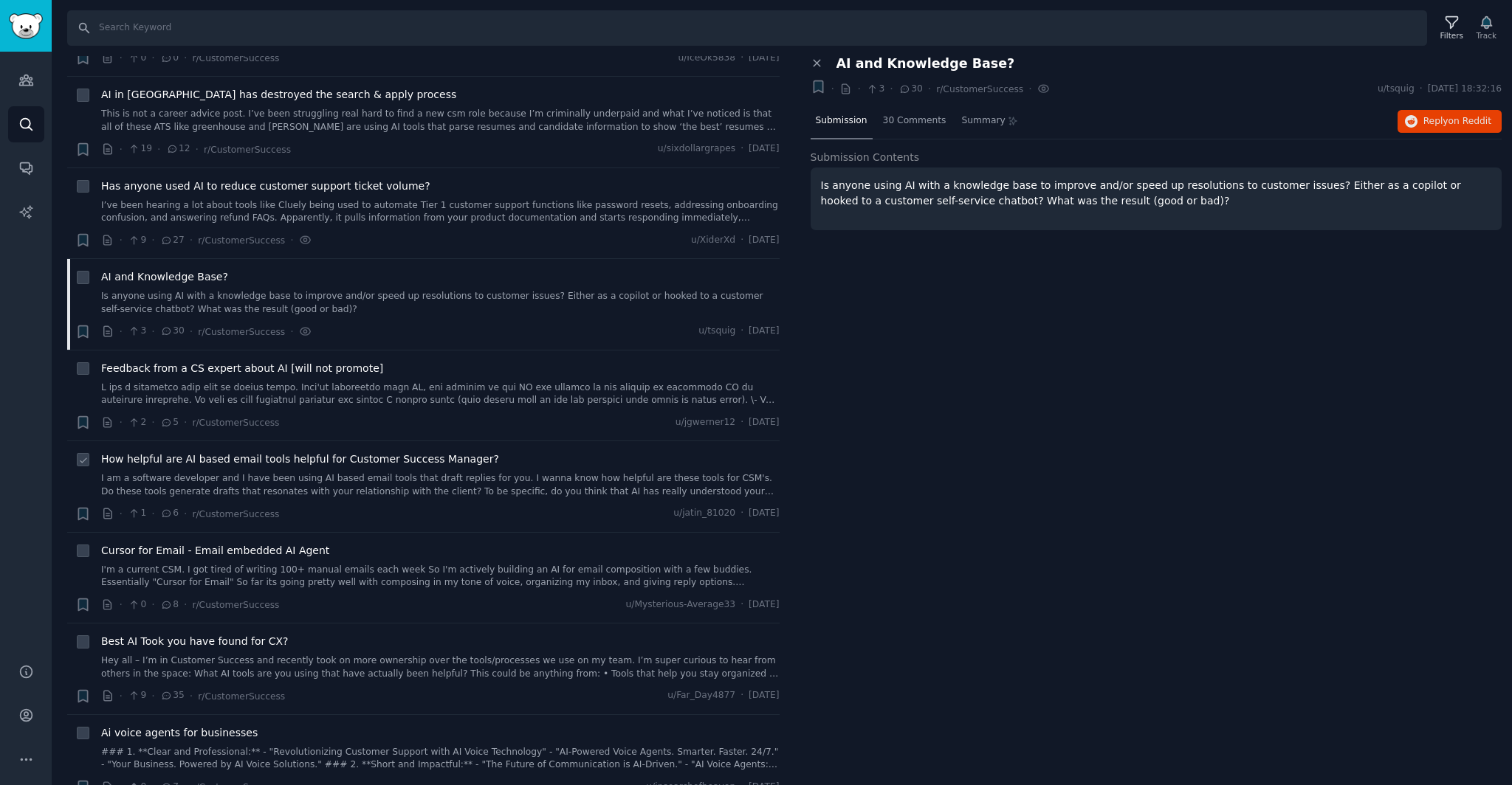
click at [348, 484] on link "I am a software developer and I have been using AI based email tools that draft…" at bounding box center [440, 485] width 678 height 26
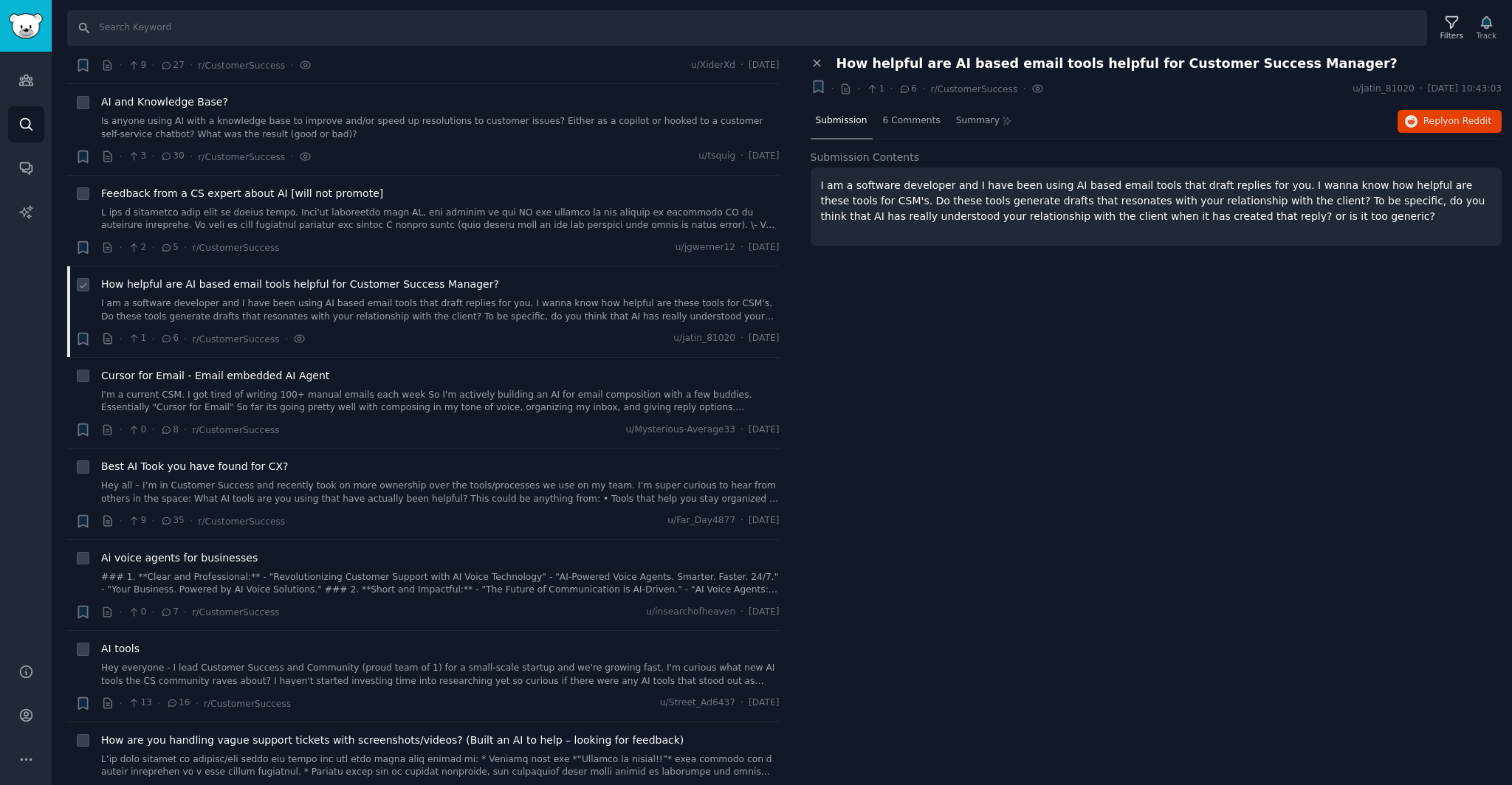
scroll to position [1379, 0]
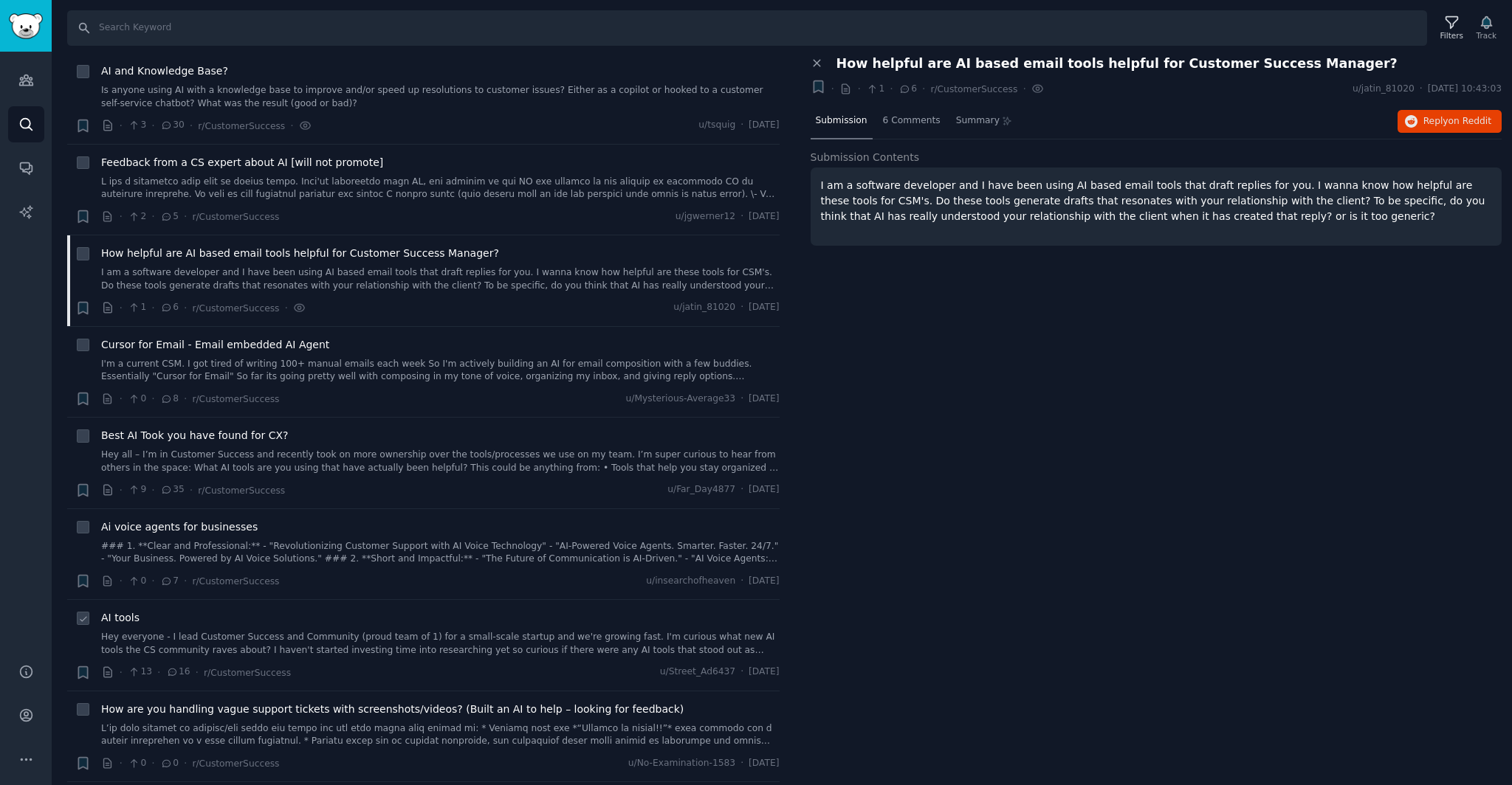
click at [451, 629] on div "AI tools Hey everyone - I lead Customer Success and Community (proud team of 1)…" at bounding box center [440, 634] width 678 height 47
click at [448, 641] on link "Hey everyone - I lead Customer Success and Community (proud team of 1) for a sm…" at bounding box center [440, 643] width 678 height 26
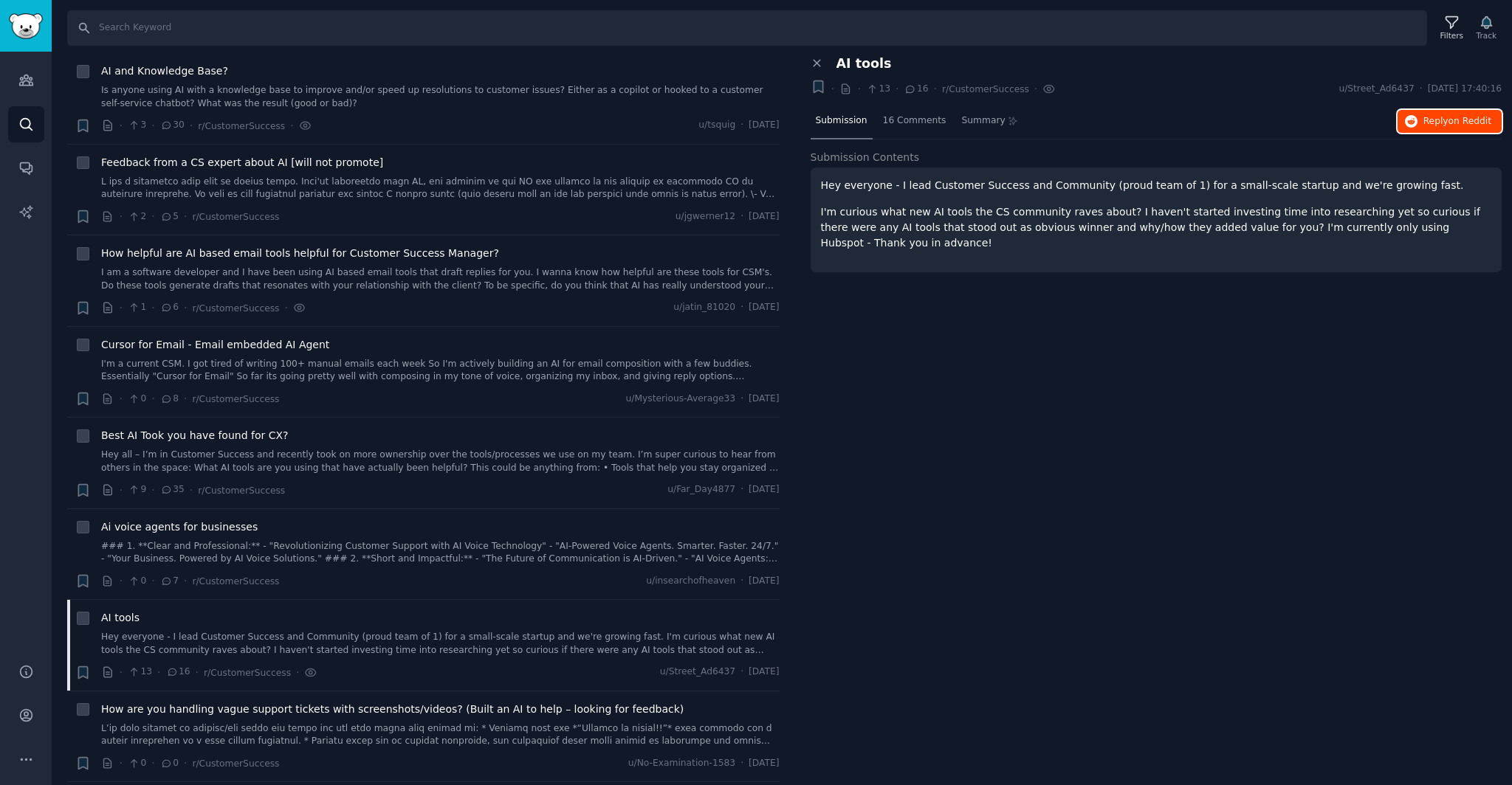
click at [1430, 127] on button "Reply on Reddit" at bounding box center [1449, 121] width 104 height 23
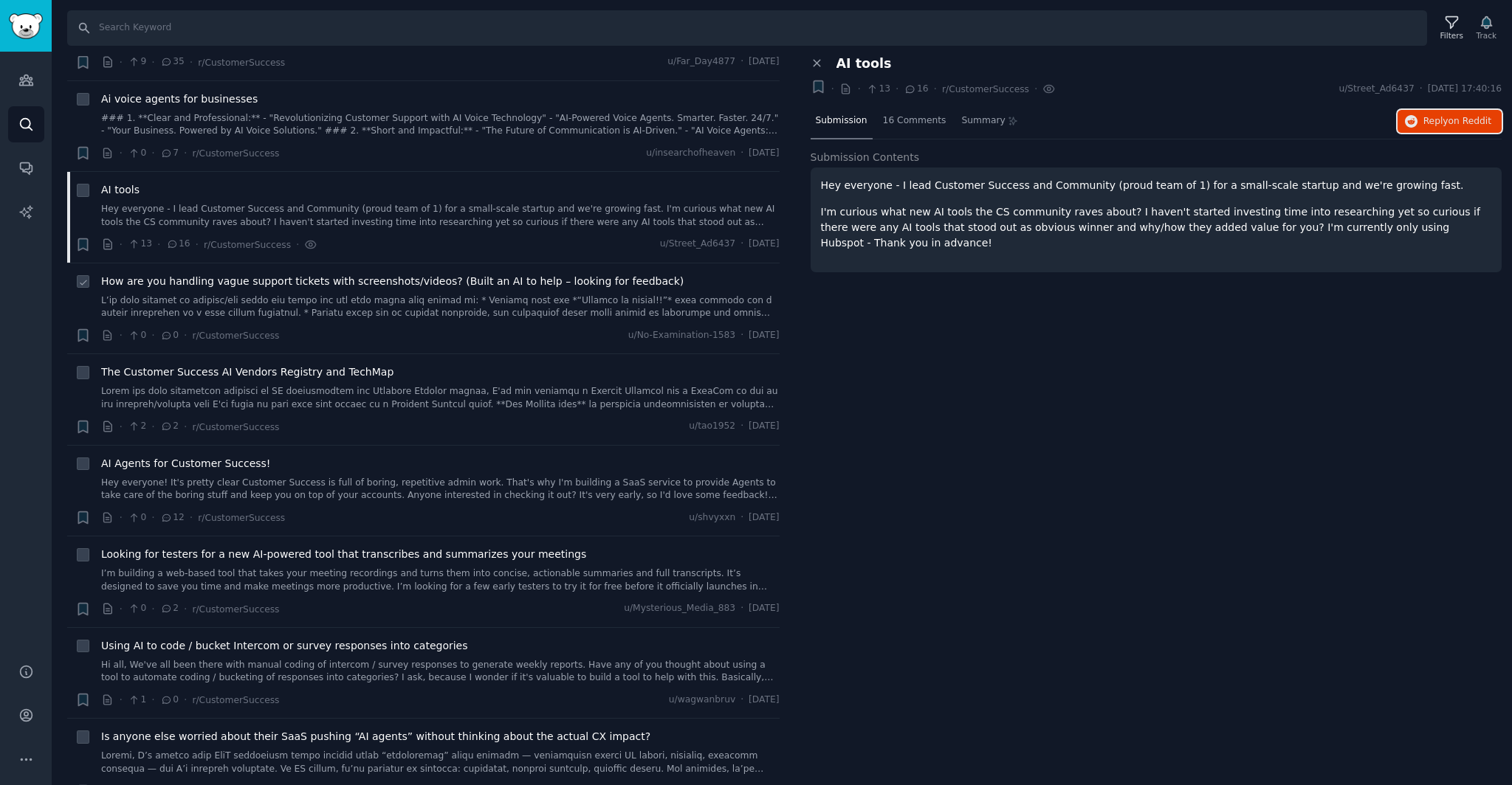
scroll to position [1816, 0]
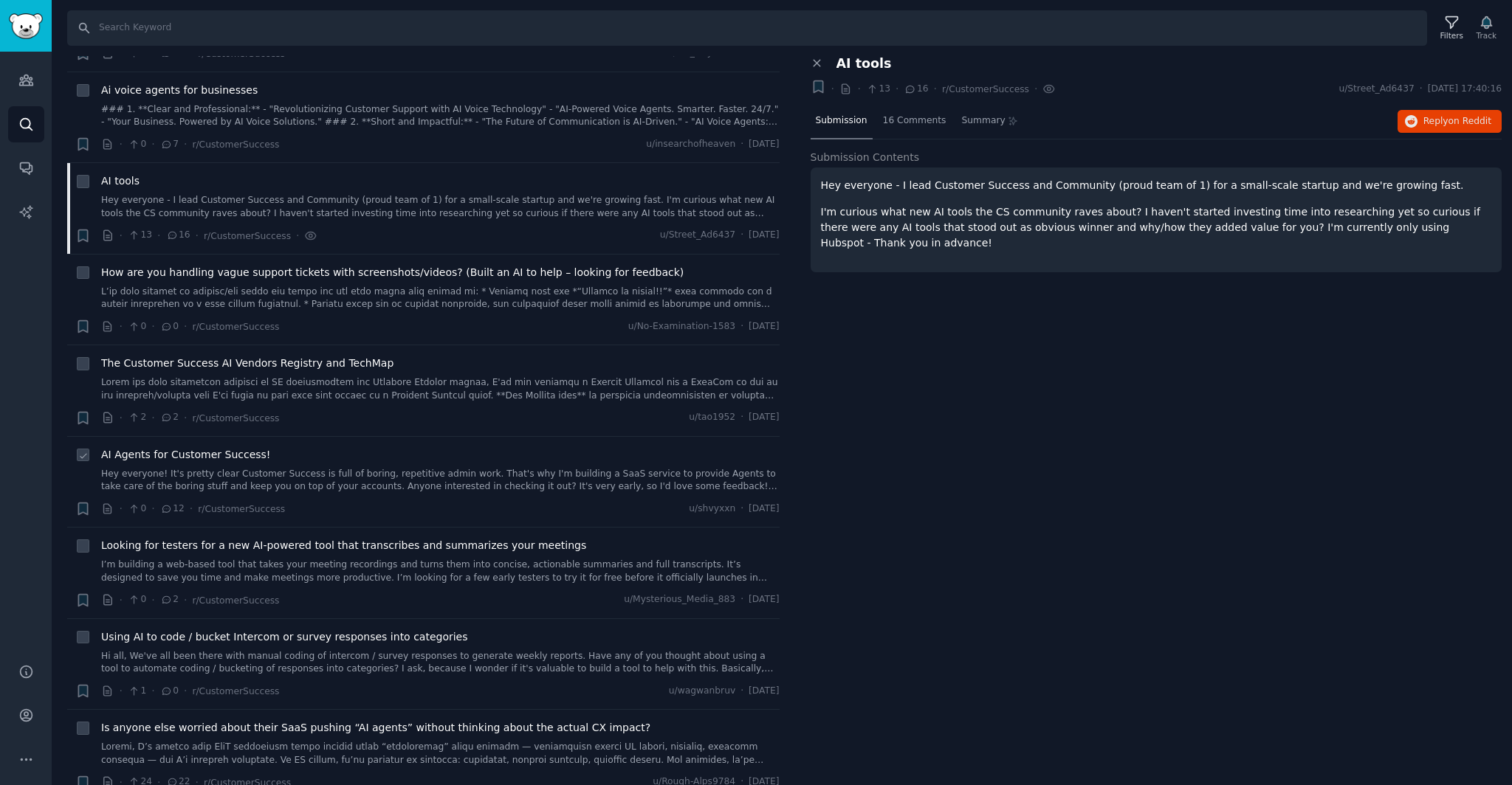
click at [250, 448] on span "AI Agents for Customer Success!" at bounding box center [185, 455] width 169 height 16
